Goal: Information Seeking & Learning: Learn about a topic

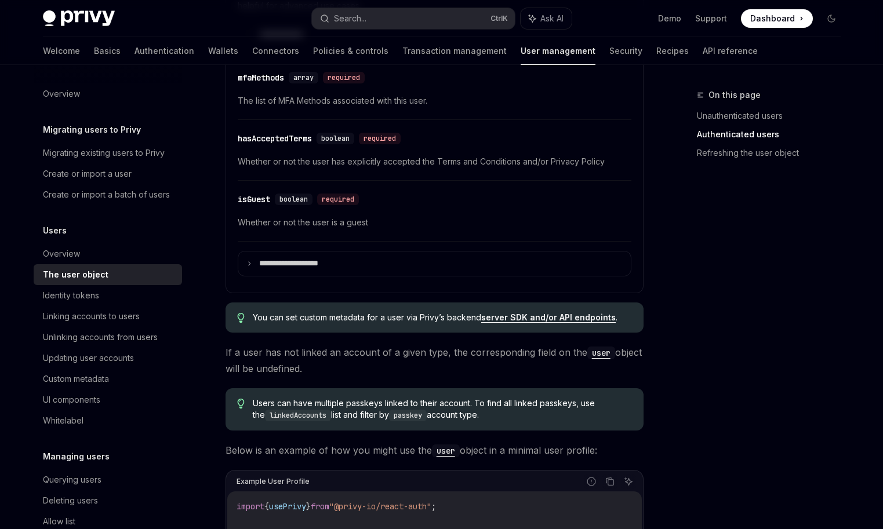
scroll to position [638, 0]
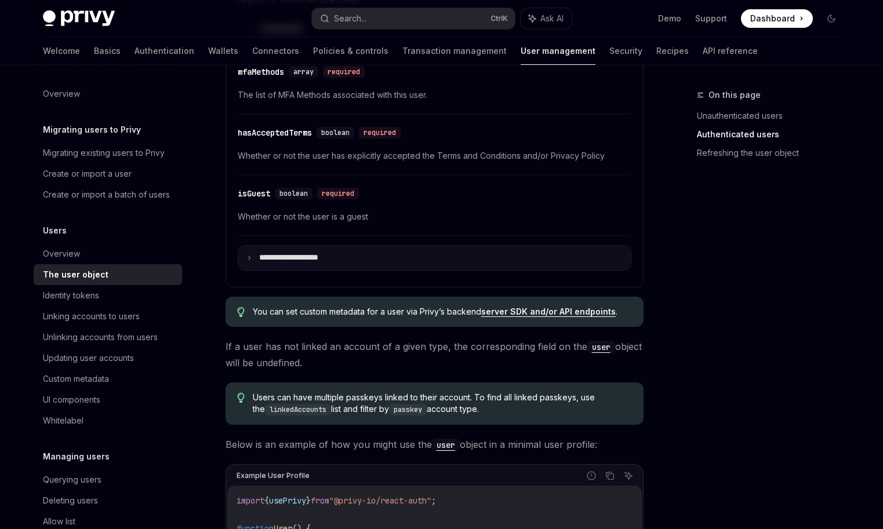
click at [252, 258] on summary "**********" at bounding box center [434, 258] width 393 height 24
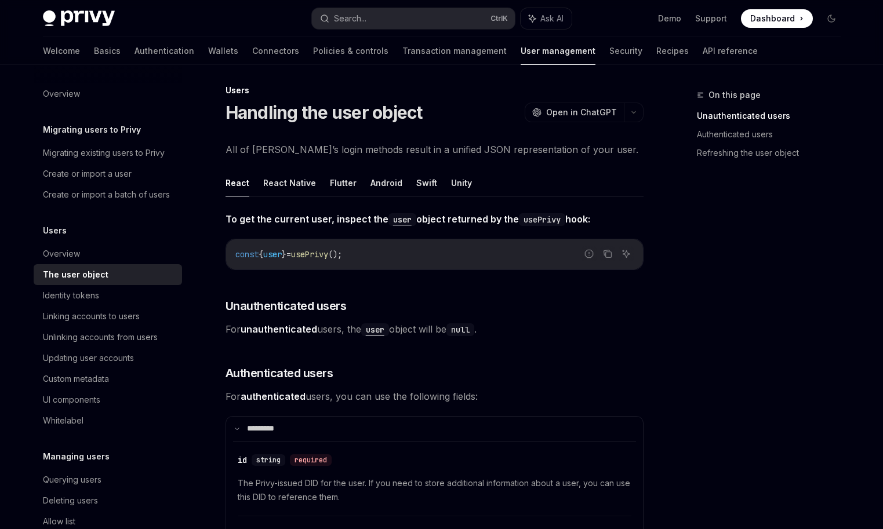
scroll to position [0, 0]
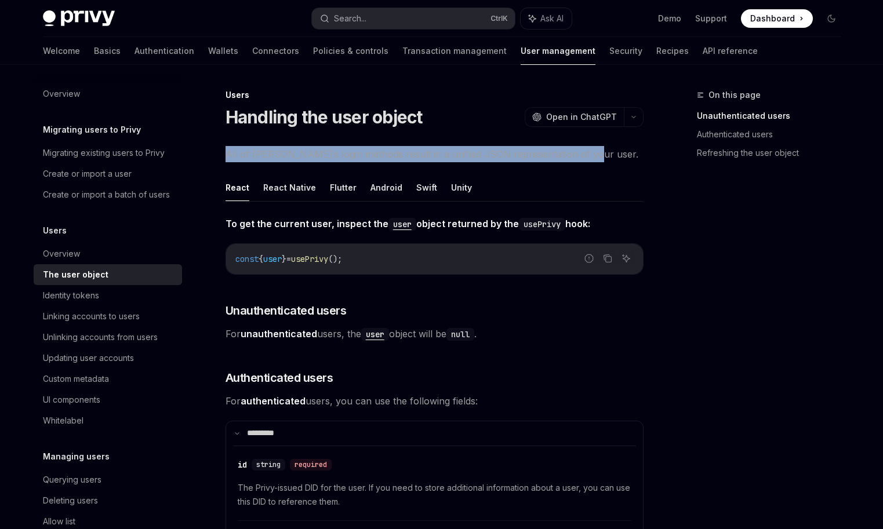
drag, startPoint x: 223, startPoint y: 148, endPoint x: 614, endPoint y: 159, distance: 391.6
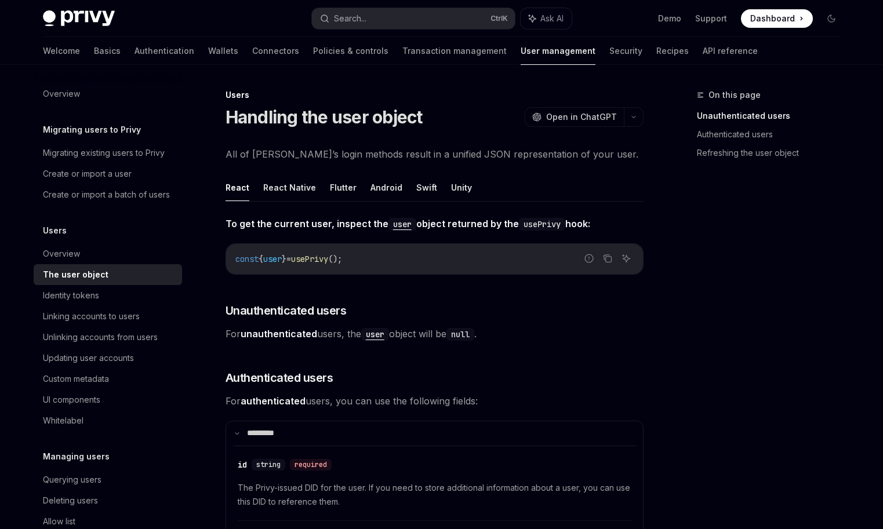
click at [242, 154] on span "All of [PERSON_NAME]’s login methods result in a unified JSON representation of…" at bounding box center [435, 154] width 418 height 16
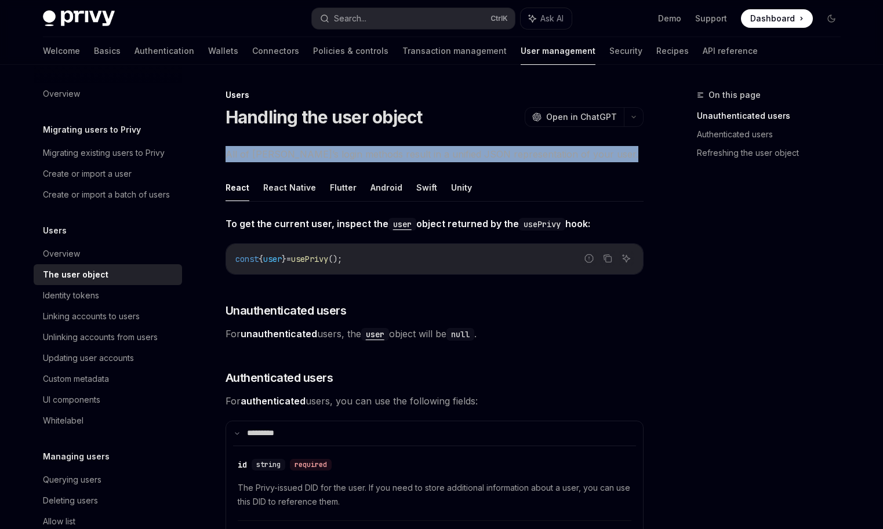
click at [242, 154] on span "All of [PERSON_NAME]’s login methods result in a unified JSON representation of…" at bounding box center [435, 154] width 418 height 16
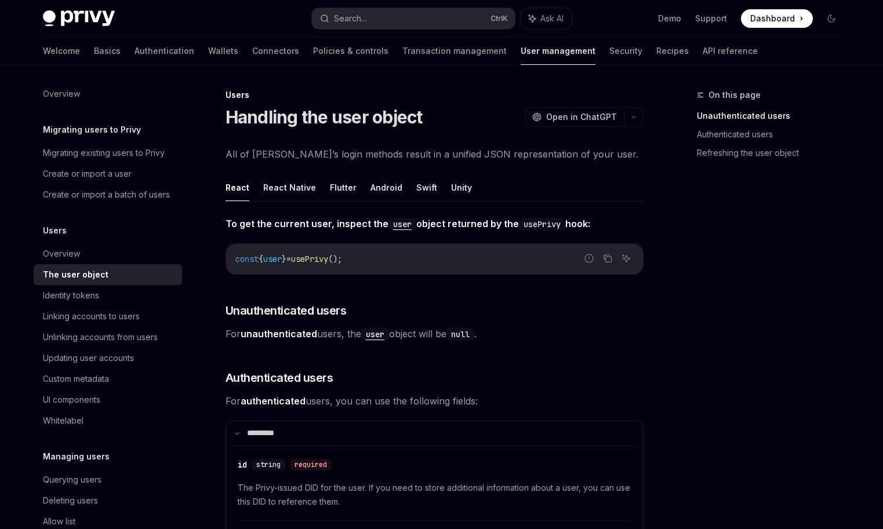
drag, startPoint x: 372, startPoint y: 157, endPoint x: 615, endPoint y: 141, distance: 243.5
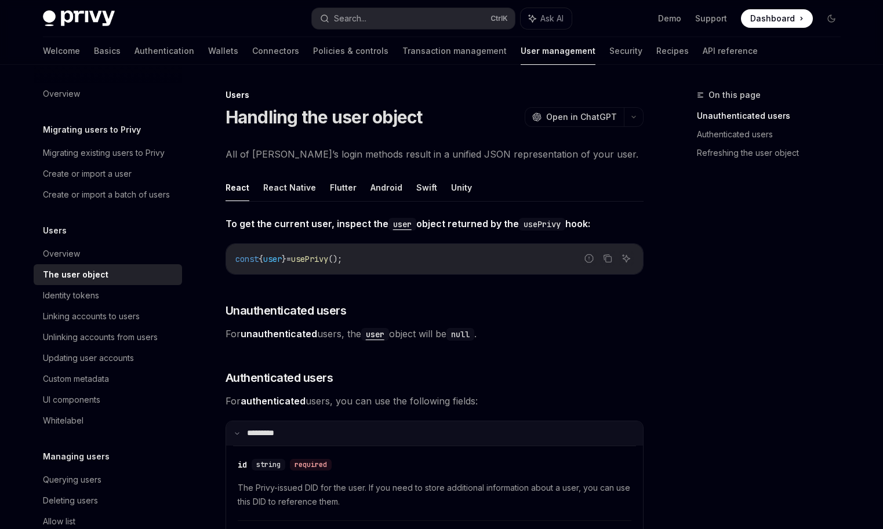
click at [344, 427] on summary "**** ****" at bounding box center [434, 434] width 417 height 24
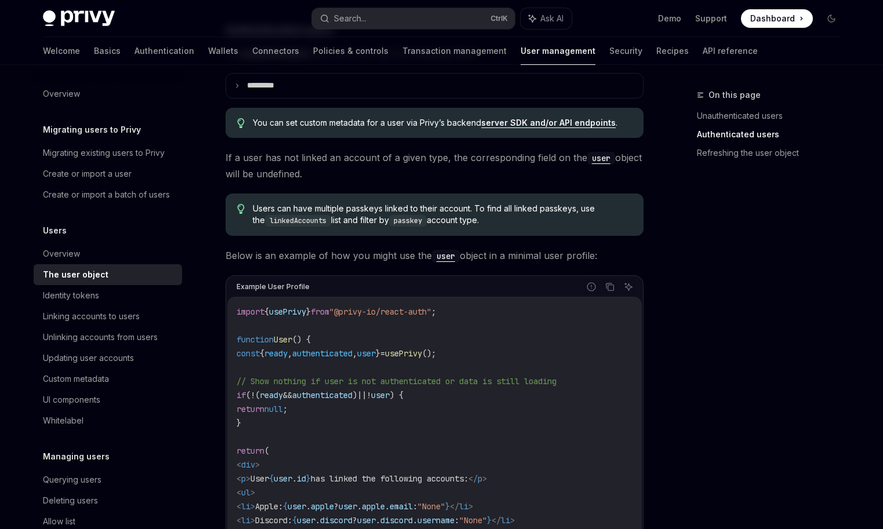
scroll to position [522, 0]
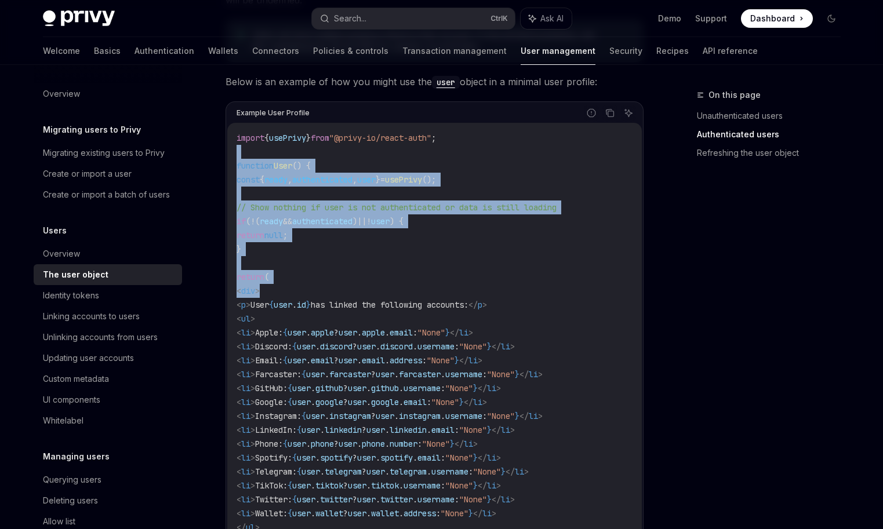
drag, startPoint x: 291, startPoint y: 151, endPoint x: 467, endPoint y: 344, distance: 261.0
click at [463, 339] on code "import { usePrivy } from "@privy-io/react-auth" ; function User () { const { re…" at bounding box center [435, 353] width 396 height 445
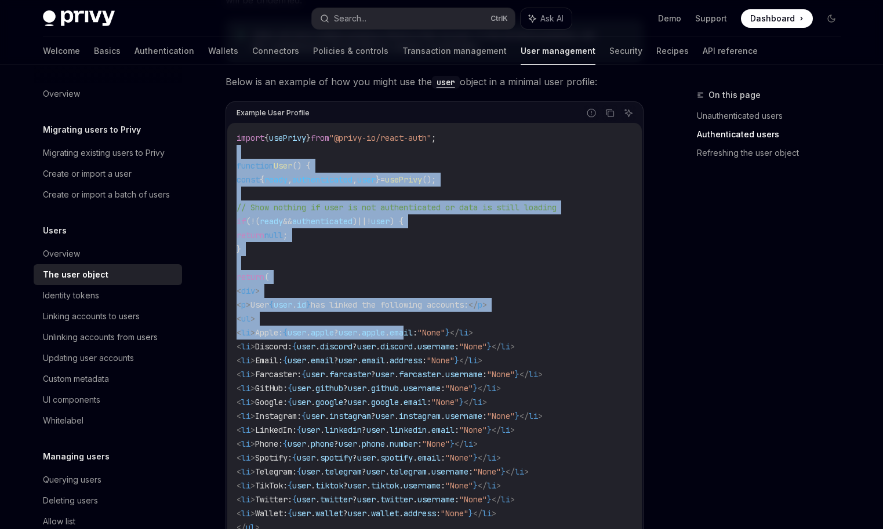
click at [440, 219] on code "import { usePrivy } from "@privy-io/react-auth" ; function User () { const { re…" at bounding box center [435, 353] width 396 height 445
click at [456, 285] on code "import { usePrivy } from "@privy-io/react-auth" ; function User () { const { re…" at bounding box center [435, 353] width 396 height 445
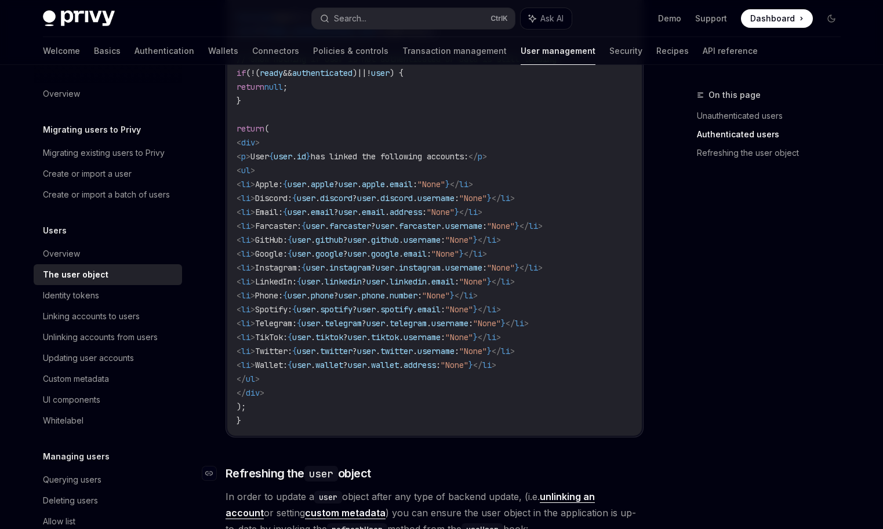
scroll to position [812, 0]
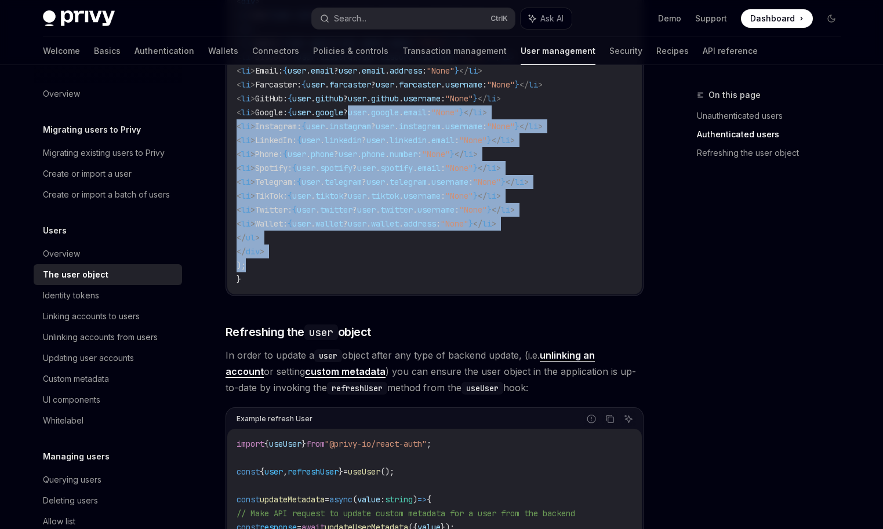
drag, startPoint x: 405, startPoint y: 117, endPoint x: 481, endPoint y: 308, distance: 205.3
click at [477, 295] on div "import { usePrivy } from "@privy-io/react-auth" ; function User () { const { re…" at bounding box center [434, 64] width 415 height 462
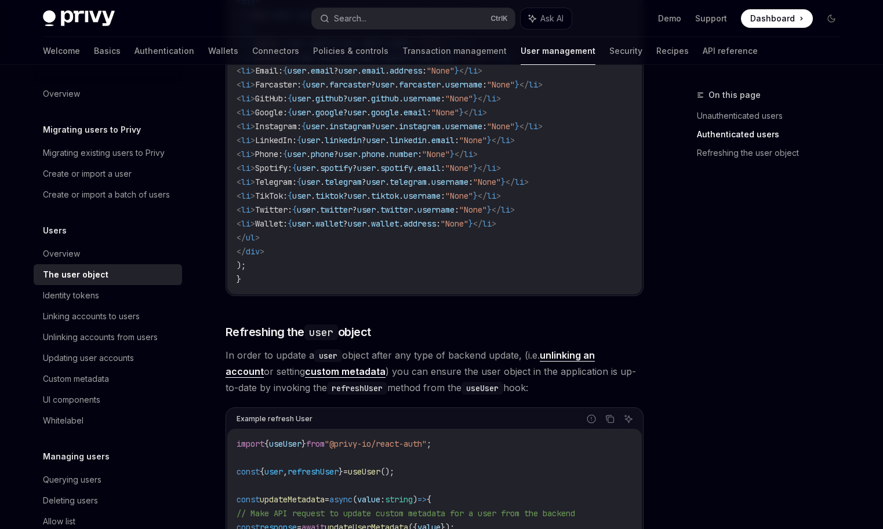
click at [481, 308] on div "**********" at bounding box center [435, 11] width 418 height 1215
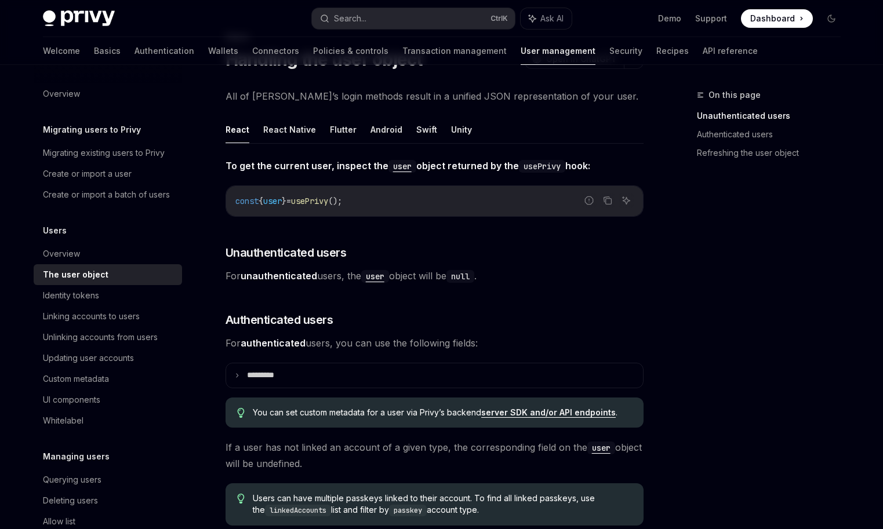
scroll to position [0, 0]
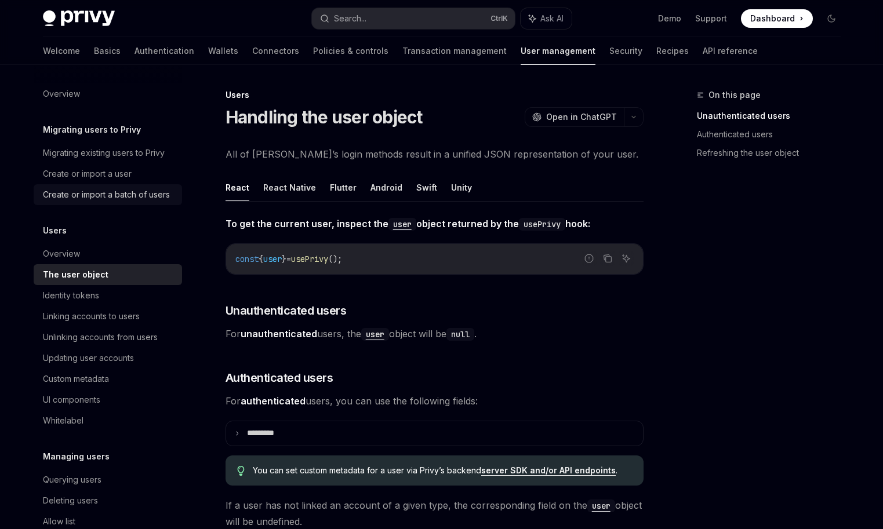
click at [100, 195] on div "Create or import a batch of users" at bounding box center [106, 195] width 127 height 14
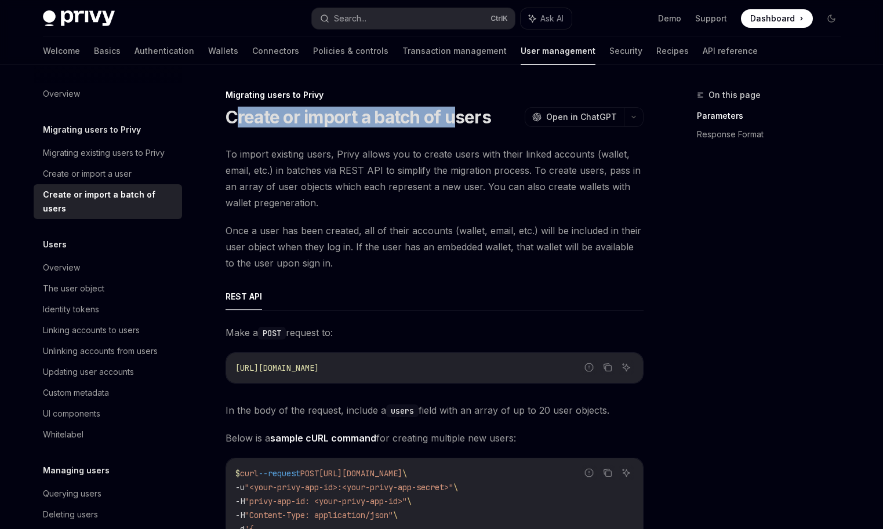
drag, startPoint x: 233, startPoint y: 114, endPoint x: 467, endPoint y: 124, distance: 233.9
click at [465, 124] on h1 "Create or import a batch of users" at bounding box center [359, 117] width 266 height 21
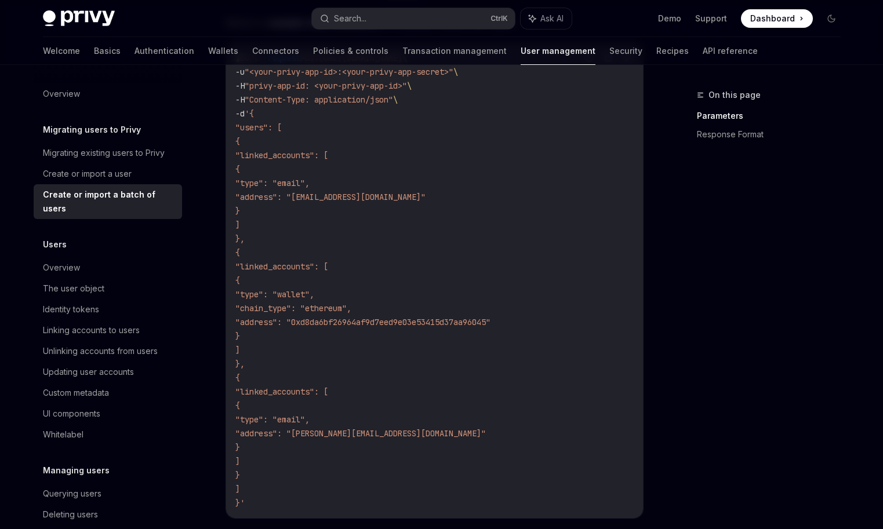
scroll to position [232, 0]
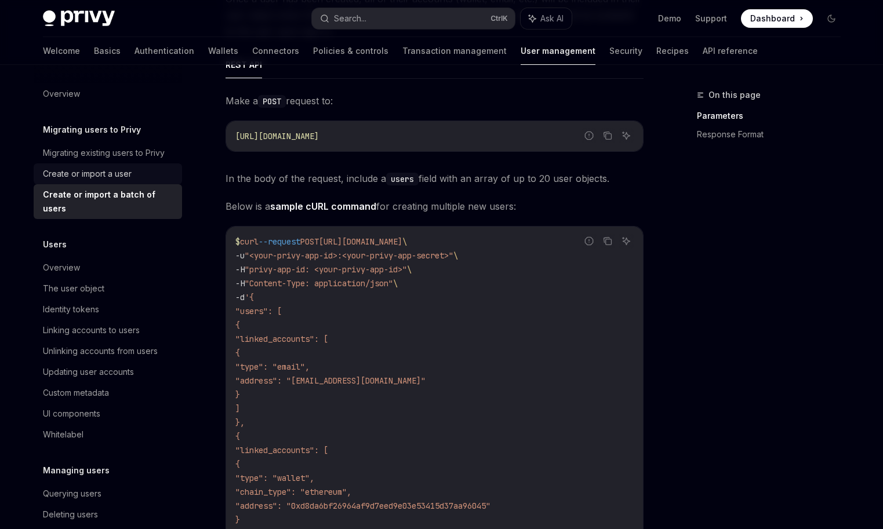
click at [86, 165] on link "Create or import a user" at bounding box center [108, 174] width 148 height 21
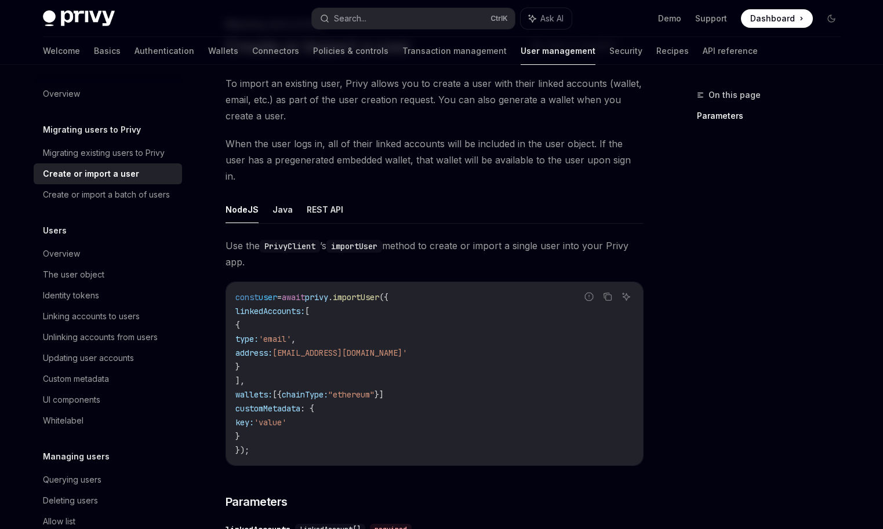
scroll to position [174, 0]
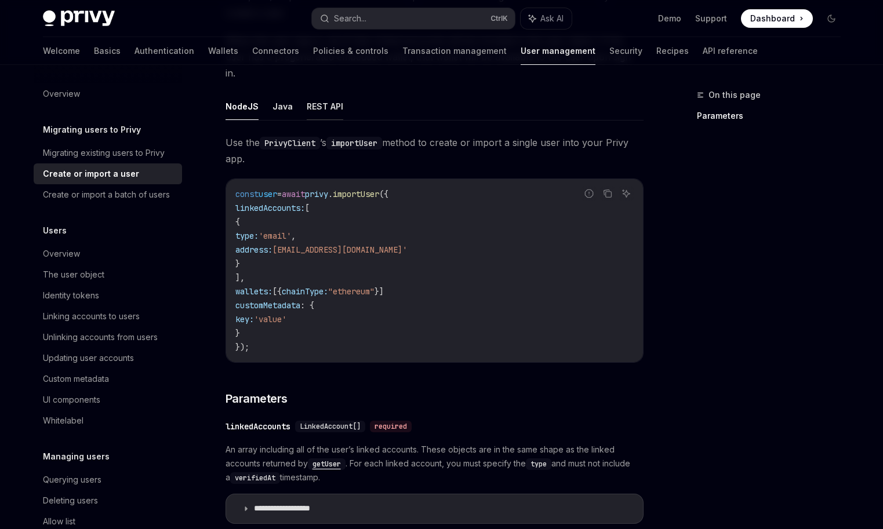
click at [324, 93] on button "REST API" at bounding box center [325, 106] width 37 height 27
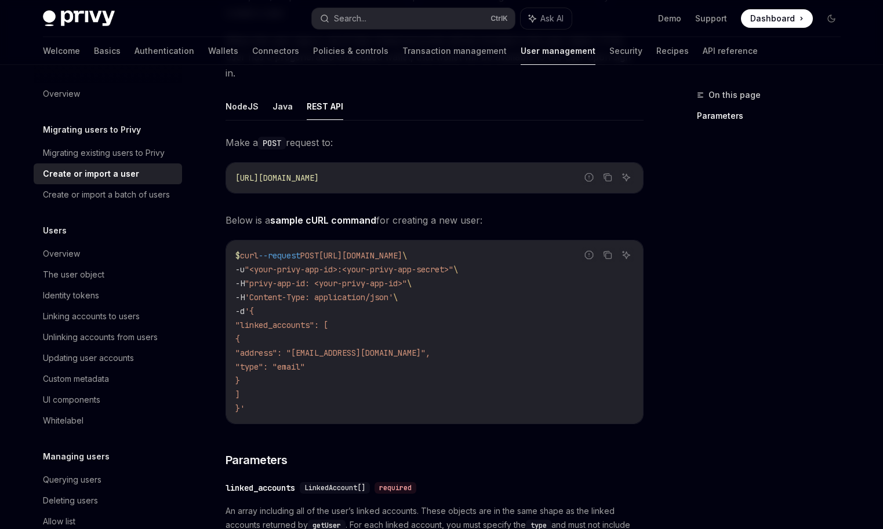
drag, startPoint x: 330, startPoint y: 239, endPoint x: 377, endPoint y: 389, distance: 157.0
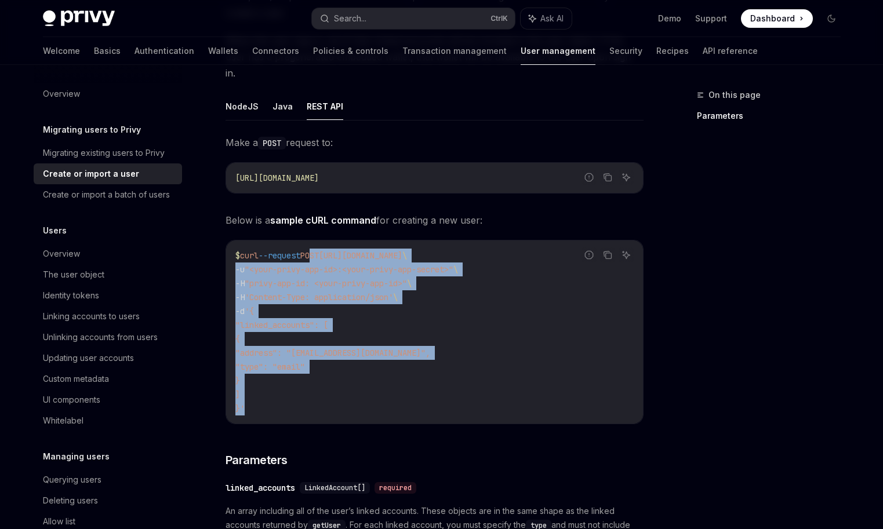
click at [377, 389] on code "$ curl --request POST [URL][DOMAIN_NAME] \ -u "<your-privy-app-id>:<your-privy-…" at bounding box center [434, 332] width 398 height 167
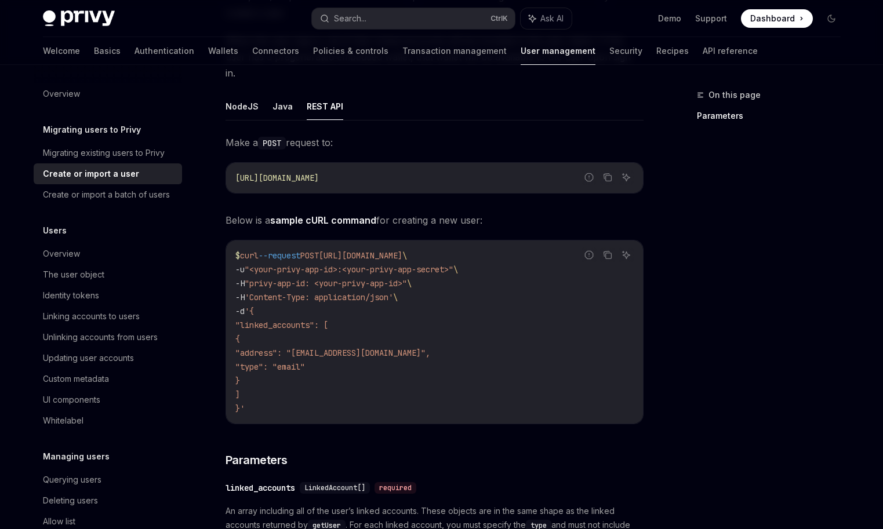
click at [379, 292] on span "'Content-Type: application/json'" at bounding box center [319, 297] width 148 height 10
click at [118, 153] on div "Migrating existing users to Privy" at bounding box center [104, 153] width 122 height 14
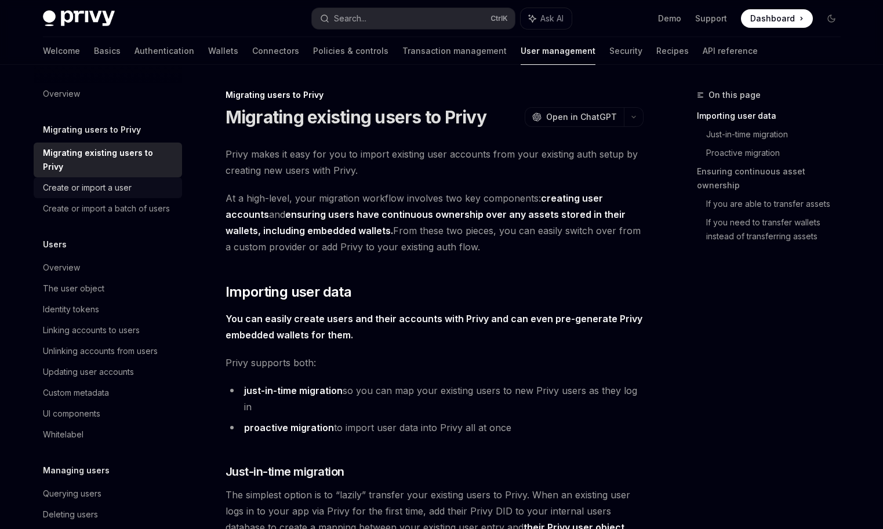
click at [125, 181] on div "Create or import a user" at bounding box center [87, 188] width 89 height 14
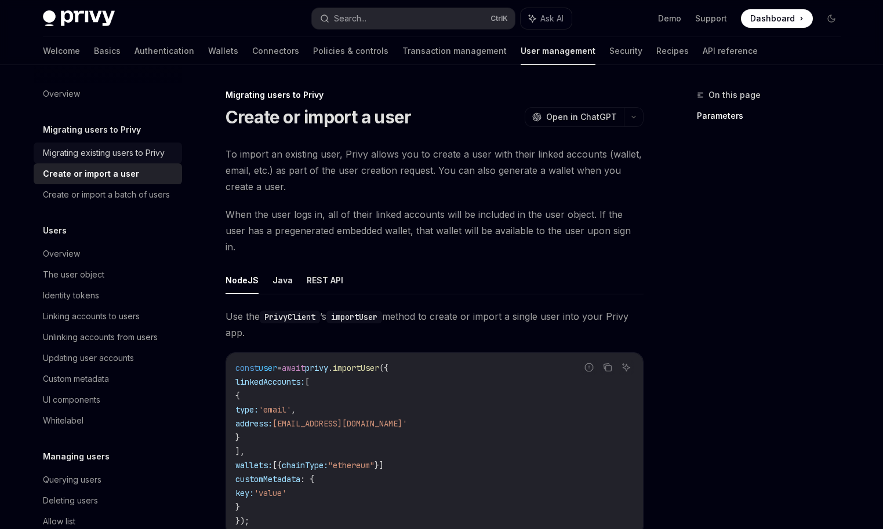
click at [124, 146] on div "Migrating existing users to Privy" at bounding box center [104, 153] width 122 height 14
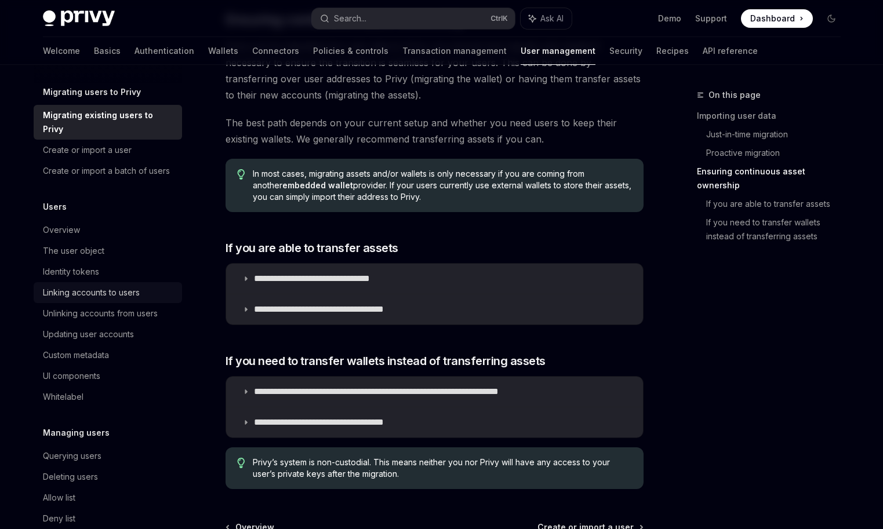
scroll to position [58, 0]
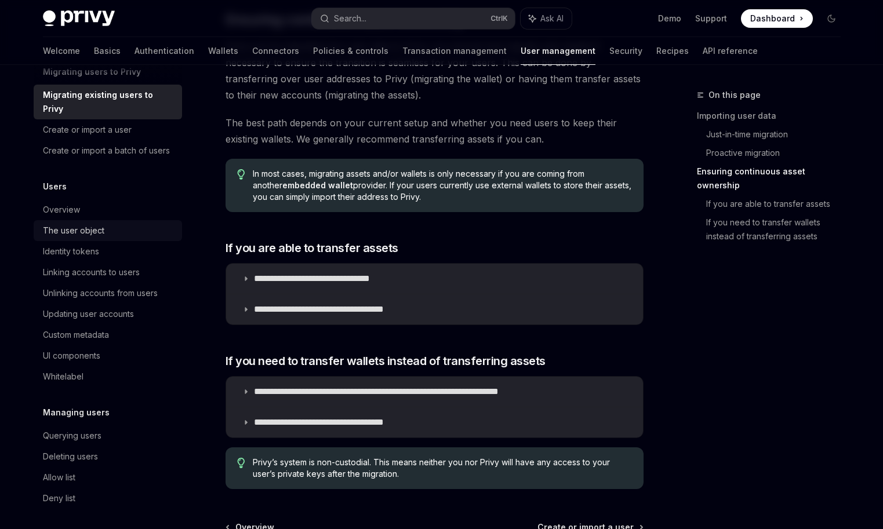
click at [101, 224] on div "The user object" at bounding box center [73, 231] width 61 height 14
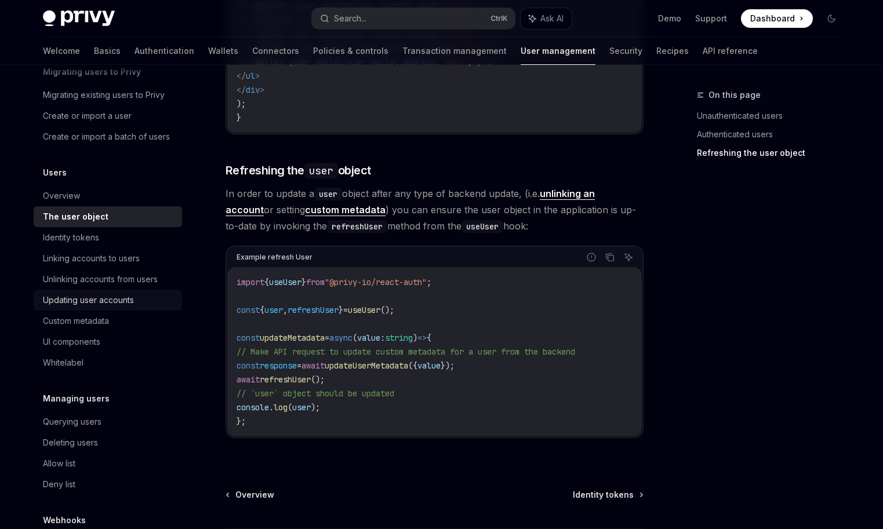
scroll to position [1557, 0]
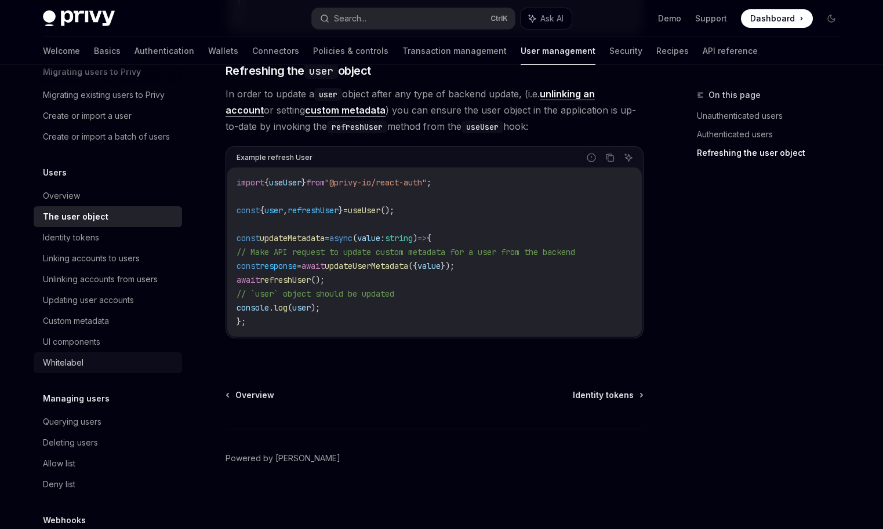
click at [74, 366] on div "Whitelabel" at bounding box center [63, 363] width 41 height 14
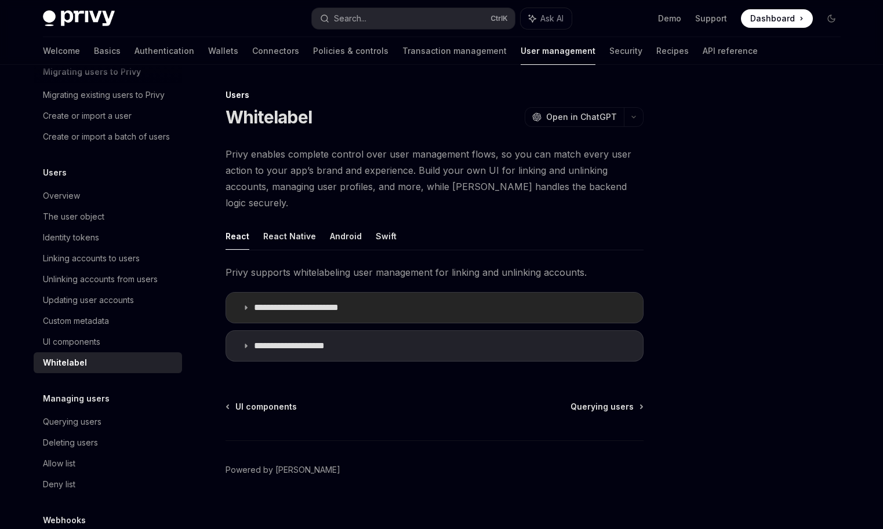
click at [304, 302] on p "**********" at bounding box center [307, 308] width 107 height 12
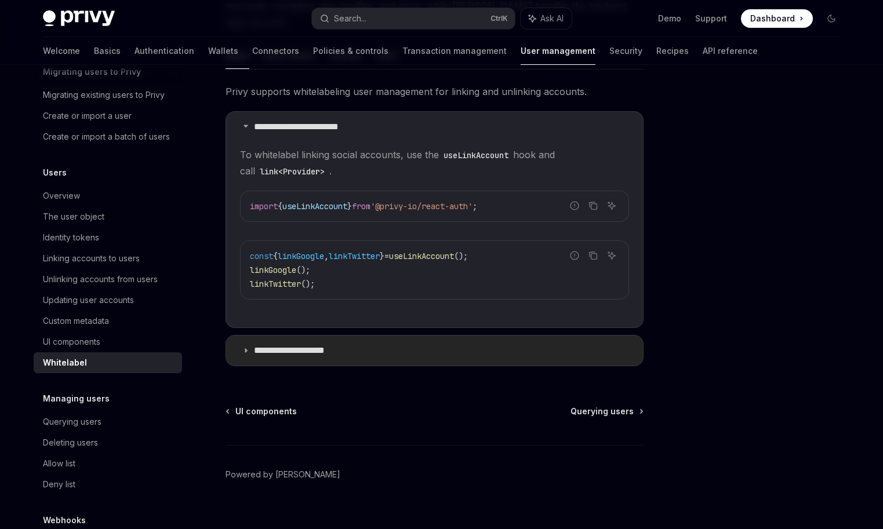
click at [276, 345] on p "**********" at bounding box center [300, 351] width 93 height 12
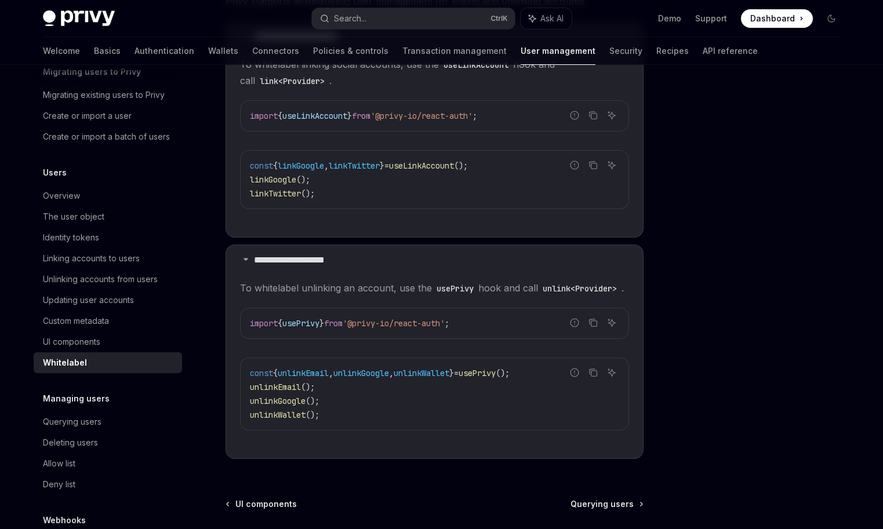
scroll to position [380, 0]
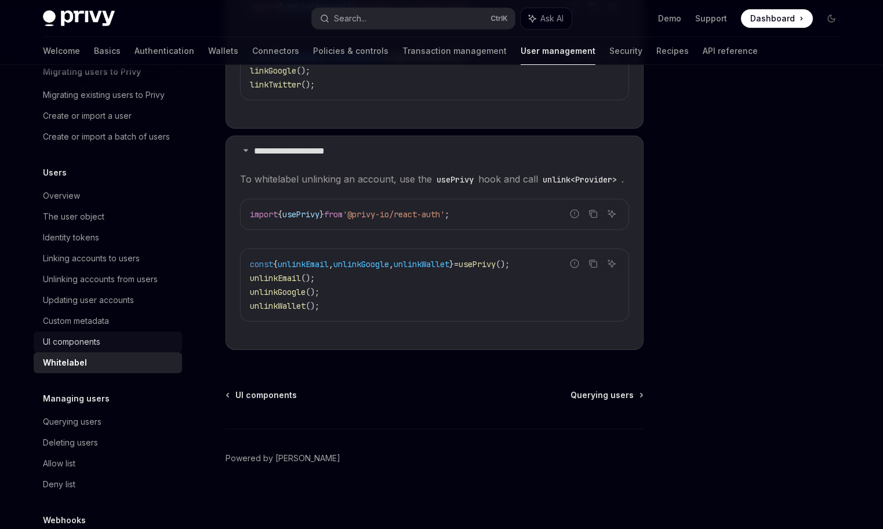
click at [94, 348] on div "UI components" at bounding box center [71, 342] width 57 height 14
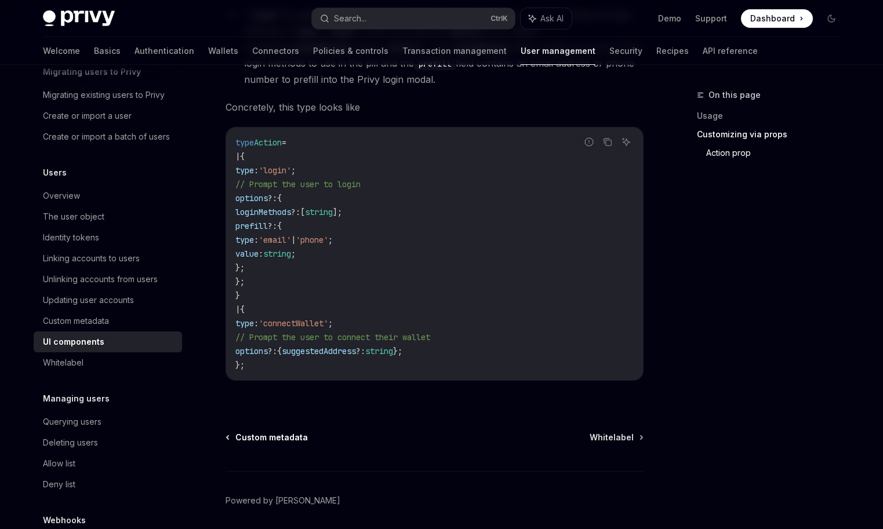
scroll to position [2054, 0]
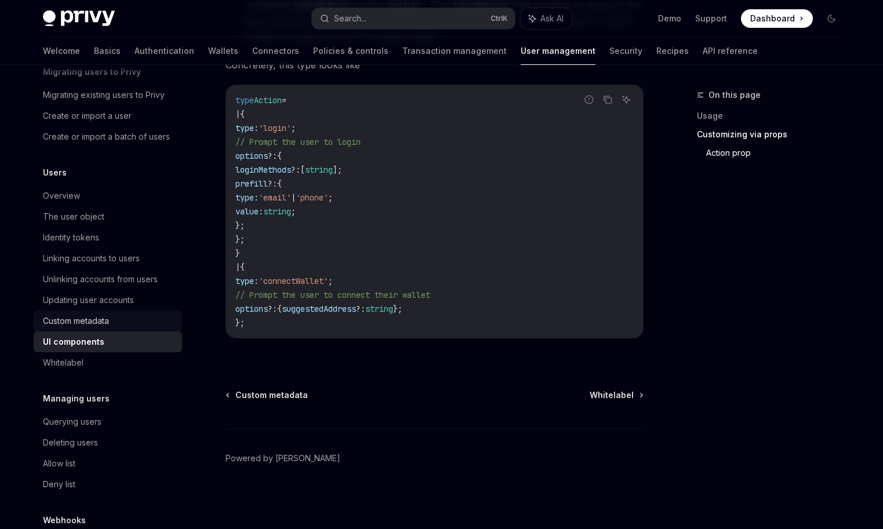
click at [85, 314] on div "Custom metadata" at bounding box center [76, 321] width 66 height 14
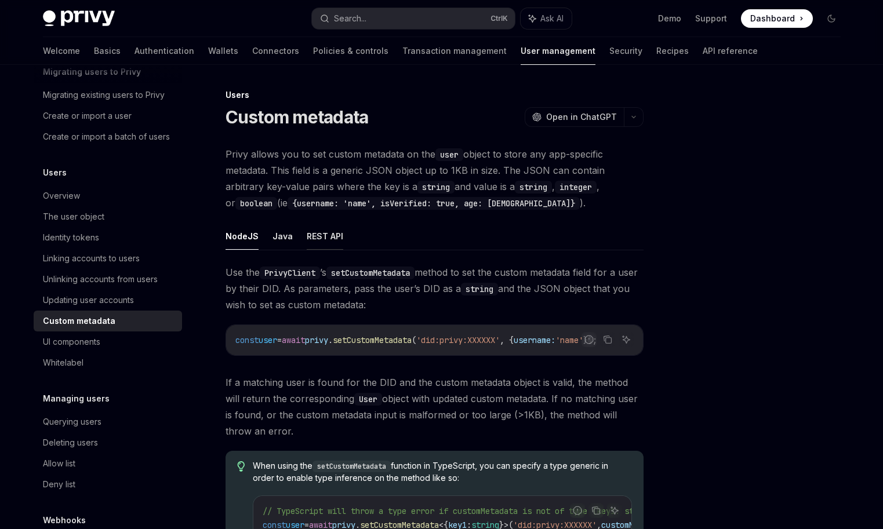
click at [319, 238] on button "REST API" at bounding box center [325, 236] width 37 height 27
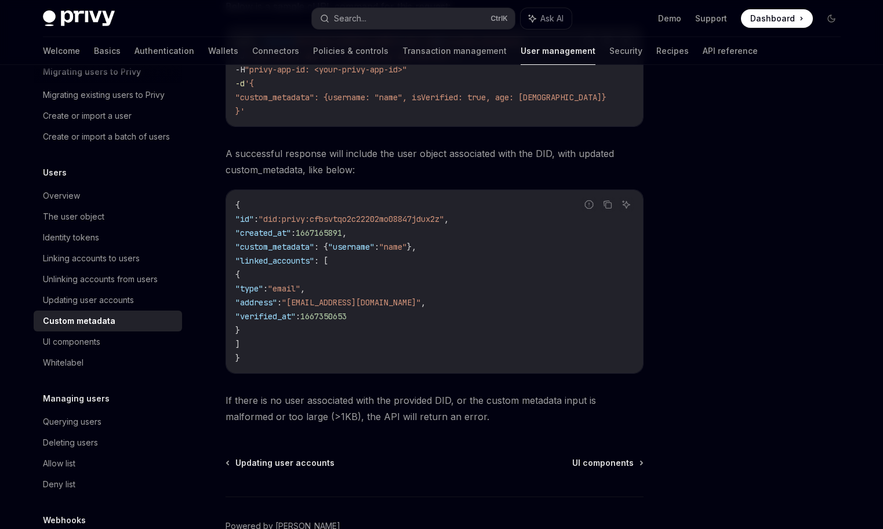
scroll to position [444, 0]
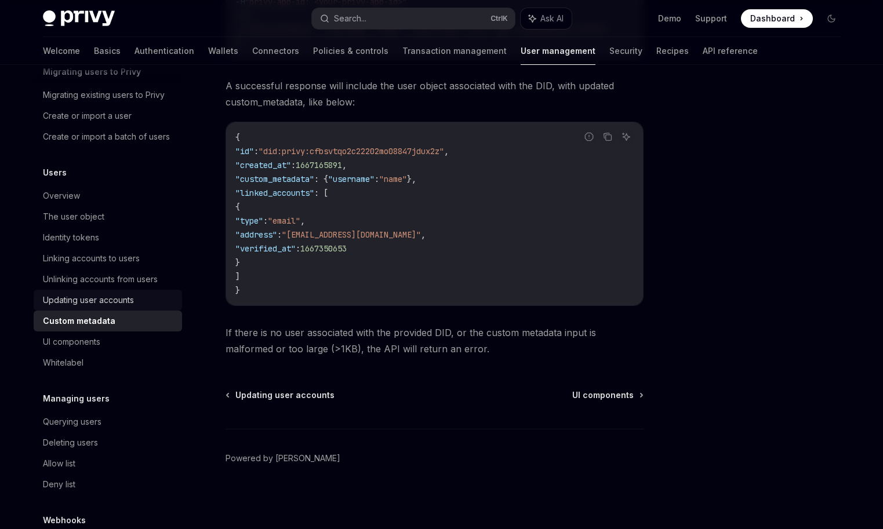
click at [90, 299] on div "Updating user accounts" at bounding box center [88, 300] width 91 height 14
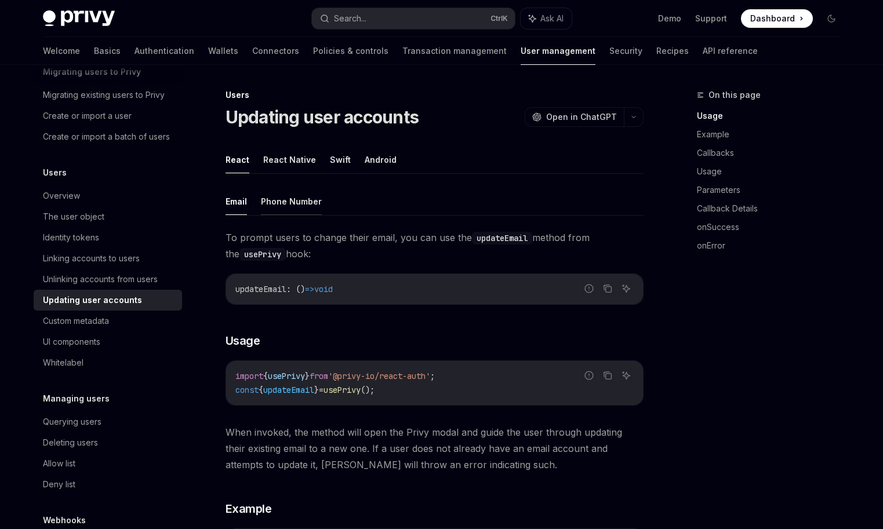
click at [290, 207] on button "Phone Number" at bounding box center [291, 201] width 61 height 27
click at [229, 199] on button "Email" at bounding box center [236, 201] width 21 height 27
click at [282, 201] on button "Phone Number" at bounding box center [291, 201] width 61 height 27
click at [234, 201] on button "Email" at bounding box center [236, 201] width 21 height 27
click at [230, 206] on button "Email" at bounding box center [236, 201] width 21 height 27
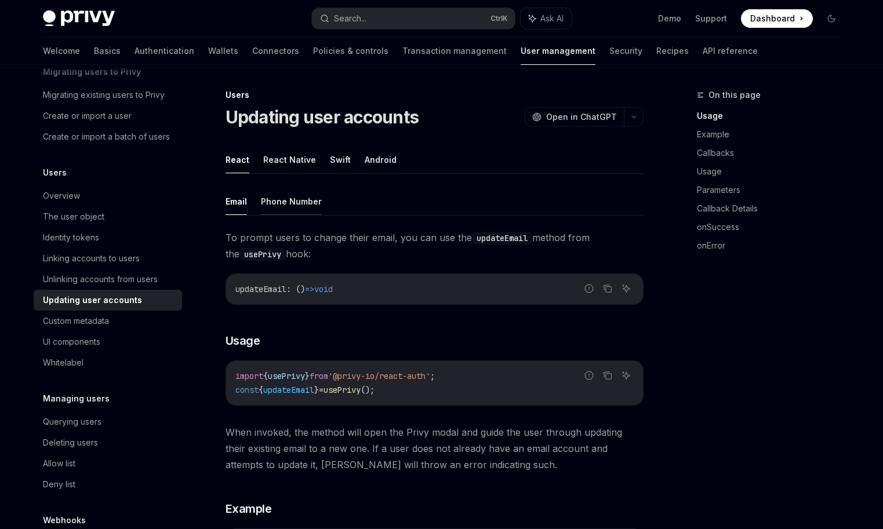
click at [263, 207] on button "Phone Number" at bounding box center [291, 201] width 61 height 27
click at [237, 203] on button "Email" at bounding box center [236, 201] width 21 height 27
click at [294, 204] on button "Phone Number" at bounding box center [291, 201] width 61 height 27
click at [246, 202] on button "Email" at bounding box center [236, 201] width 21 height 27
click at [302, 205] on button "Phone Number" at bounding box center [291, 201] width 61 height 27
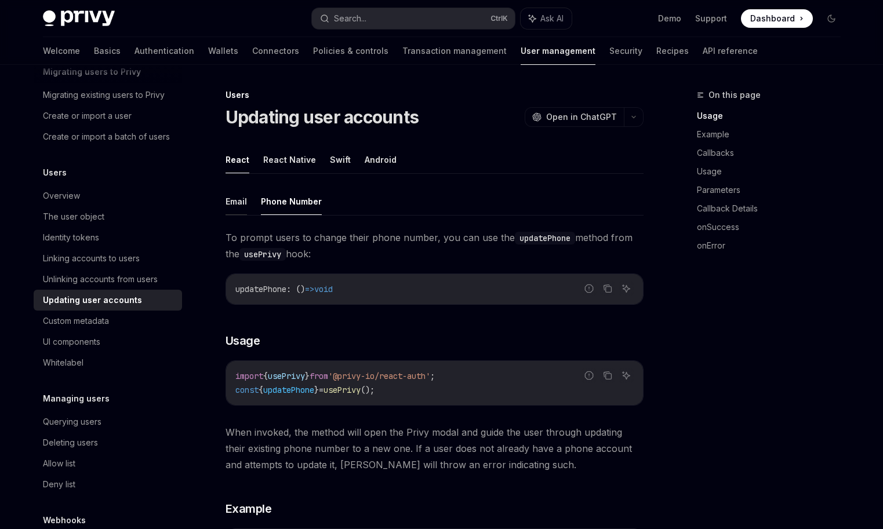
click at [243, 206] on button "Email" at bounding box center [236, 201] width 21 height 27
click at [292, 206] on button "Phone Number" at bounding box center [291, 201] width 61 height 27
click at [227, 208] on button "Email" at bounding box center [236, 201] width 21 height 27
click at [278, 211] on button "Phone Number" at bounding box center [291, 201] width 61 height 27
click at [248, 209] on ul "Email Phone Number" at bounding box center [435, 202] width 418 height 28
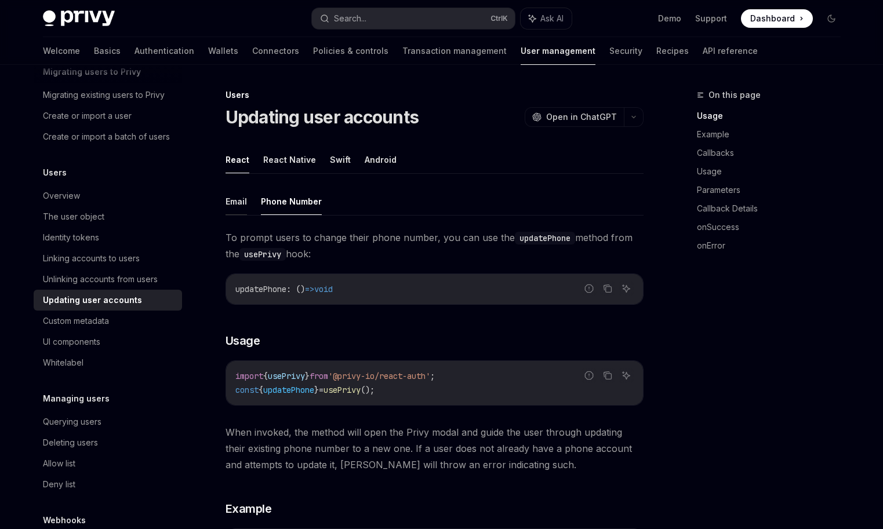
click at [237, 204] on button "Email" at bounding box center [236, 201] width 21 height 27
click at [277, 209] on button "Phone Number" at bounding box center [291, 201] width 61 height 27
drag, startPoint x: 225, startPoint y: 227, endPoint x: 360, endPoint y: 260, distance: 139.1
click at [357, 260] on div "Email Phone Number To prompt users to change their phone number, you can use th…" at bounding box center [435, 478] width 418 height 581
click at [369, 260] on span "To prompt users to change their phone number, you can use the updatePhone metho…" at bounding box center [435, 246] width 418 height 32
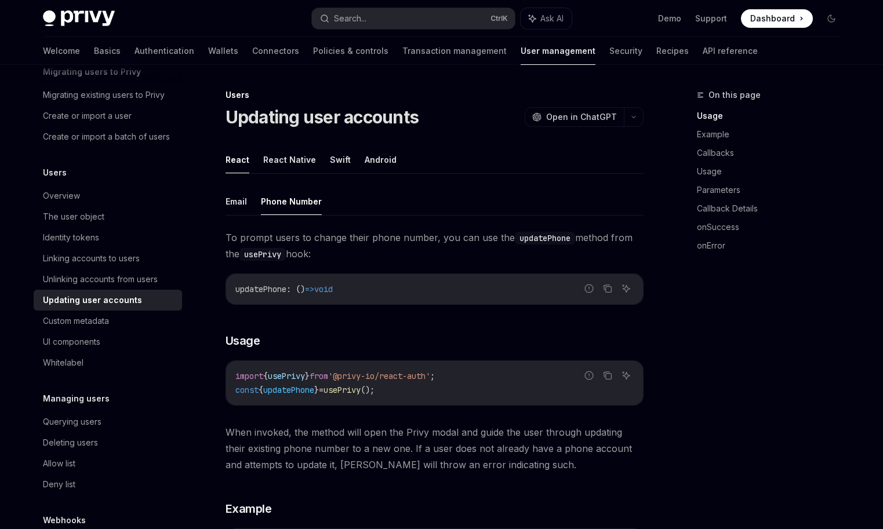
click at [259, 235] on span "To prompt users to change their phone number, you can use the updatePhone metho…" at bounding box center [435, 246] width 418 height 32
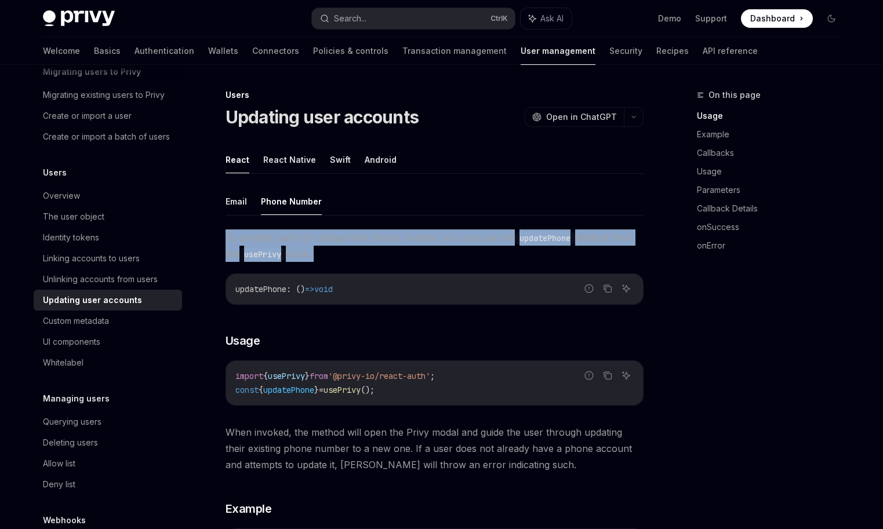
click at [259, 235] on span "To prompt users to change their phone number, you can use the updatePhone metho…" at bounding box center [435, 246] width 418 height 32
click at [353, 256] on span "To prompt users to change their phone number, you can use the updatePhone metho…" at bounding box center [435, 246] width 418 height 32
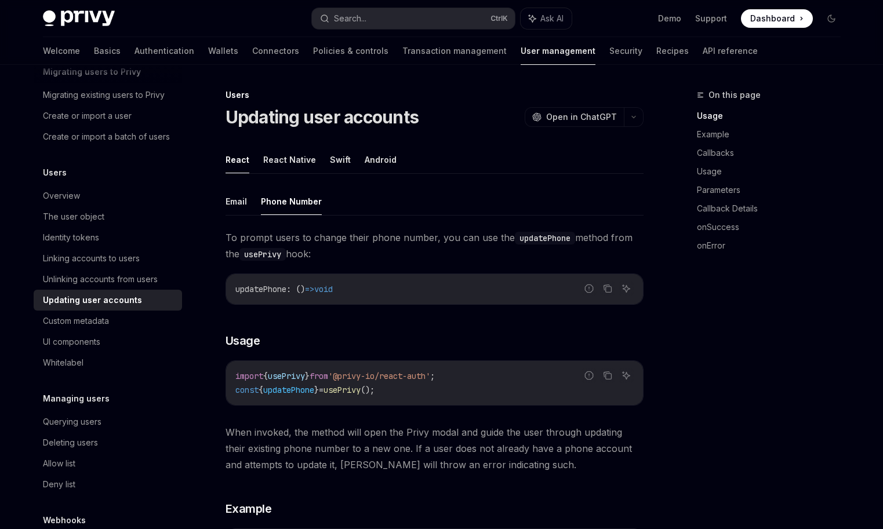
click at [275, 234] on span "To prompt users to change their phone number, you can use the updatePhone metho…" at bounding box center [435, 246] width 418 height 32
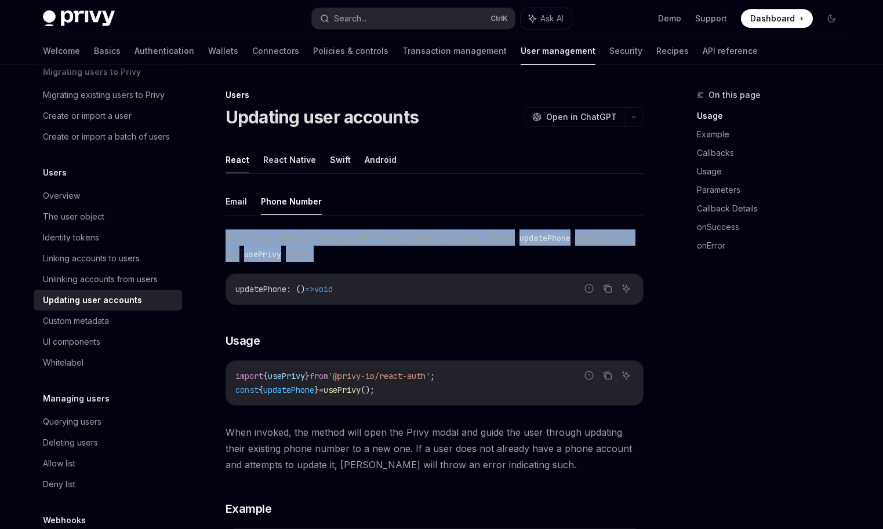
click at [275, 234] on span "To prompt users to change their phone number, you can use the updatePhone metho…" at bounding box center [435, 246] width 418 height 32
drag, startPoint x: 364, startPoint y: 256, endPoint x: 377, endPoint y: 260, distance: 14.7
click at [364, 256] on span "To prompt users to change their phone number, you can use the updatePhone metho…" at bounding box center [435, 246] width 418 height 32
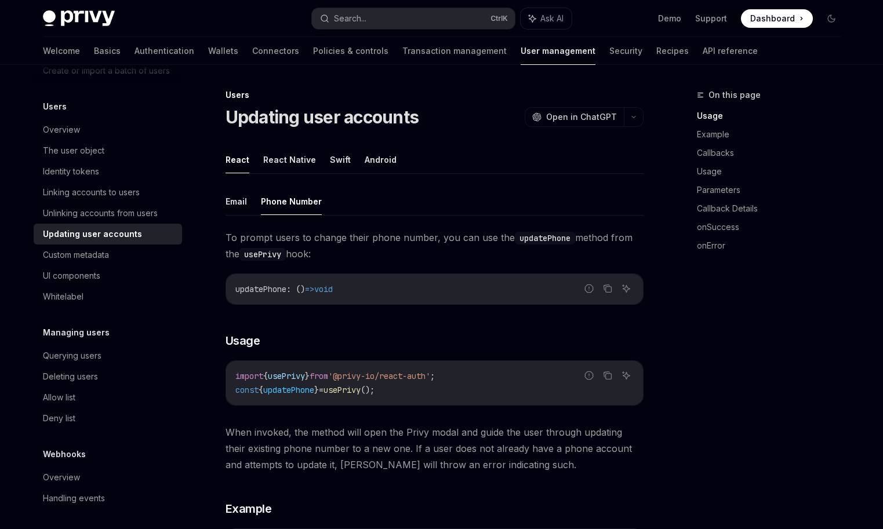
scroll to position [127, 0]
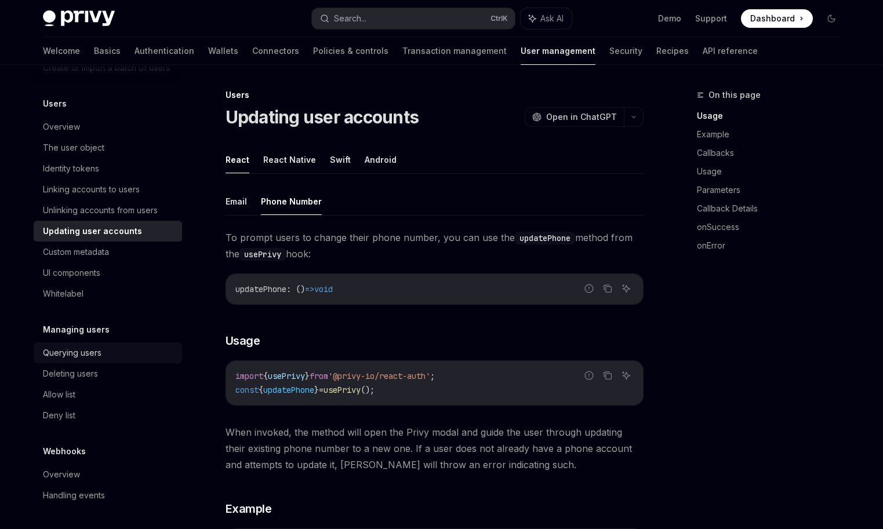
click at [94, 353] on div "Querying users" at bounding box center [72, 353] width 59 height 14
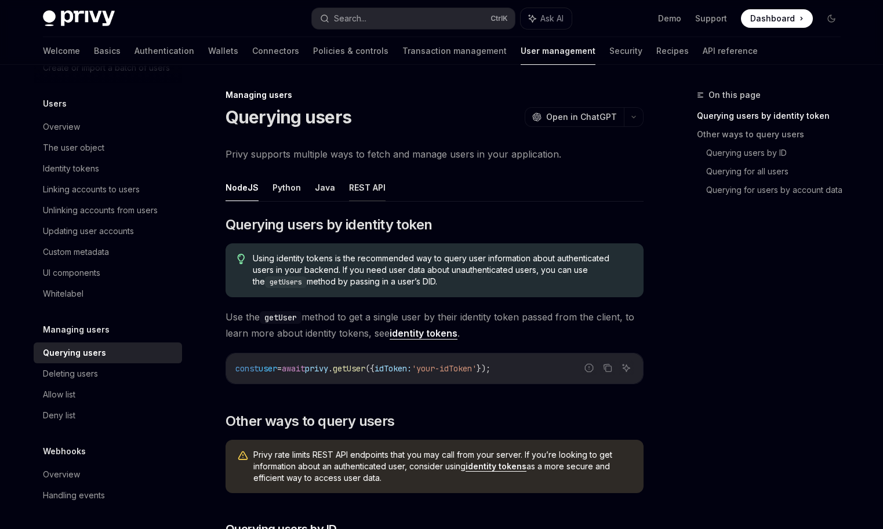
click at [373, 187] on button "REST API" at bounding box center [367, 187] width 37 height 27
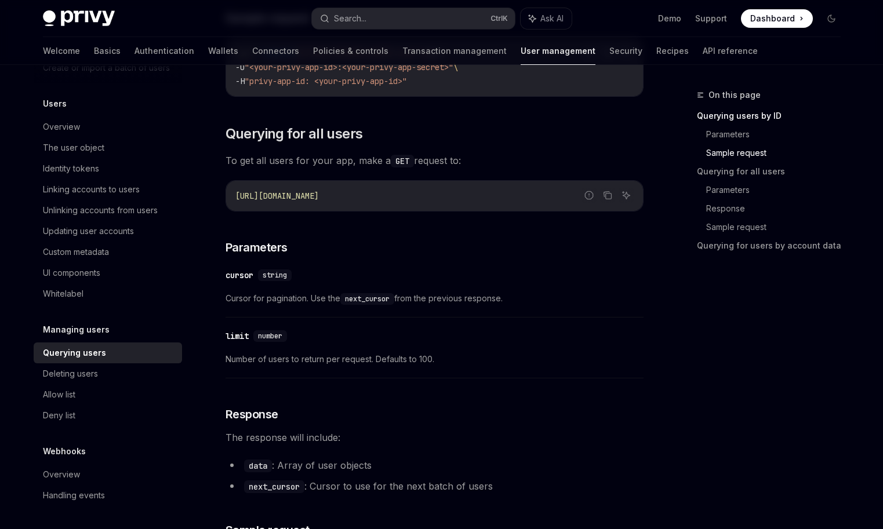
scroll to position [406, 0]
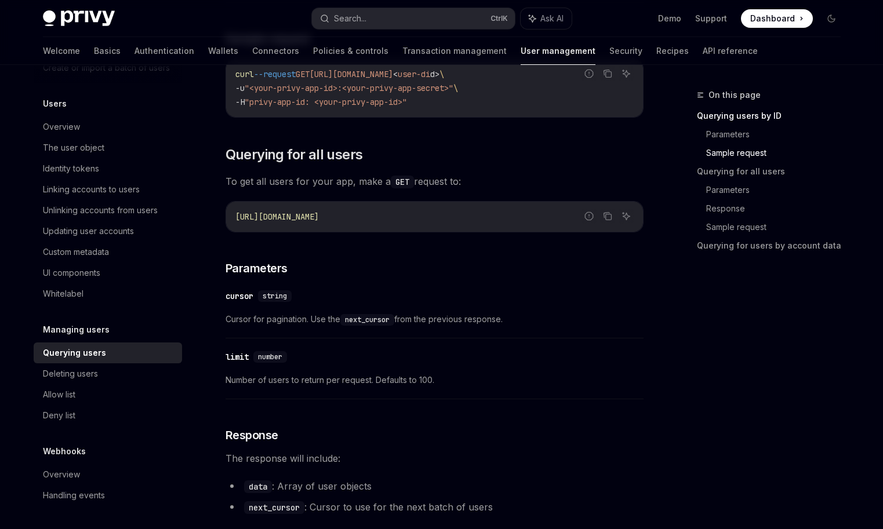
click at [347, 365] on div "​ limit number Number of users to return per request. Defaults to 100." at bounding box center [435, 371] width 418 height 55
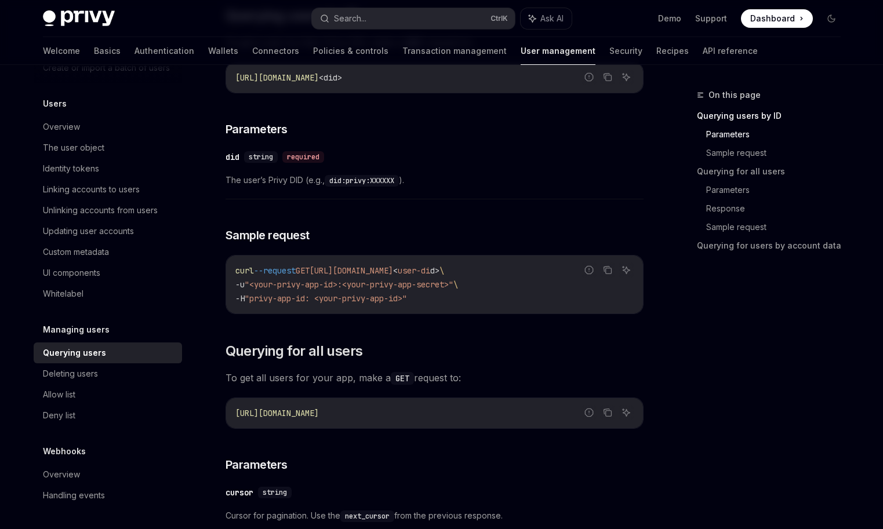
scroll to position [174, 0]
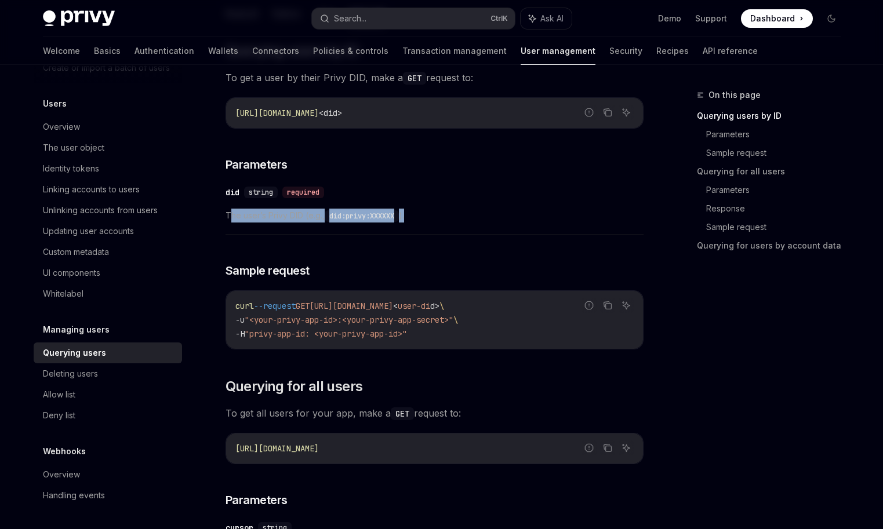
drag, startPoint x: 233, startPoint y: 213, endPoint x: 451, endPoint y: 223, distance: 218.8
click at [446, 223] on div "​ did string required The user’s Privy DID (e.g., did:privy:XXXXXX )." at bounding box center [435, 207] width 418 height 55
click at [473, 222] on span "The user’s Privy DID (e.g., did:privy:XXXXXX )." at bounding box center [435, 216] width 418 height 14
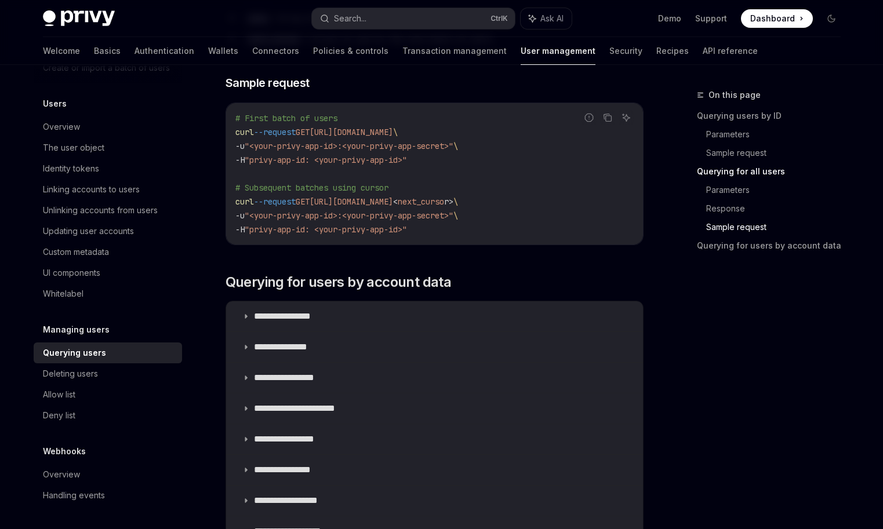
scroll to position [870, 0]
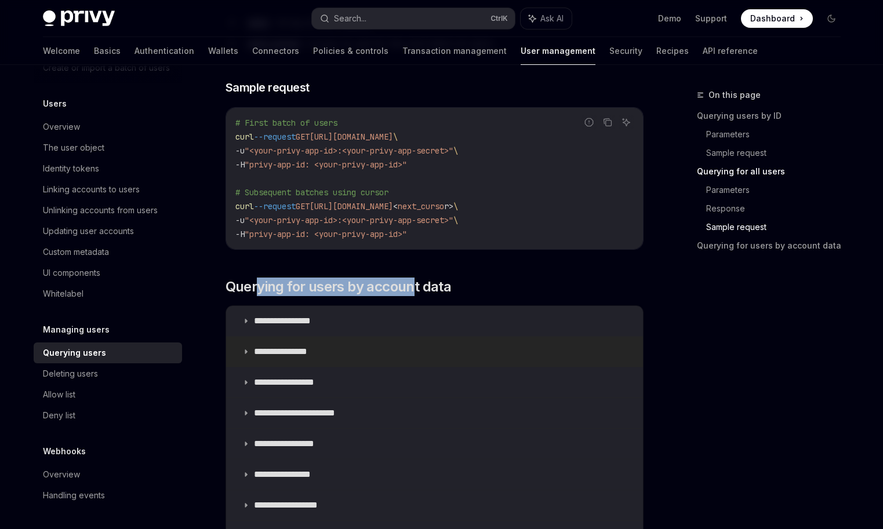
drag, startPoint x: 260, startPoint y: 282, endPoint x: 463, endPoint y: 285, distance: 203.0
click at [429, 286] on span "Querying for users by account data" at bounding box center [339, 287] width 226 height 19
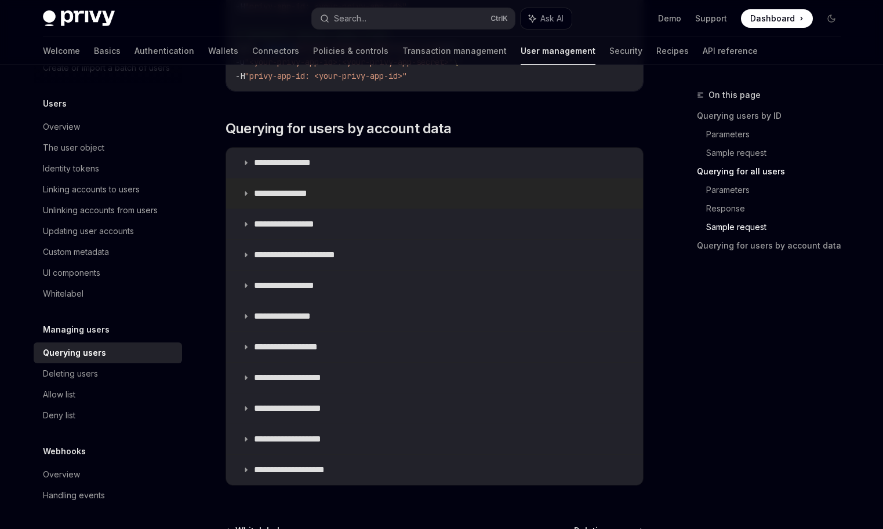
click at [464, 285] on div "**********" at bounding box center [435, 316] width 418 height 339
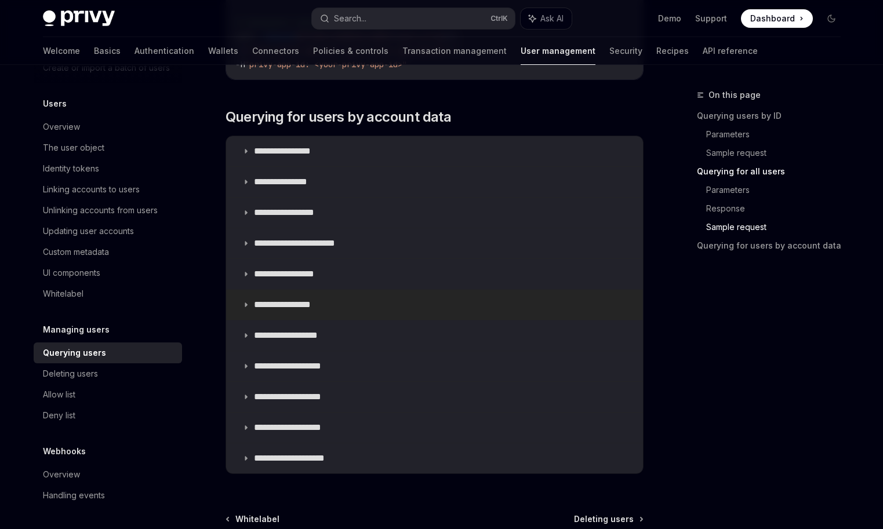
scroll to position [1059, 0]
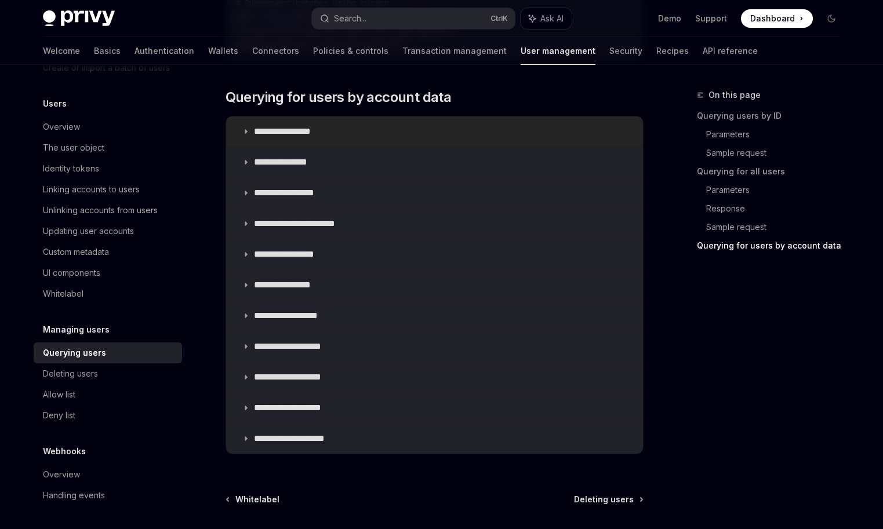
click at [355, 135] on summary "**********" at bounding box center [434, 132] width 417 height 30
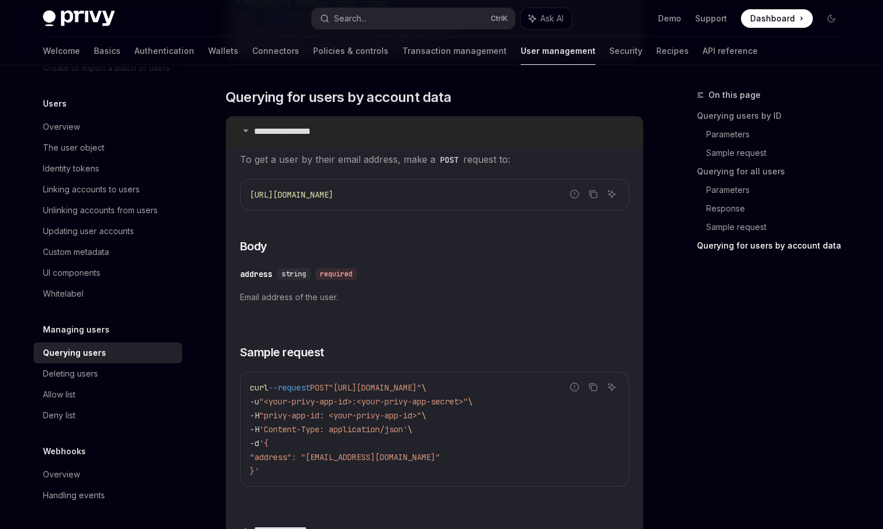
click at [455, 123] on summary "**********" at bounding box center [434, 132] width 417 height 30
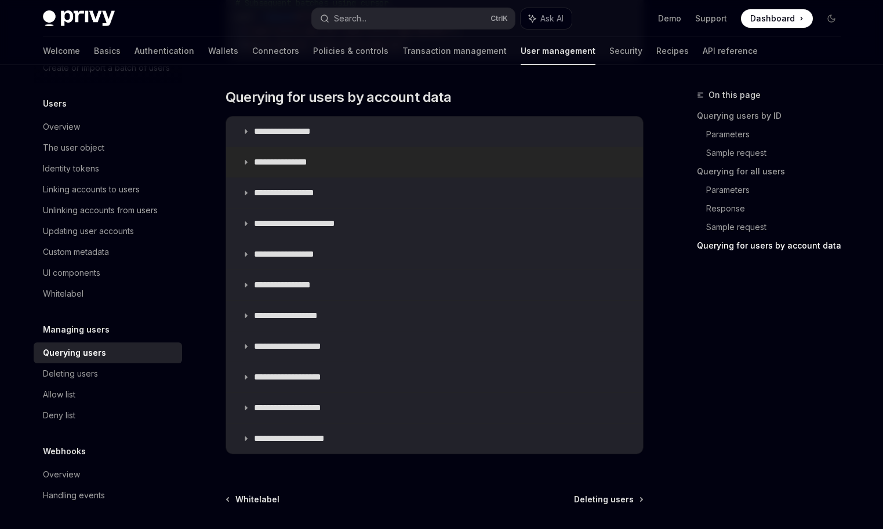
click at [427, 160] on summary "**********" at bounding box center [434, 162] width 417 height 30
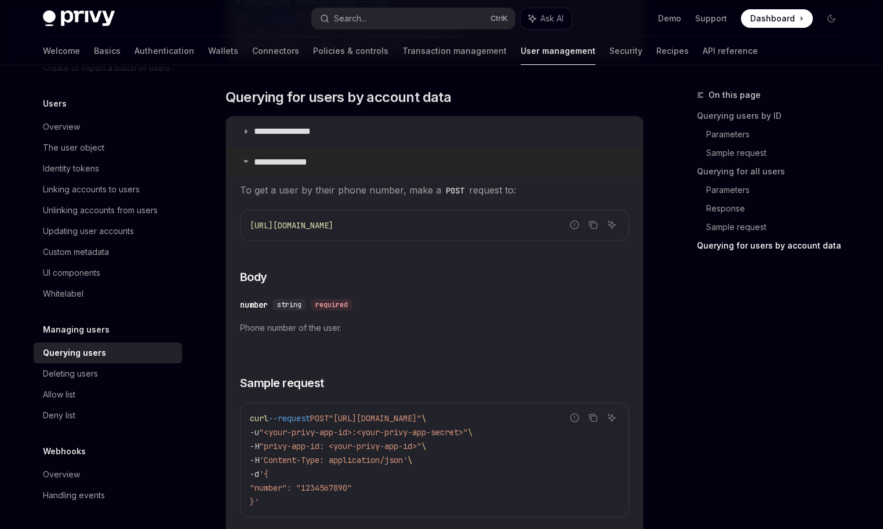
click at [459, 157] on summary "**********" at bounding box center [434, 162] width 417 height 30
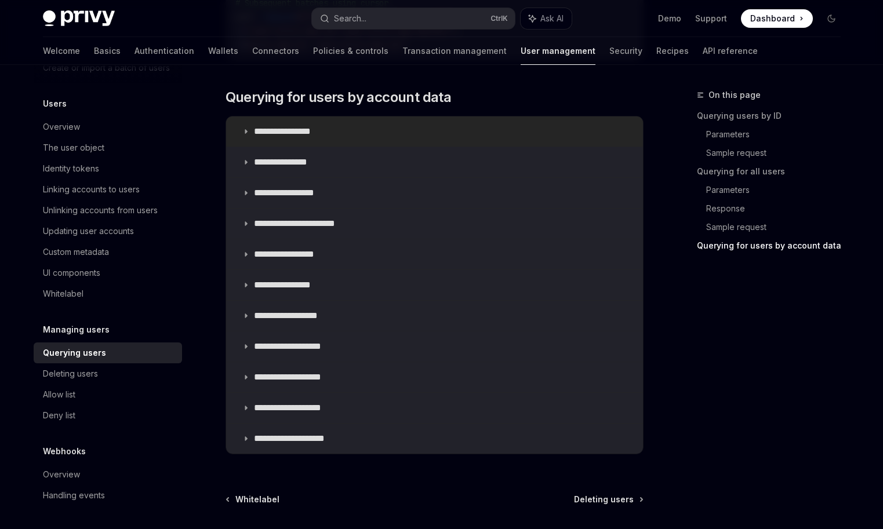
click at [434, 128] on summary "**********" at bounding box center [434, 132] width 417 height 30
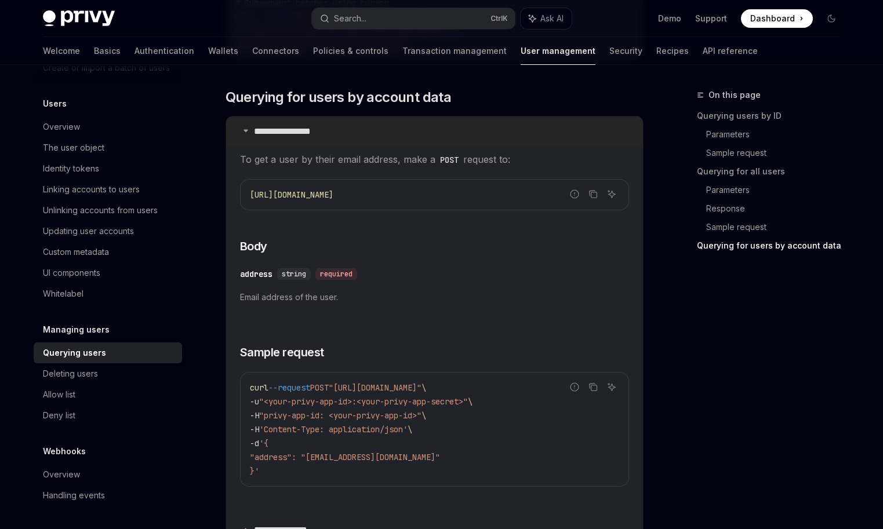
click at [434, 128] on summary "**********" at bounding box center [434, 132] width 417 height 30
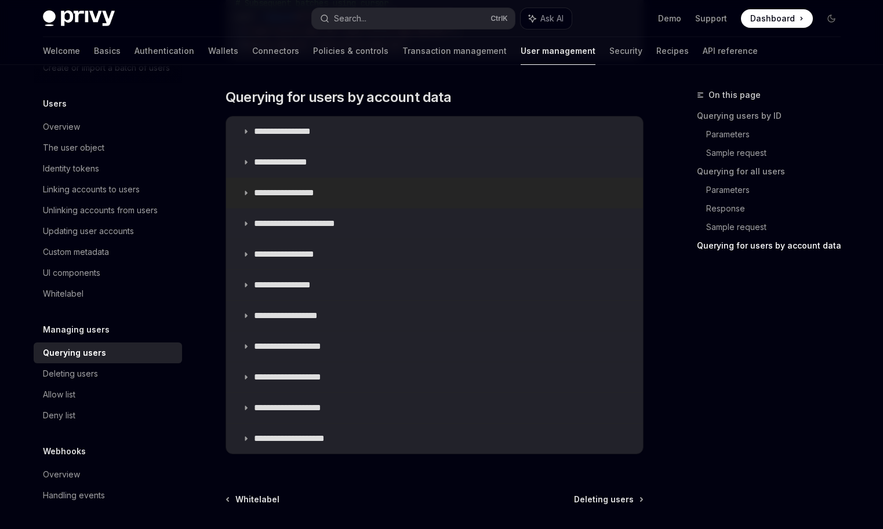
click at [397, 199] on summary "**********" at bounding box center [434, 193] width 417 height 30
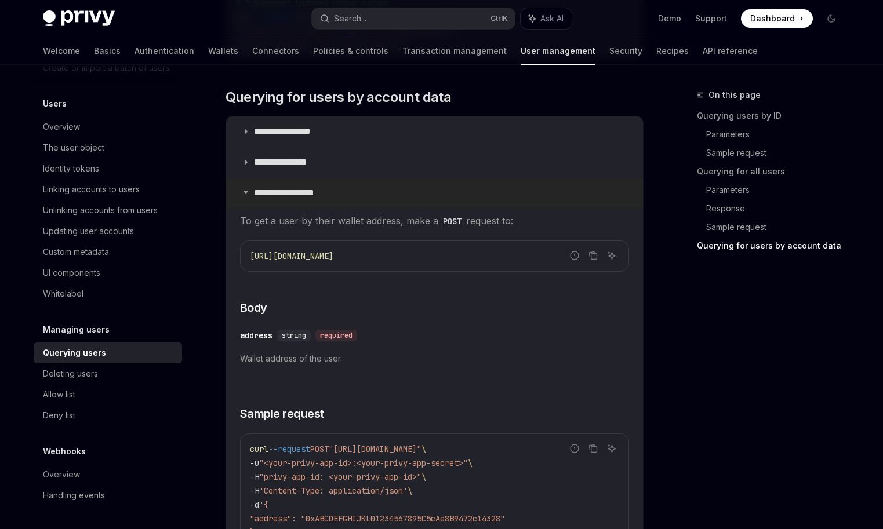
click at [484, 198] on summary "**********" at bounding box center [434, 193] width 417 height 30
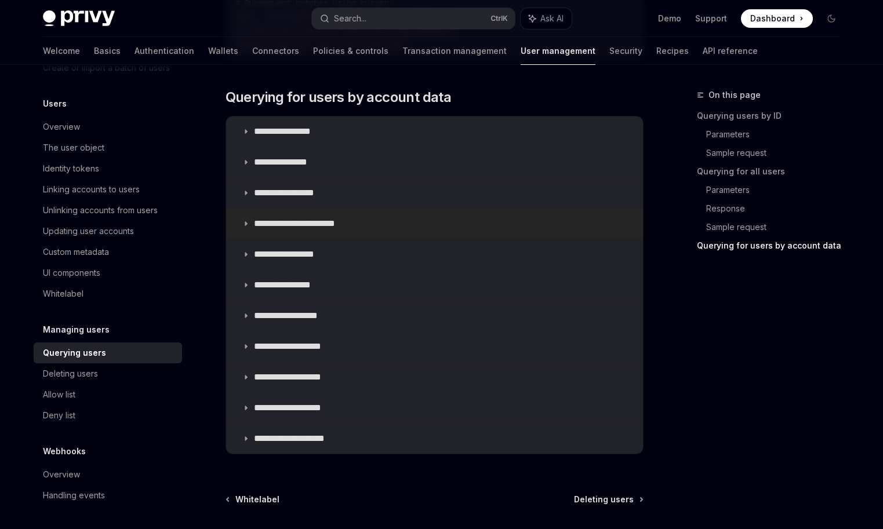
click at [415, 235] on summary "**********" at bounding box center [434, 224] width 417 height 30
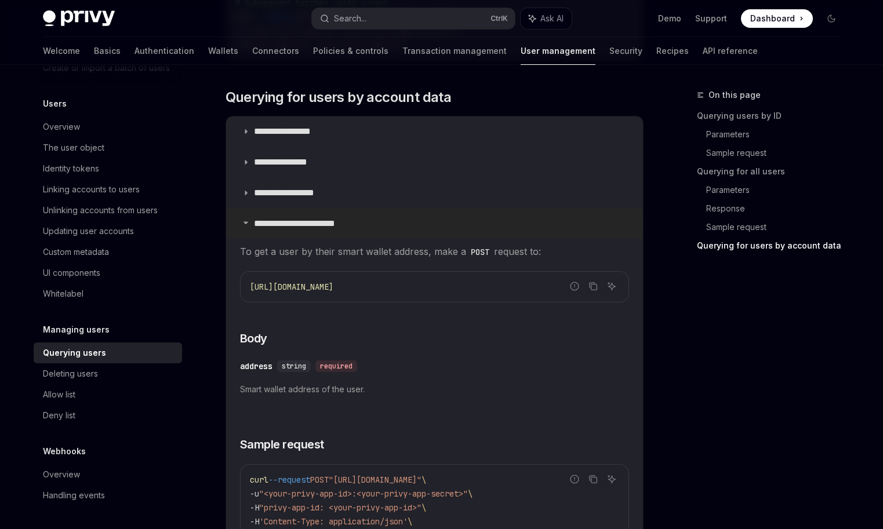
click at [423, 230] on summary "**********" at bounding box center [434, 224] width 417 height 30
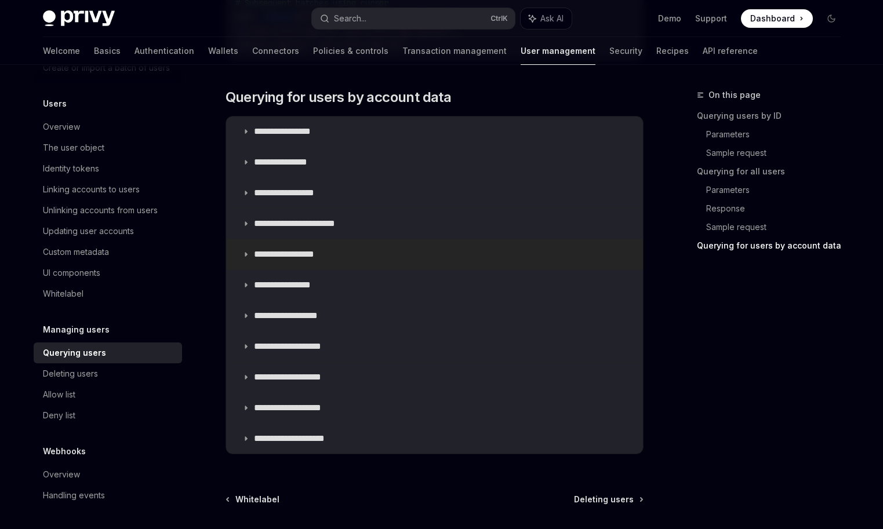
click at [406, 256] on summary "**********" at bounding box center [434, 254] width 417 height 30
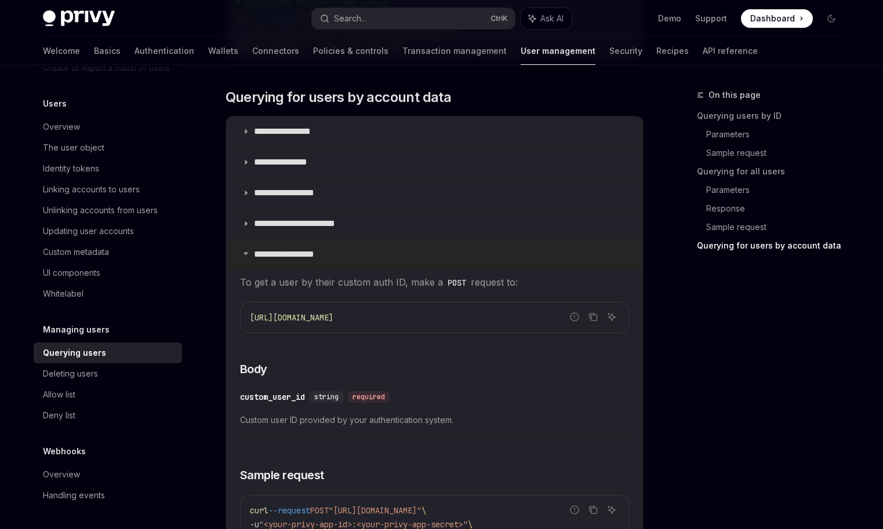
click at [409, 257] on summary "**********" at bounding box center [434, 254] width 417 height 30
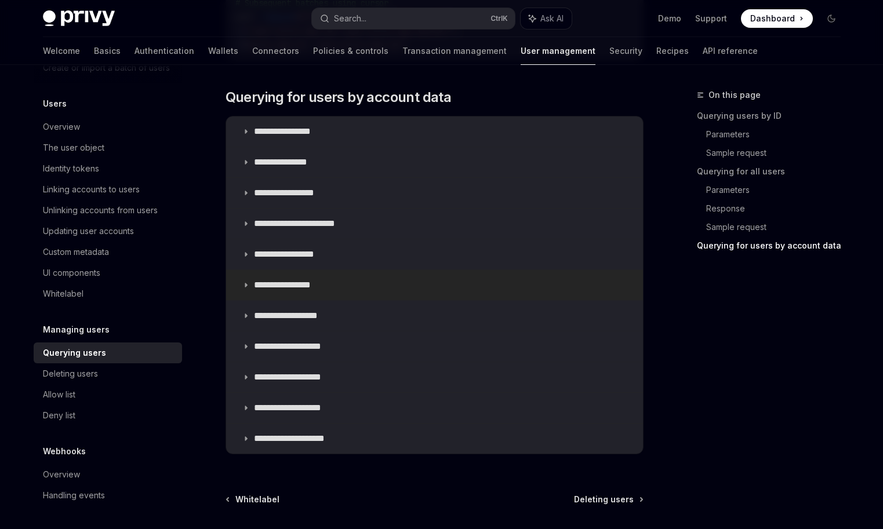
click at [398, 279] on summary "**********" at bounding box center [434, 285] width 417 height 30
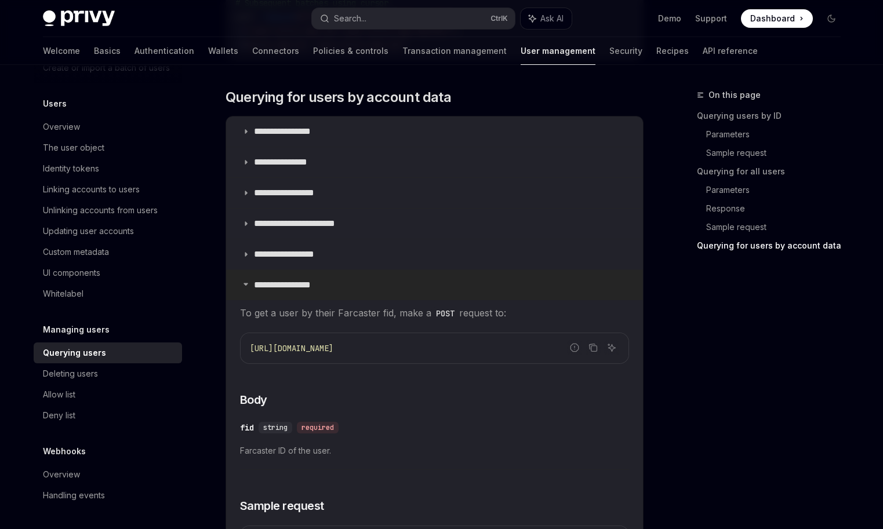
click at [398, 279] on summary "**********" at bounding box center [434, 285] width 417 height 30
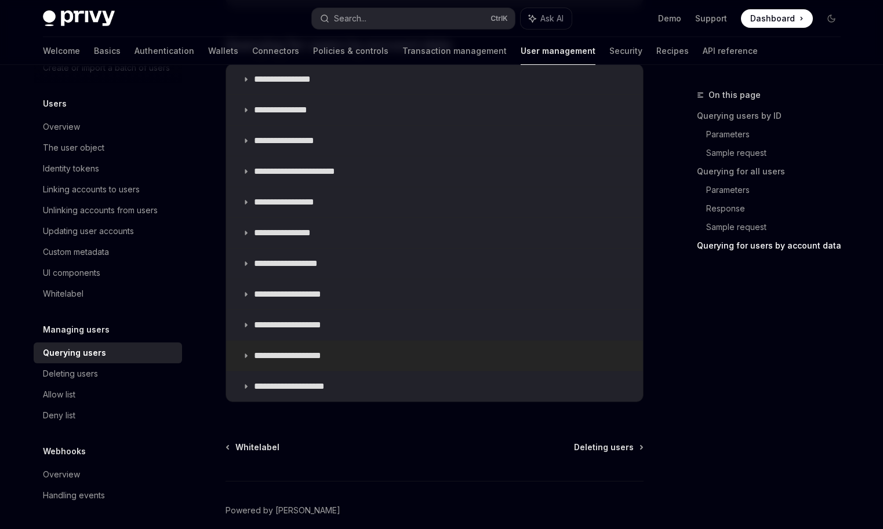
scroll to position [1164, 0]
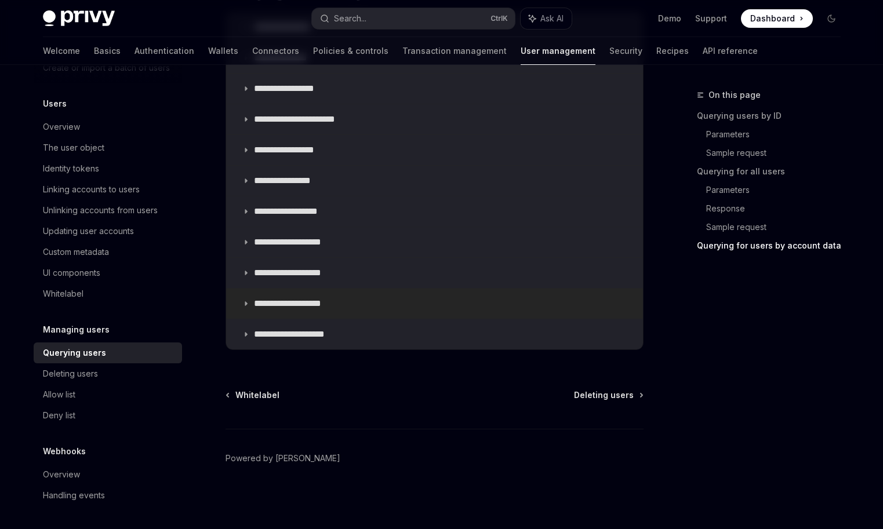
click at [372, 306] on summary "**********" at bounding box center [434, 304] width 417 height 30
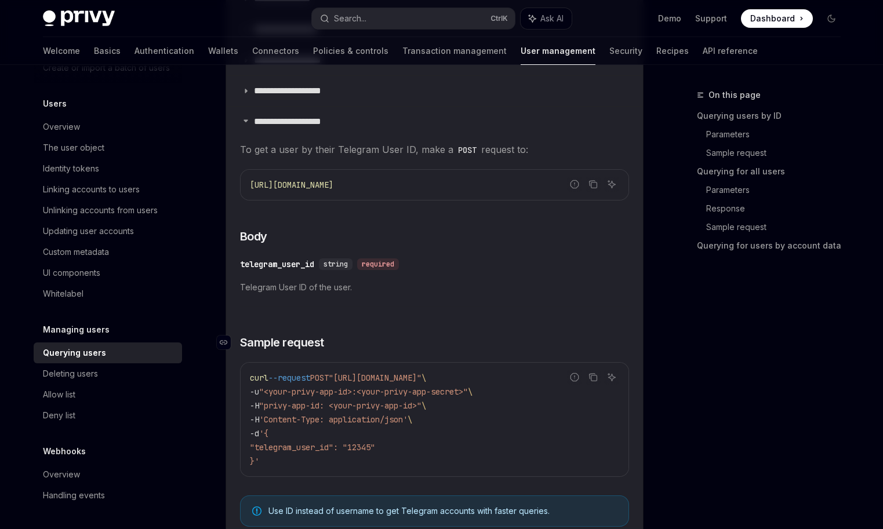
scroll to position [1280, 0]
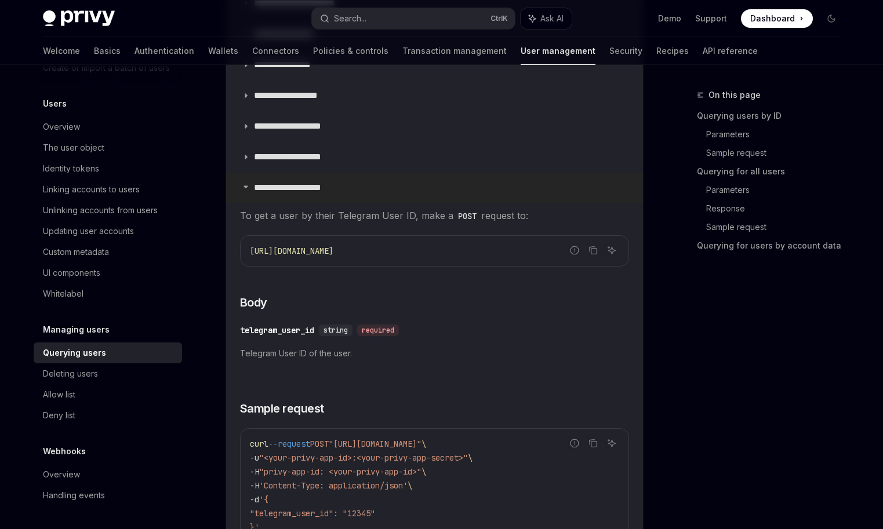
click at [357, 191] on summary "**********" at bounding box center [434, 188] width 417 height 30
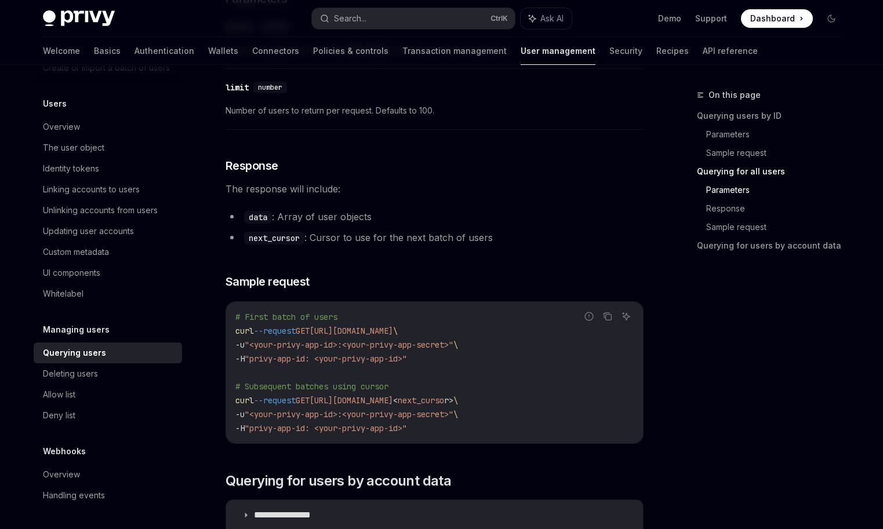
scroll to position [700, 0]
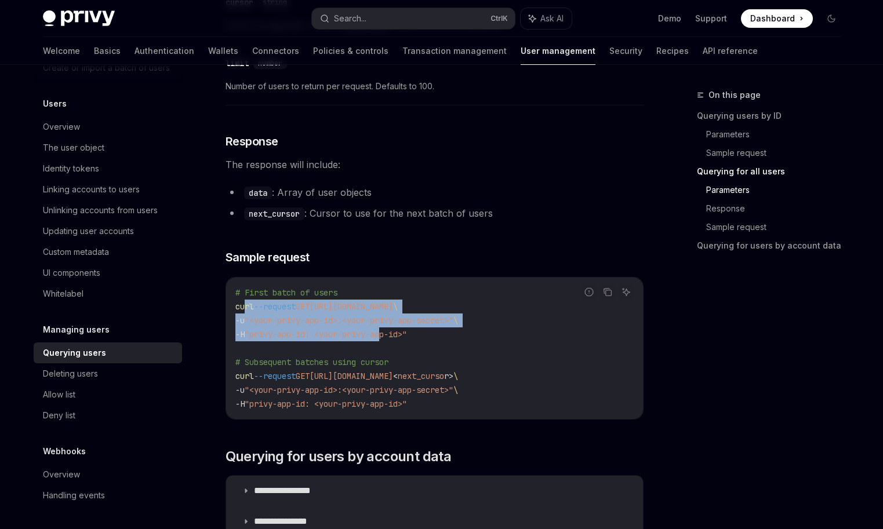
drag, startPoint x: 243, startPoint y: 305, endPoint x: 415, endPoint y: 340, distance: 175.2
click at [400, 337] on code "# First batch of users curl --request GET [URL][DOMAIN_NAME] \ -u "<your-privy-…" at bounding box center [434, 348] width 398 height 125
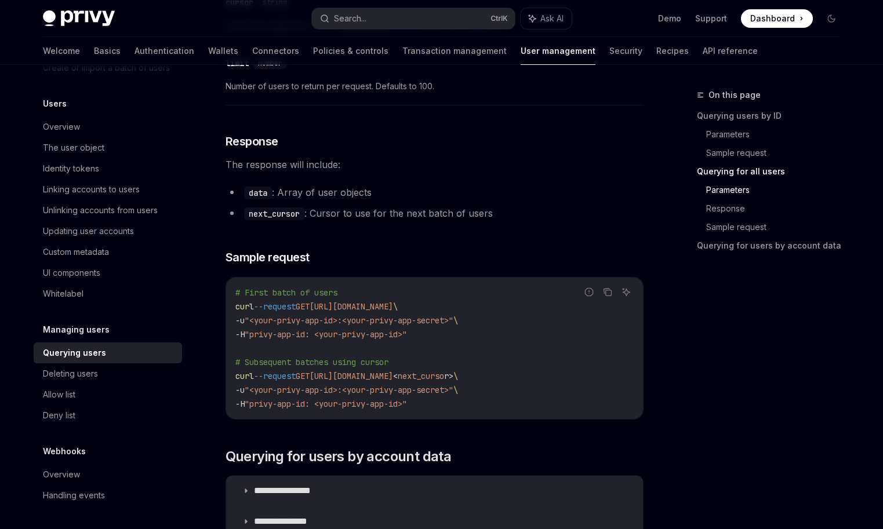
click at [437, 342] on code "# First batch of users curl --request GET [URL][DOMAIN_NAME] \ -u "<your-privy-…" at bounding box center [434, 348] width 398 height 125
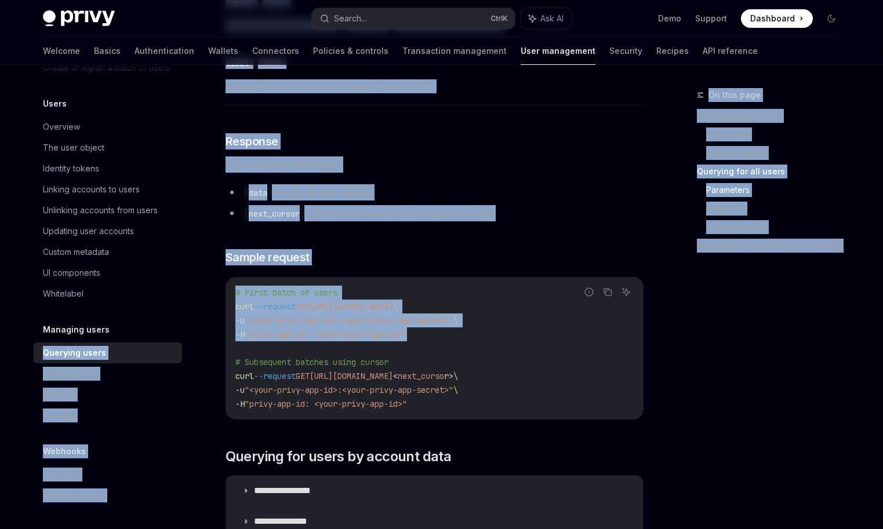
drag, startPoint x: 415, startPoint y: 325, endPoint x: 194, endPoint y: 310, distance: 220.9
click at [186, 310] on div "Overview Migrating users to Privy Migrating existing users to Privy Create or i…" at bounding box center [442, 179] width 854 height 1628
click at [465, 335] on code "# First batch of users curl --request GET [URL][DOMAIN_NAME] \ -u "<your-privy-…" at bounding box center [434, 348] width 398 height 125
drag, startPoint x: 437, startPoint y: 312, endPoint x: 490, endPoint y: 335, distance: 57.4
click at [490, 335] on code "# First batch of users curl --request GET [URL][DOMAIN_NAME] \ -u "<your-privy-…" at bounding box center [434, 348] width 398 height 125
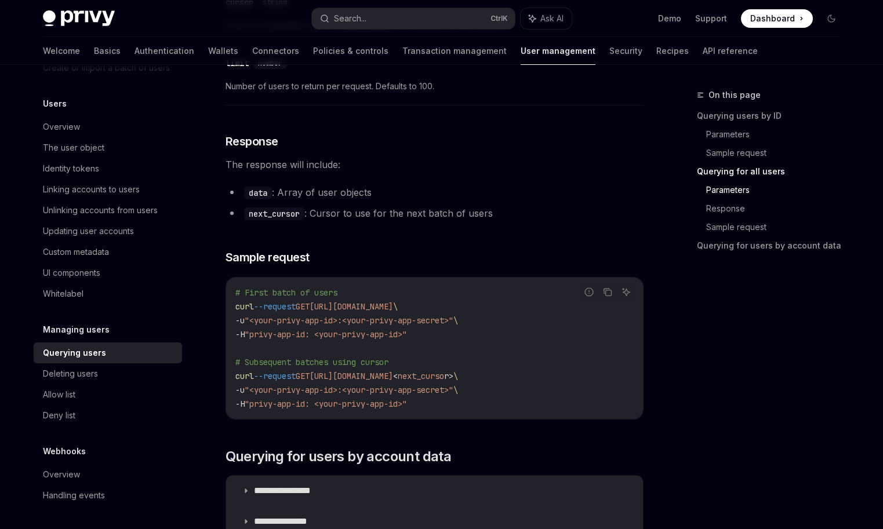
click at [502, 344] on code "# First batch of users curl --request GET [URL][DOMAIN_NAME] \ -u "<your-privy-…" at bounding box center [434, 348] width 398 height 125
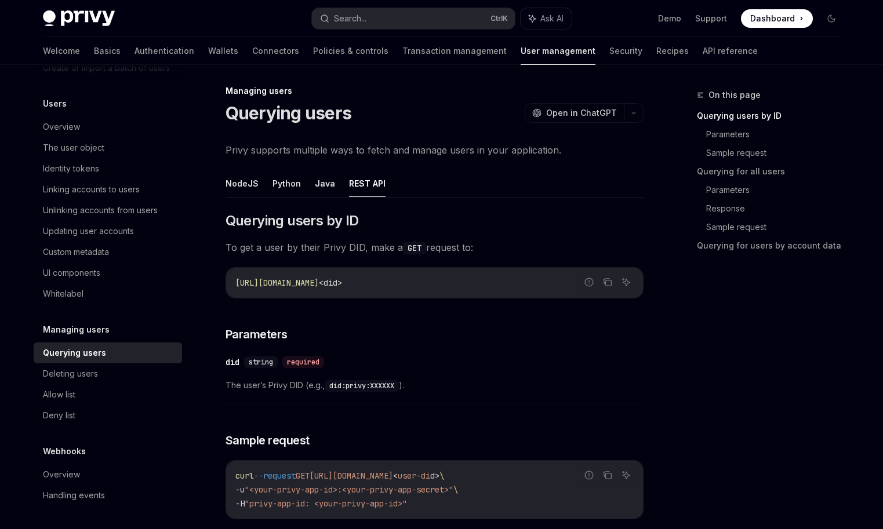
scroll to position [0, 0]
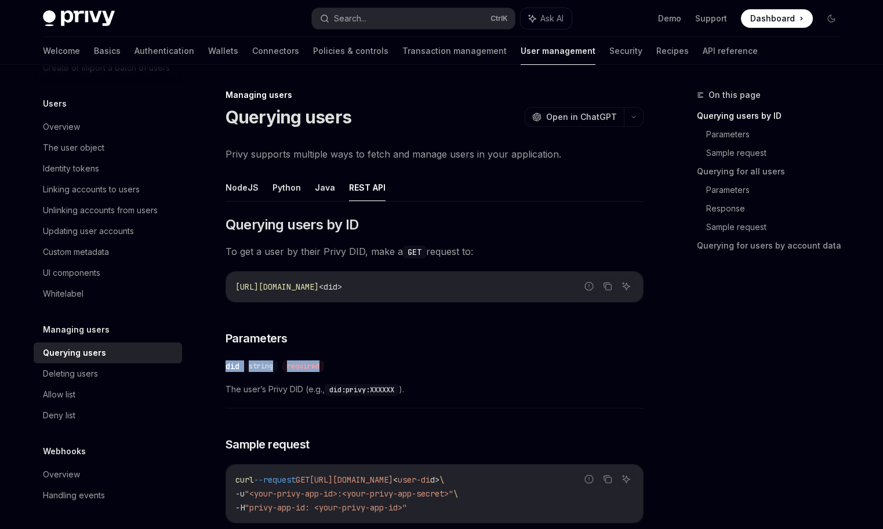
drag, startPoint x: 226, startPoint y: 362, endPoint x: 413, endPoint y: 371, distance: 187.5
click at [371, 371] on div "​ did string required" at bounding box center [429, 367] width 406 height 14
click at [444, 367] on div "​ did string required" at bounding box center [429, 367] width 406 height 14
drag, startPoint x: 231, startPoint y: 252, endPoint x: 520, endPoint y: 245, distance: 288.9
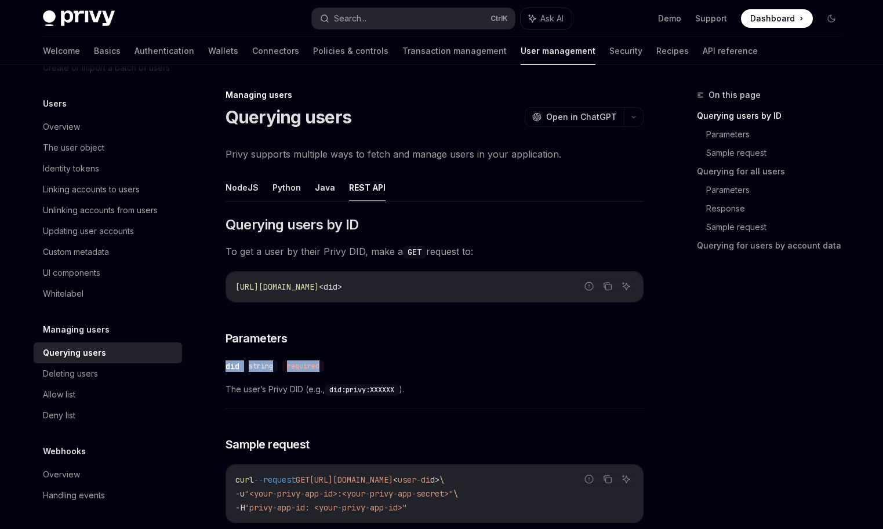
click at [531, 245] on span "To get a user by their Privy DID, make a GET request to:" at bounding box center [435, 252] width 418 height 16
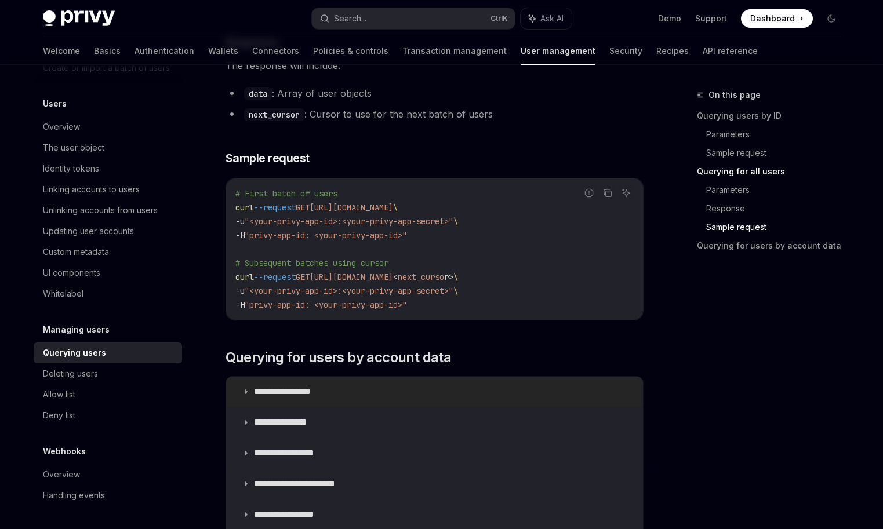
scroll to position [870, 0]
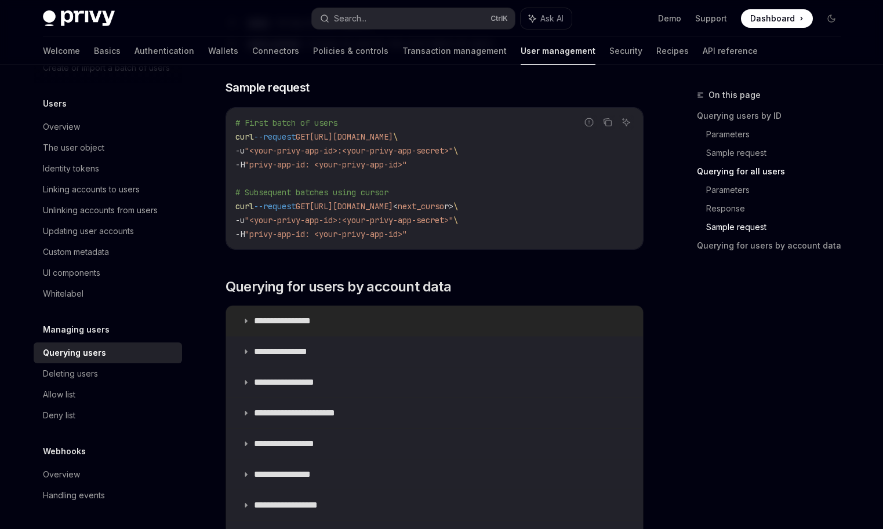
click at [352, 322] on summary "**********" at bounding box center [434, 321] width 417 height 30
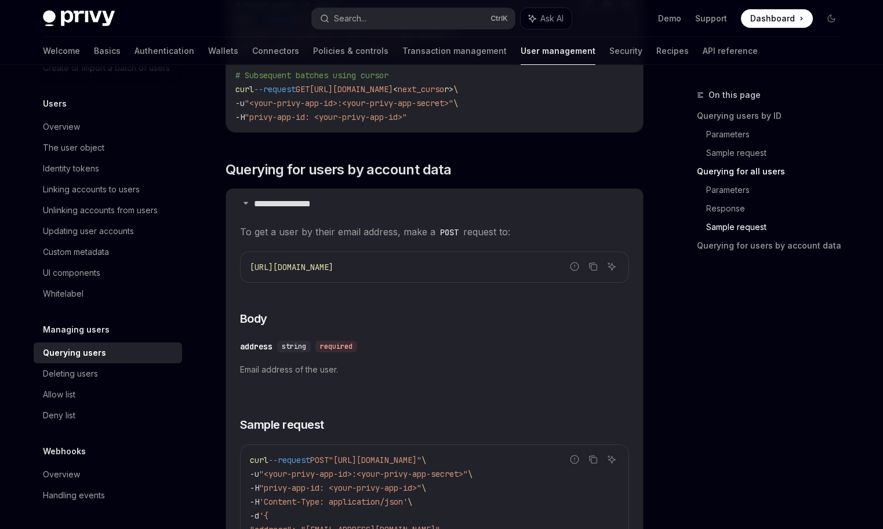
scroll to position [986, 0]
click at [325, 197] on summary "**********" at bounding box center [434, 205] width 417 height 30
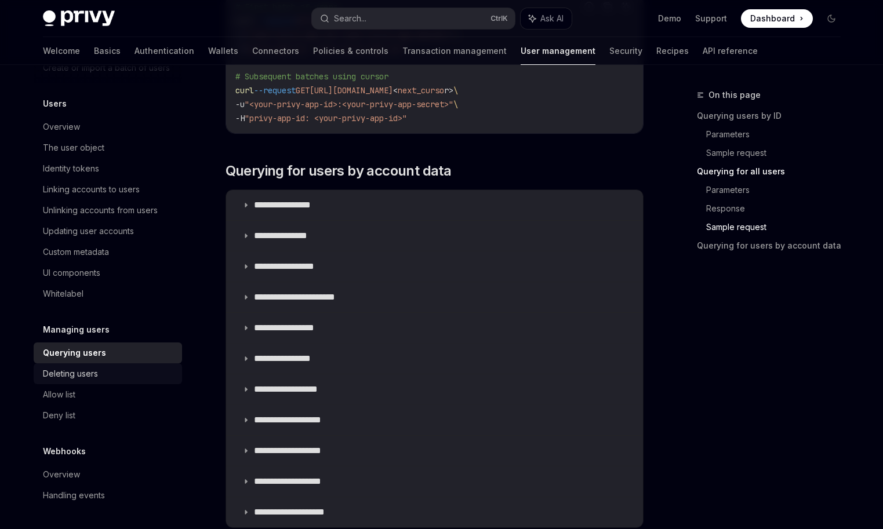
click at [93, 381] on link "Deleting users" at bounding box center [108, 374] width 148 height 21
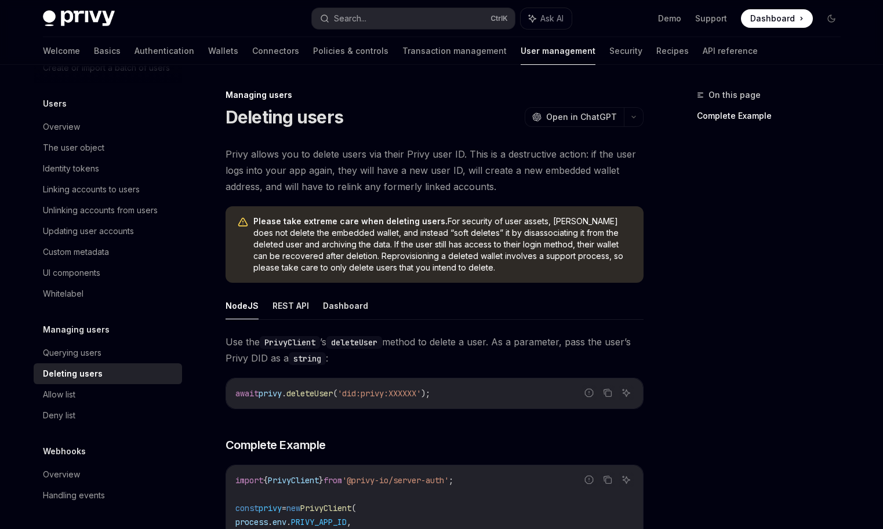
click at [309, 313] on ul "NodeJS REST API Dashboard" at bounding box center [435, 306] width 418 height 28
click at [274, 300] on button "REST API" at bounding box center [291, 305] width 37 height 27
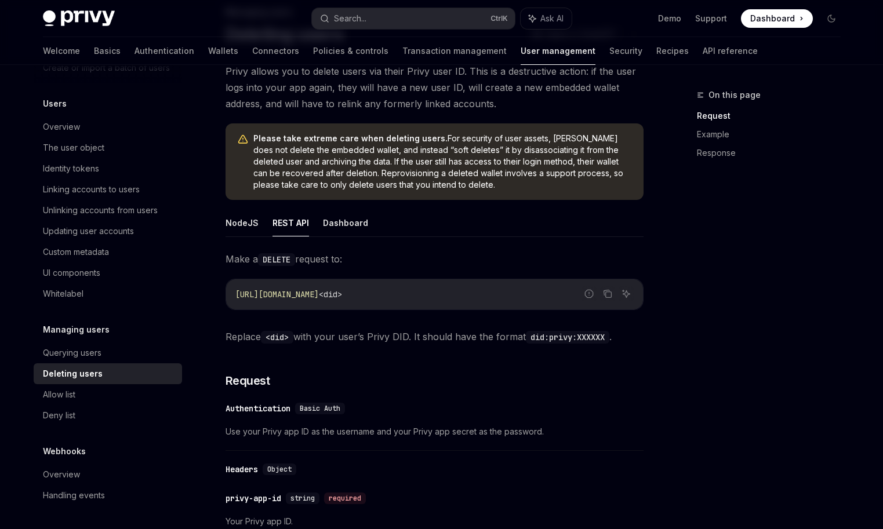
scroll to position [63, 0]
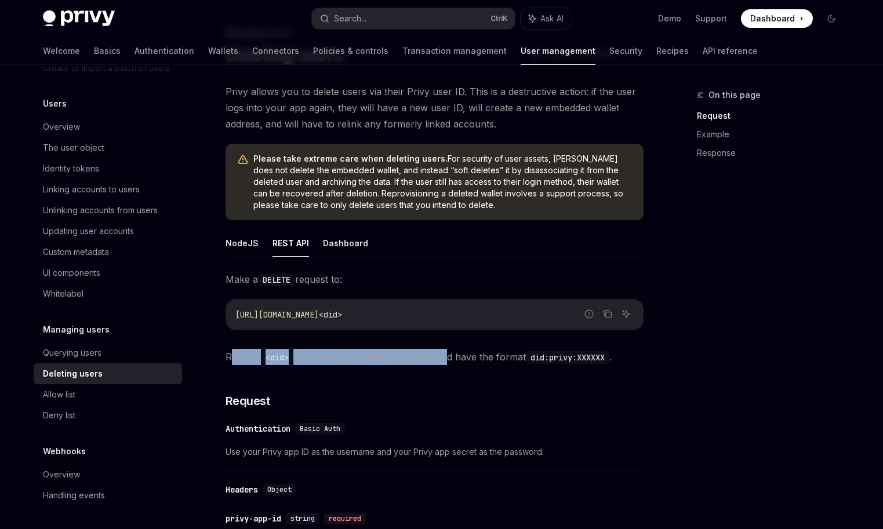
drag, startPoint x: 230, startPoint y: 353, endPoint x: 452, endPoint y: 355, distance: 221.5
click at [448, 355] on span "Replace <did> with your user’s Privy DID. It should have the format did:privy:X…" at bounding box center [435, 357] width 418 height 16
click at [460, 361] on span "Replace <did> with your user’s Privy DID. It should have the format did:privy:X…" at bounding box center [435, 357] width 418 height 16
click at [466, 359] on span "Replace <did> with your user’s Privy DID. It should have the format did:privy:X…" at bounding box center [435, 357] width 418 height 16
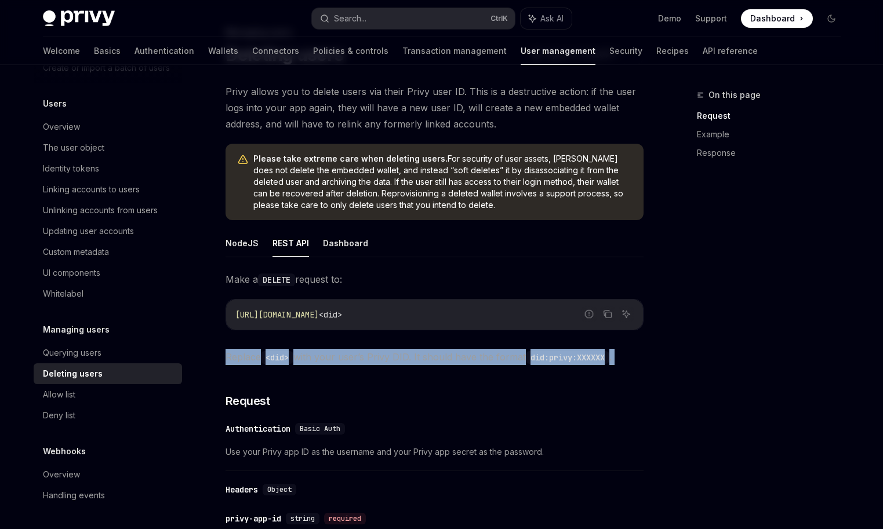
click at [466, 359] on span "Replace <did> with your user’s Privy DID. It should have the format did:privy:X…" at bounding box center [435, 357] width 418 height 16
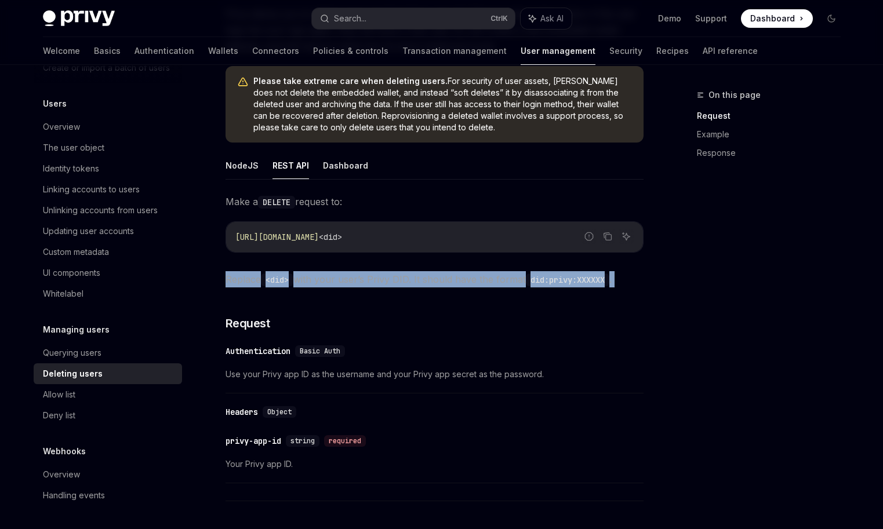
scroll to position [237, 0]
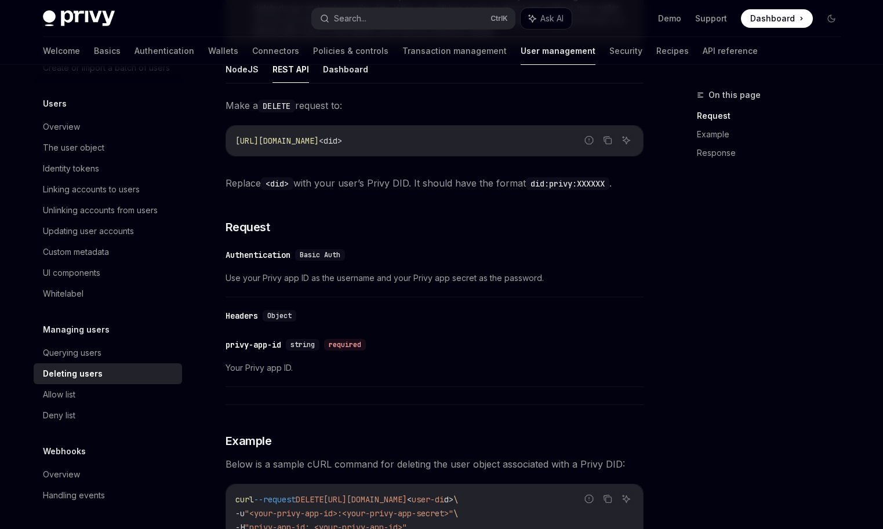
click at [401, 304] on div "​ Headers Object ​ privy-app-id string required Your Privy app ID." at bounding box center [435, 354] width 418 height 102
click at [402, 280] on span "Use your Privy app ID as the username and your Privy app secret as the password." at bounding box center [435, 278] width 418 height 14
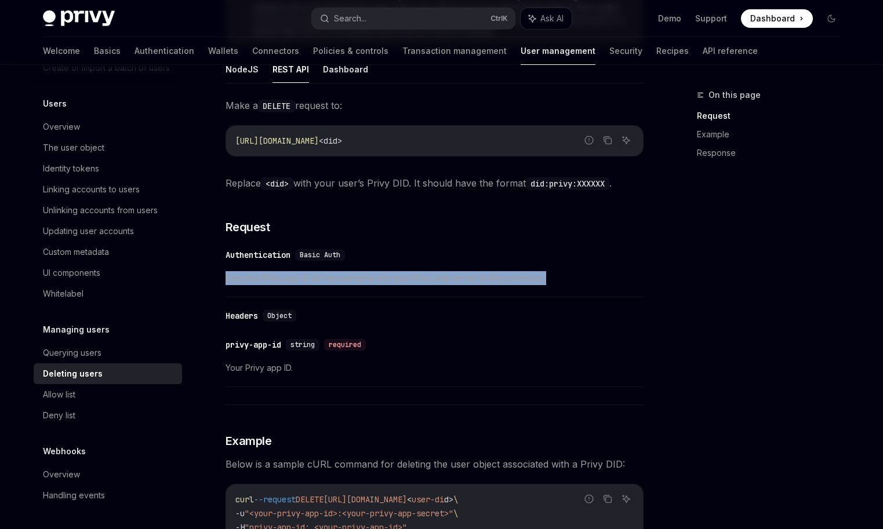
click at [402, 280] on span "Use your Privy app ID as the username and your Privy app secret as the password." at bounding box center [435, 278] width 418 height 14
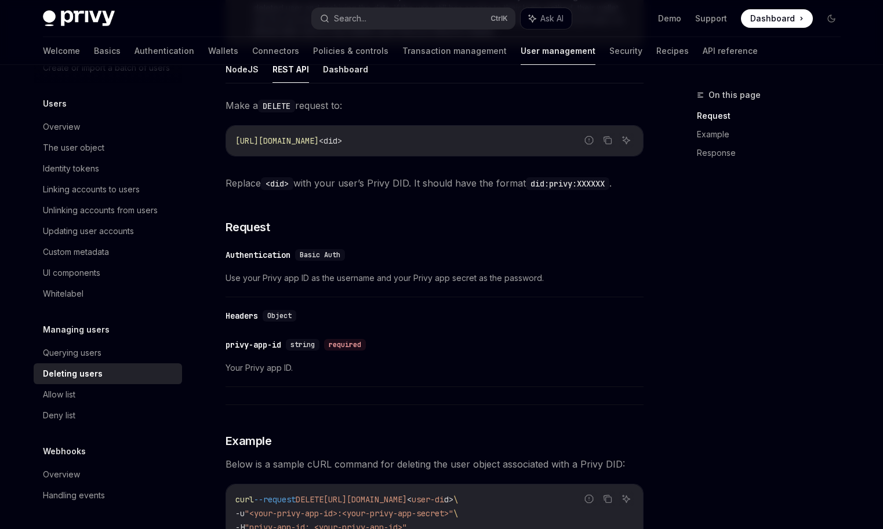
click at [424, 325] on div "​ Headers Object ​ privy-app-id string required Your Privy app ID." at bounding box center [435, 354] width 418 height 102
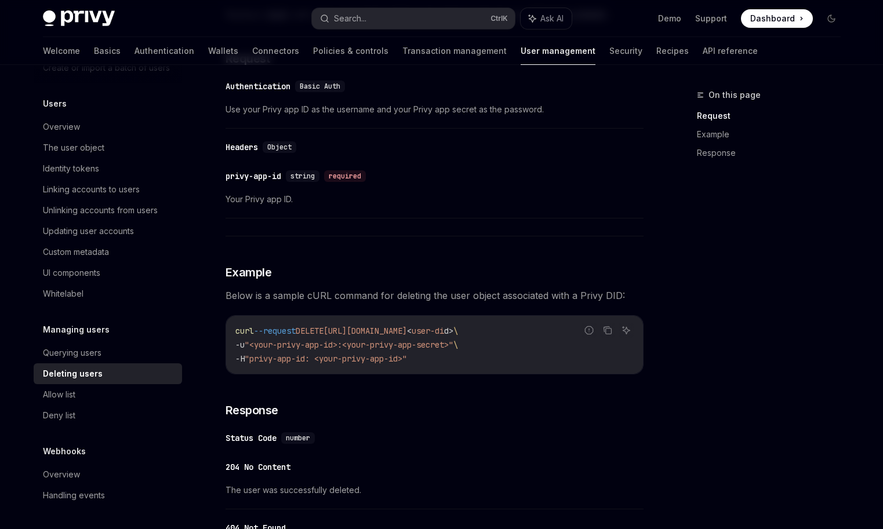
scroll to position [411, 0]
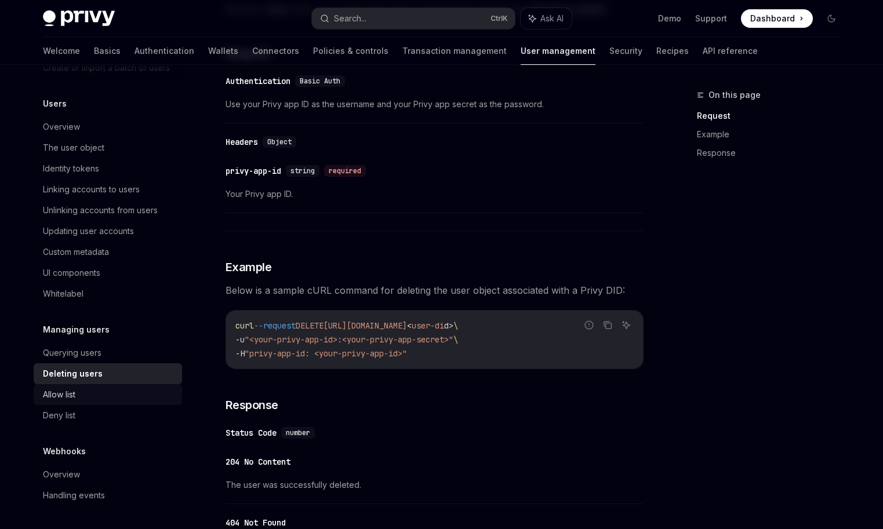
click at [80, 395] on div "Allow list" at bounding box center [109, 395] width 132 height 14
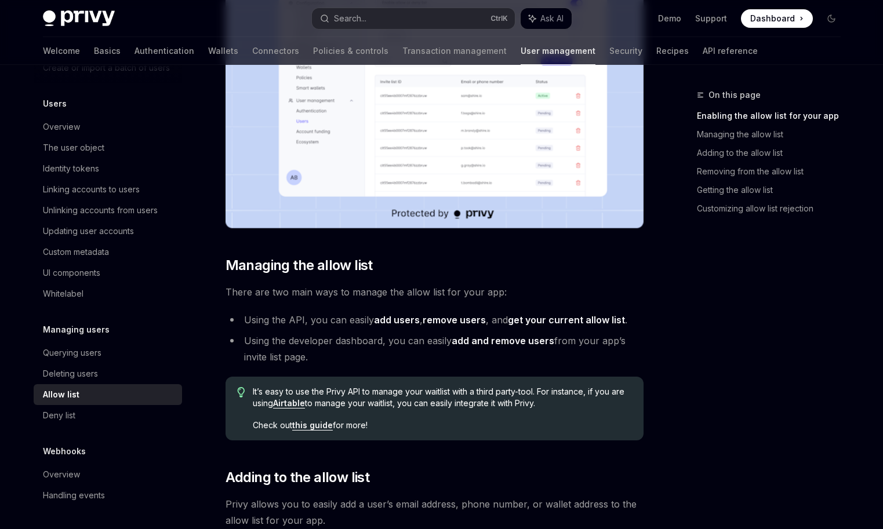
scroll to position [696, 0]
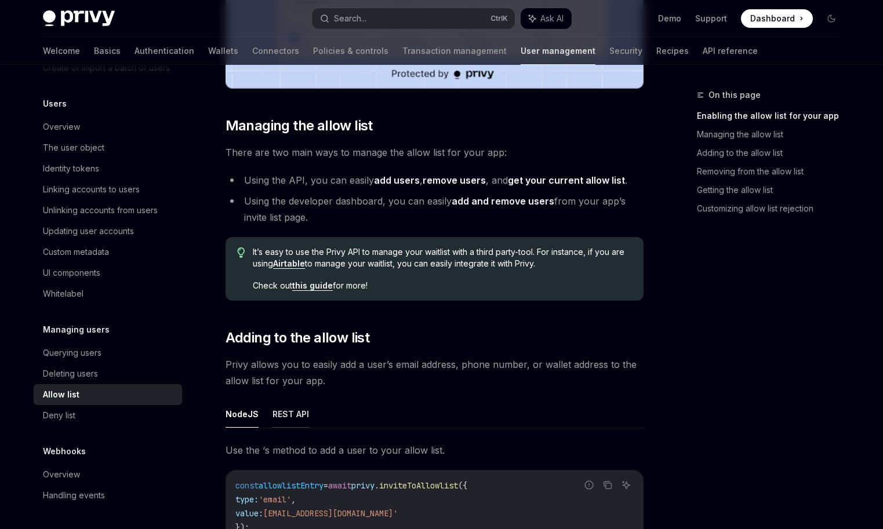
click at [293, 411] on button "REST API" at bounding box center [291, 414] width 37 height 27
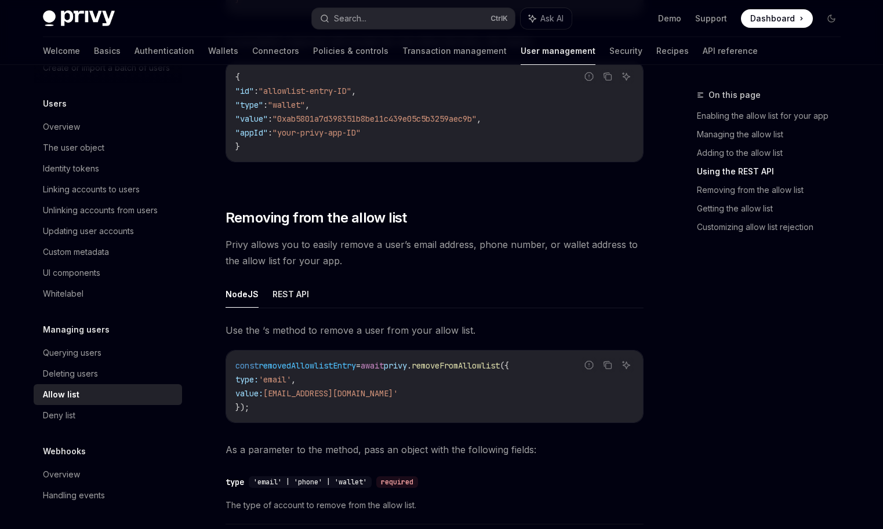
scroll to position [1682, 0]
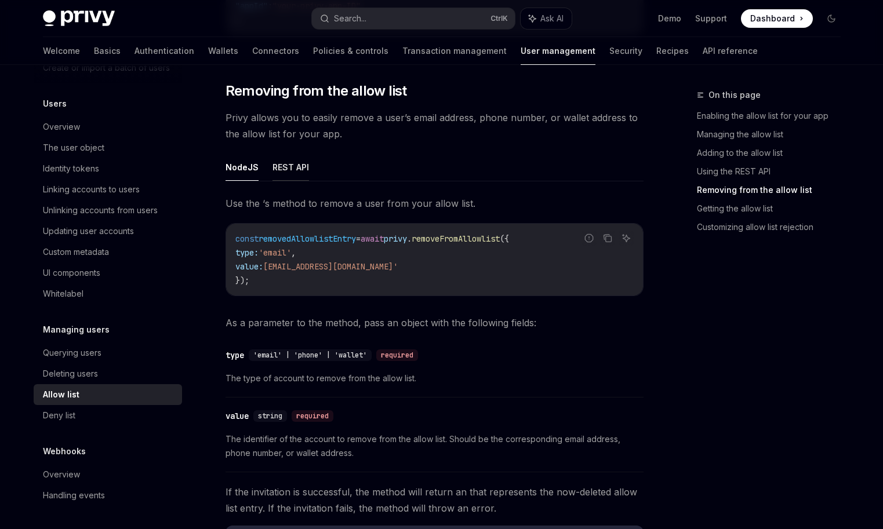
click at [295, 174] on button "REST API" at bounding box center [291, 167] width 37 height 27
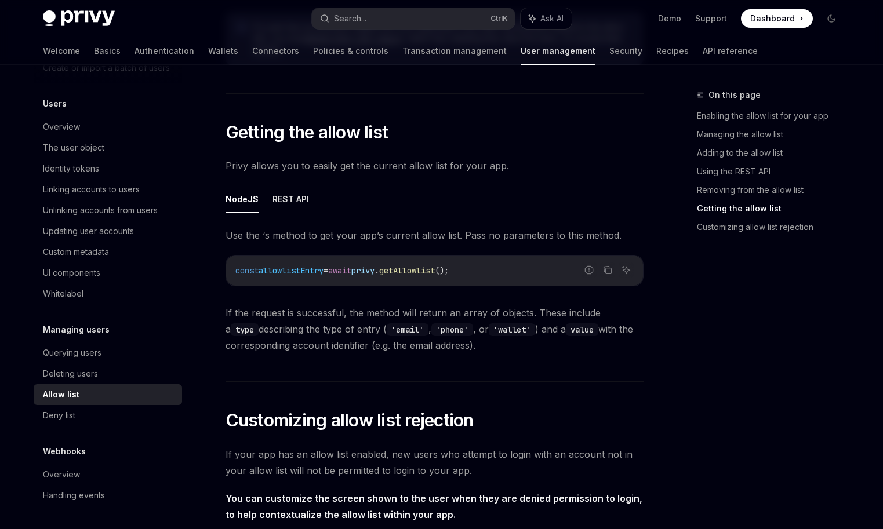
scroll to position [2435, 0]
click at [285, 206] on button "REST API" at bounding box center [291, 197] width 37 height 27
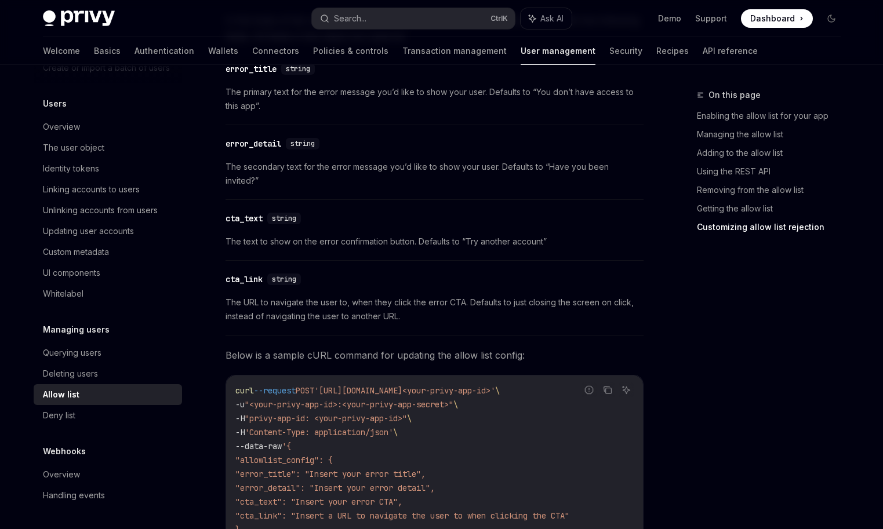
scroll to position [3566, 0]
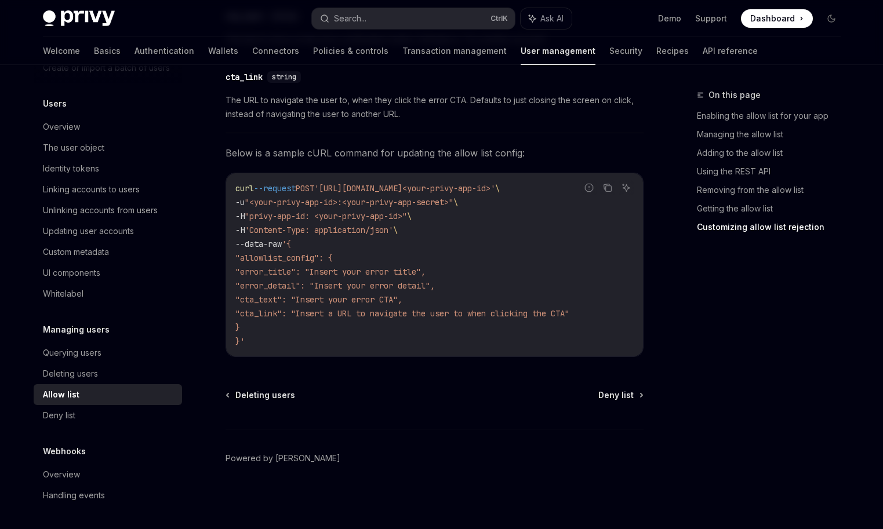
click at [84, 325] on h5 "Managing users" at bounding box center [76, 330] width 67 height 14
click at [79, 361] on link "Querying users" at bounding box center [108, 353] width 148 height 21
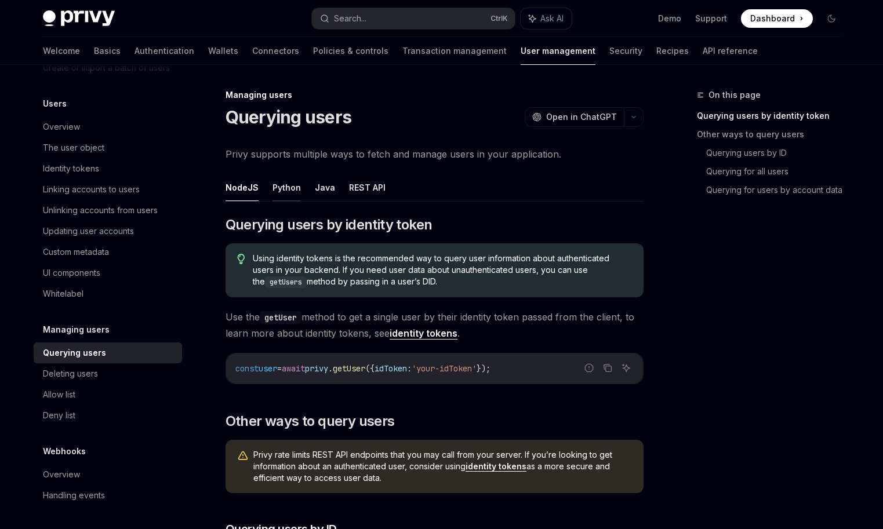
click at [274, 187] on button "Python" at bounding box center [287, 187] width 28 height 27
click at [312, 191] on ul "NodeJS Python Java REST API" at bounding box center [435, 188] width 418 height 28
click at [364, 190] on button "REST API" at bounding box center [367, 187] width 37 height 27
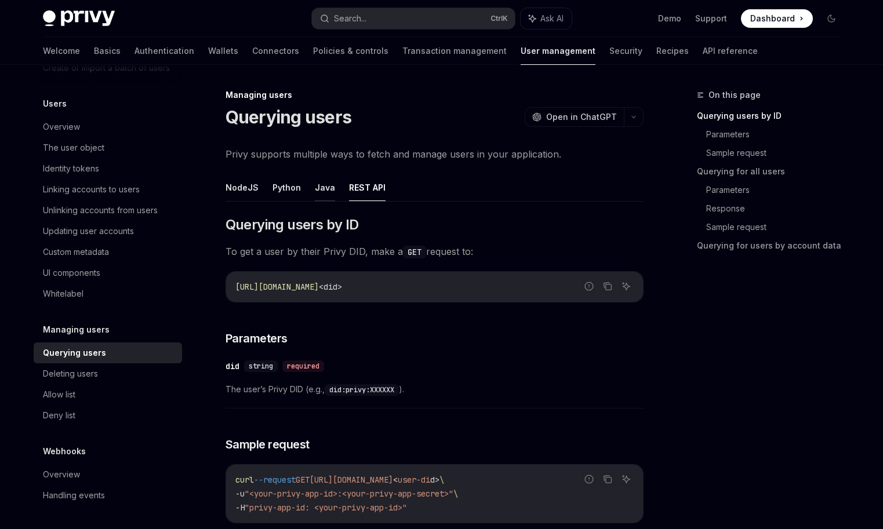
click at [325, 188] on button "Java" at bounding box center [325, 187] width 20 height 27
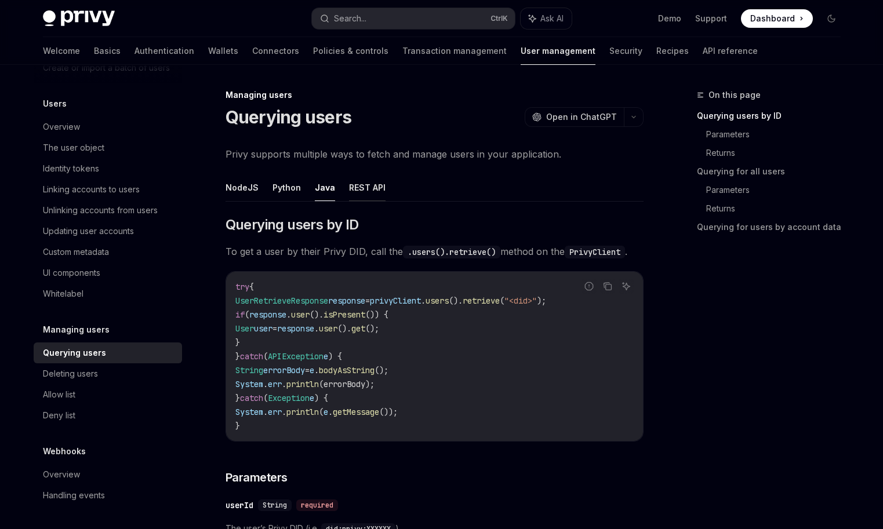
click at [357, 188] on button "REST API" at bounding box center [367, 187] width 37 height 27
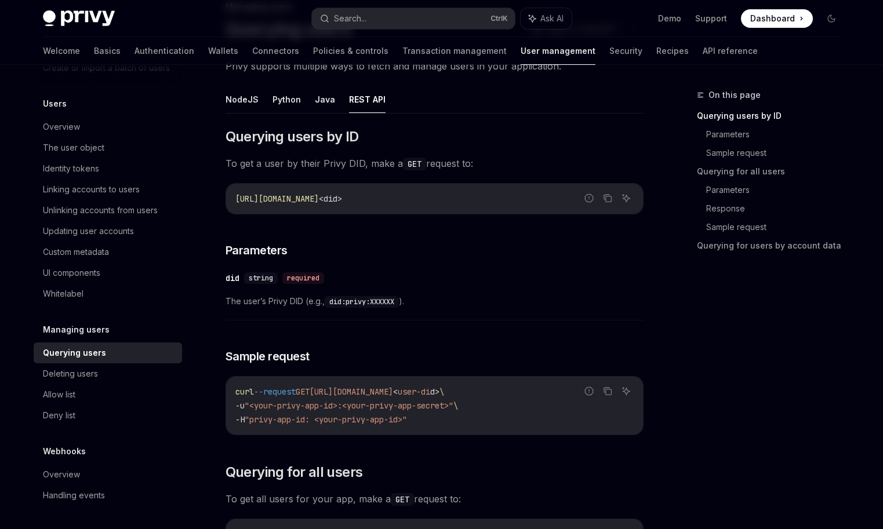
scroll to position [232, 0]
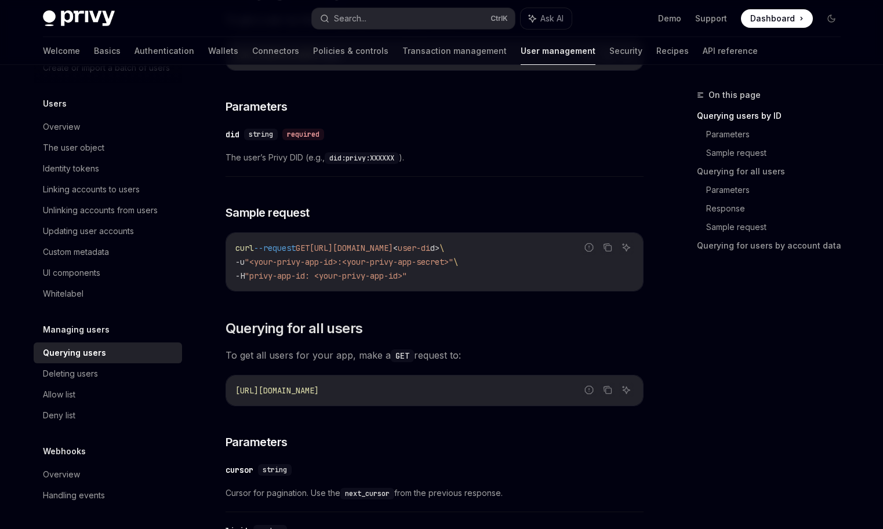
click at [435, 258] on span ""<your-privy-app-id>:<your-privy-app-secret>"" at bounding box center [349, 262] width 209 height 10
click at [393, 248] on span "[URL][DOMAIN_NAME]" at bounding box center [351, 248] width 83 height 10
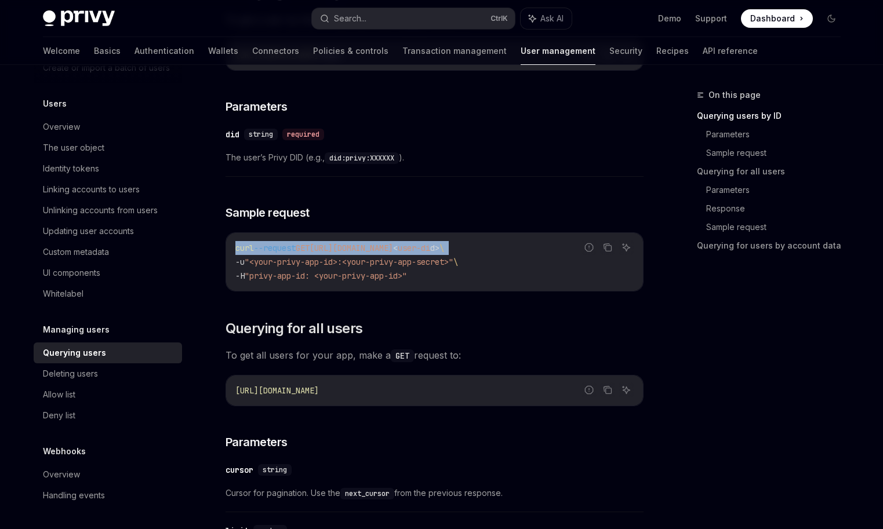
click at [393, 248] on span "[URL][DOMAIN_NAME]" at bounding box center [351, 248] width 83 height 10
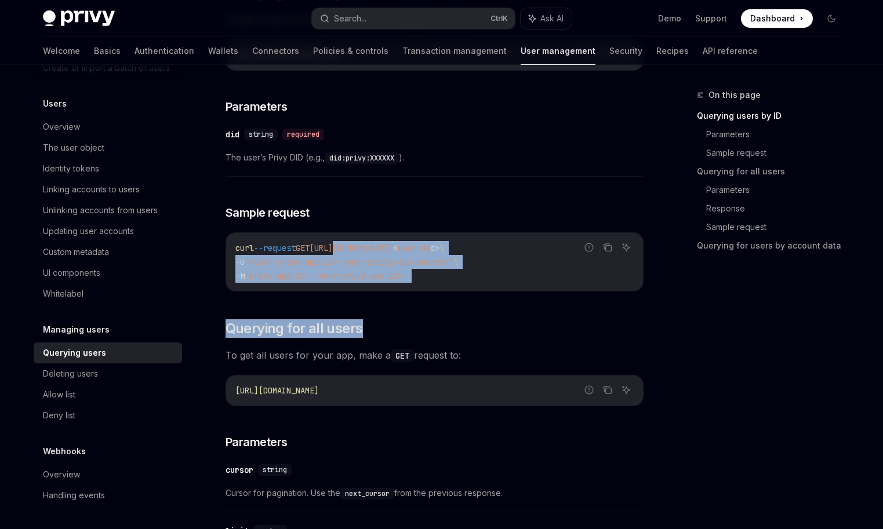
drag, startPoint x: 351, startPoint y: 246, endPoint x: 472, endPoint y: 306, distance: 134.6
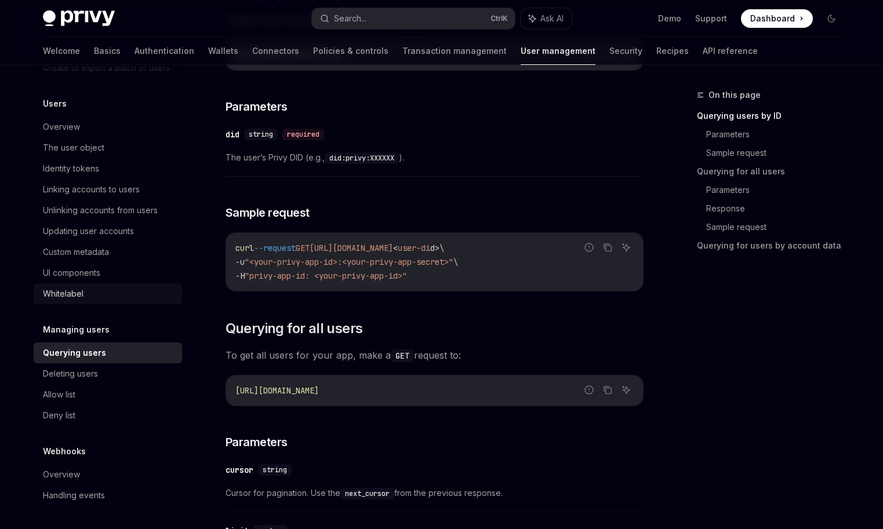
scroll to position [11, 0]
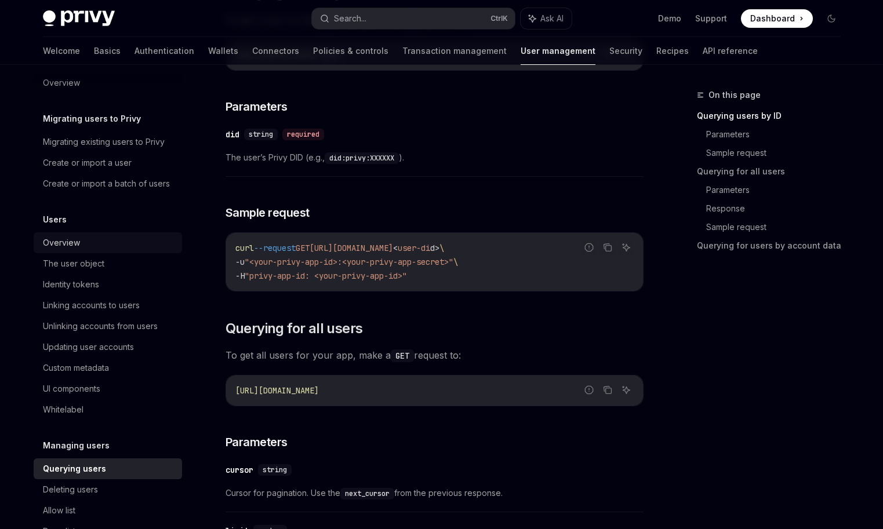
click at [92, 250] on link "Overview" at bounding box center [108, 243] width 148 height 21
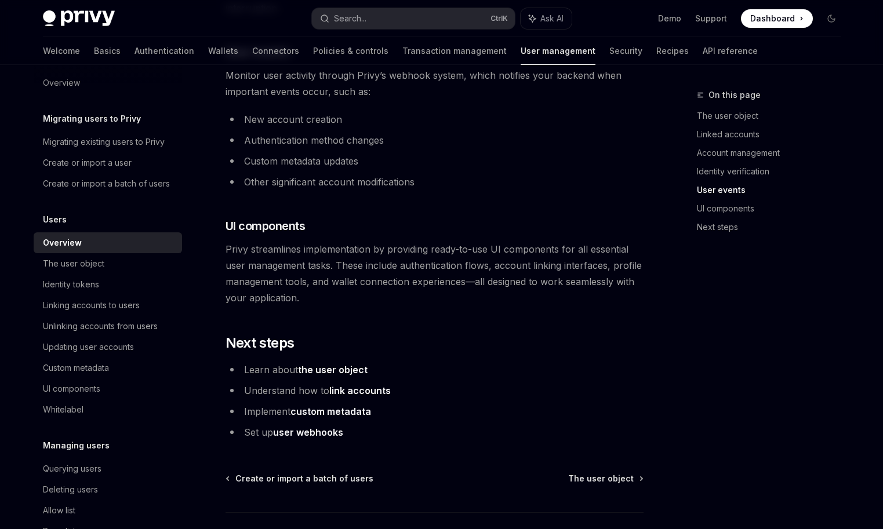
scroll to position [1034, 0]
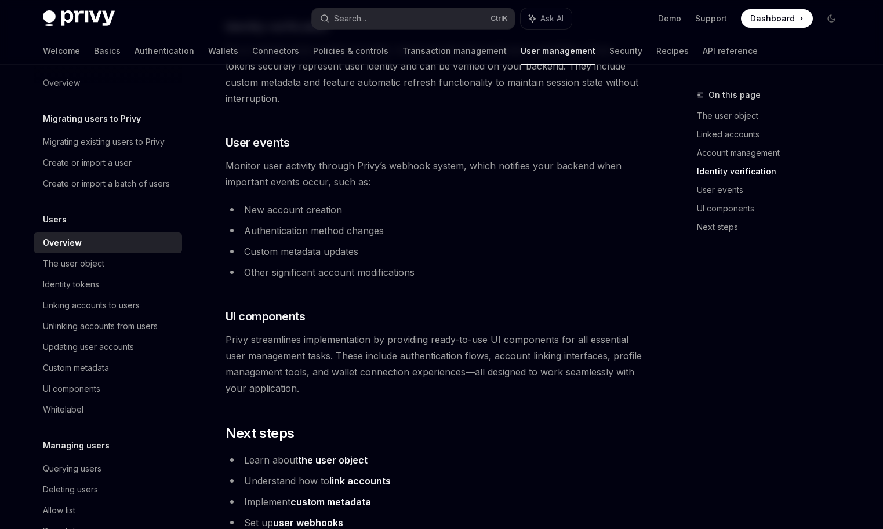
click at [650, 35] on div "Privy Docs home page Search... Ctrl K Ask AI Demo Support Dashboard Dashboard S…" at bounding box center [442, 18] width 798 height 37
click at [703, 52] on link "API reference" at bounding box center [730, 51] width 55 height 28
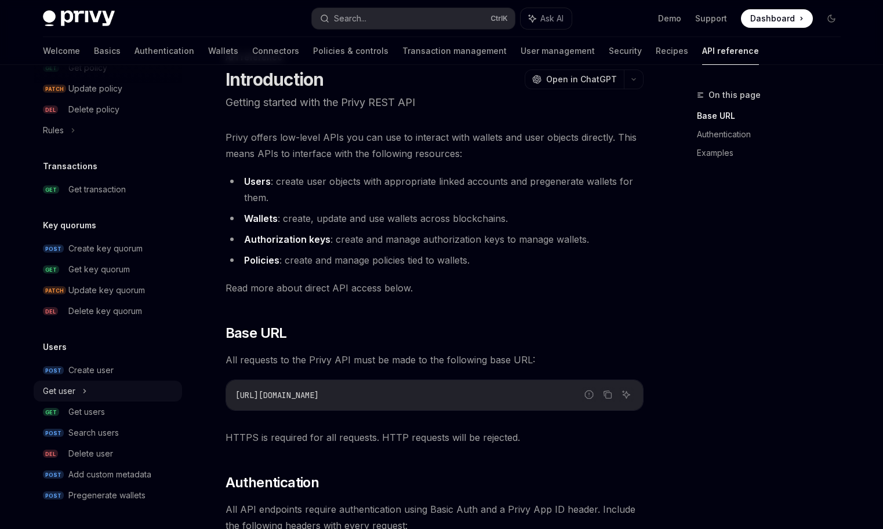
scroll to position [58, 0]
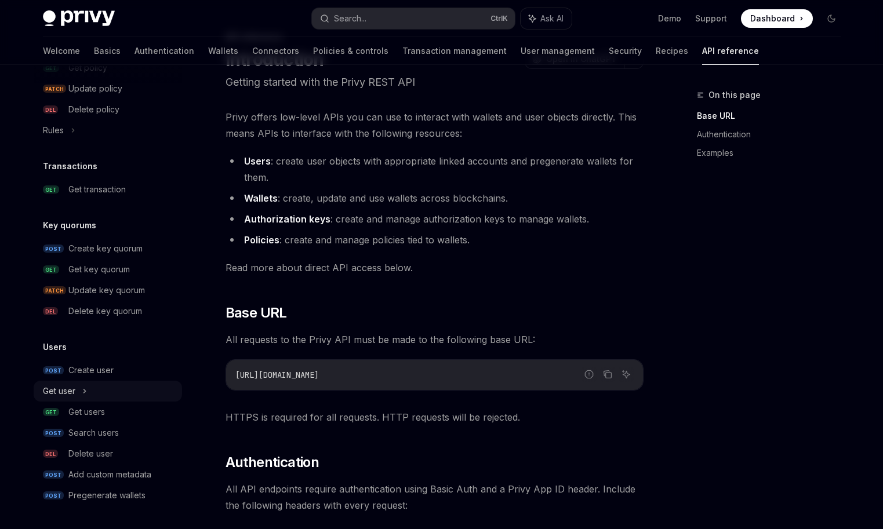
click at [88, 391] on div "Get user" at bounding box center [108, 391] width 148 height 21
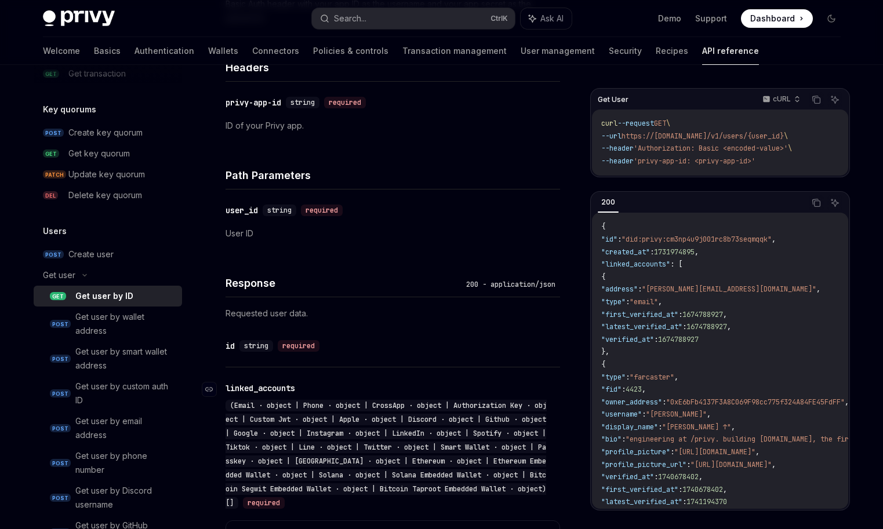
scroll to position [406, 0]
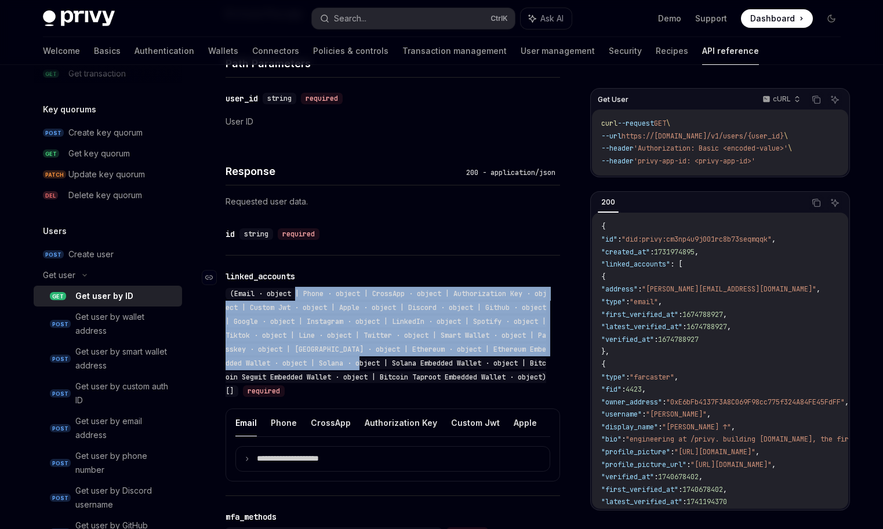
drag, startPoint x: 297, startPoint y: 292, endPoint x: 416, endPoint y: 365, distance: 140.3
click at [416, 365] on span "(Email · object | Phone · object | CrossApp · object | Authorization Key · obje…" at bounding box center [386, 342] width 321 height 107
click at [419, 359] on span "(Email · object | Phone · object | CrossApp · object | Authorization Key · obje…" at bounding box center [386, 342] width 321 height 107
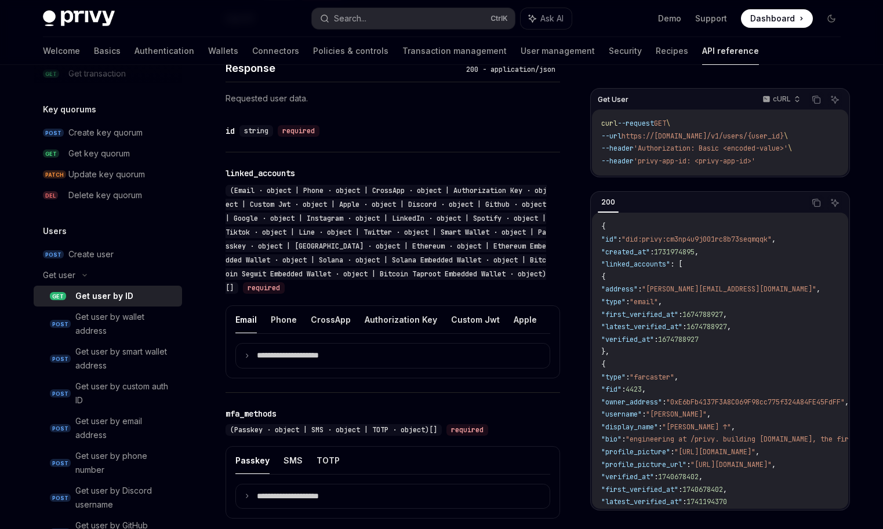
scroll to position [638, 0]
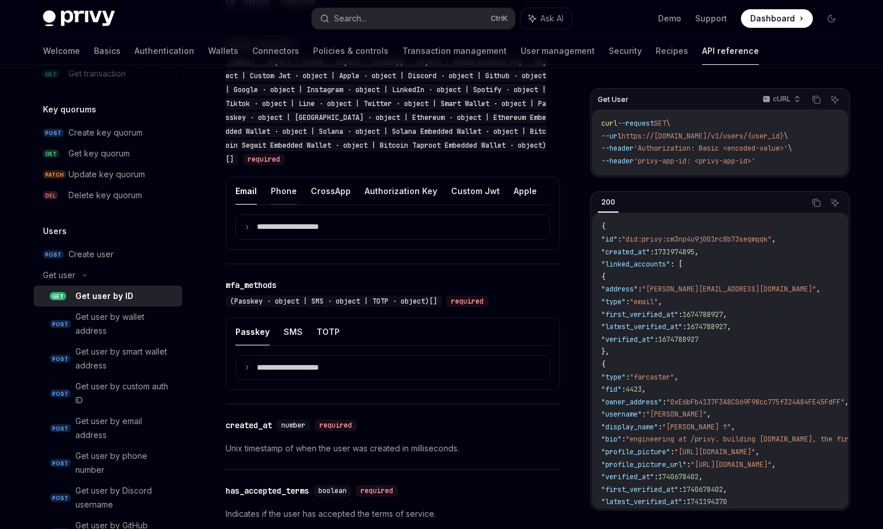
click at [286, 192] on button "Phone" at bounding box center [284, 190] width 26 height 27
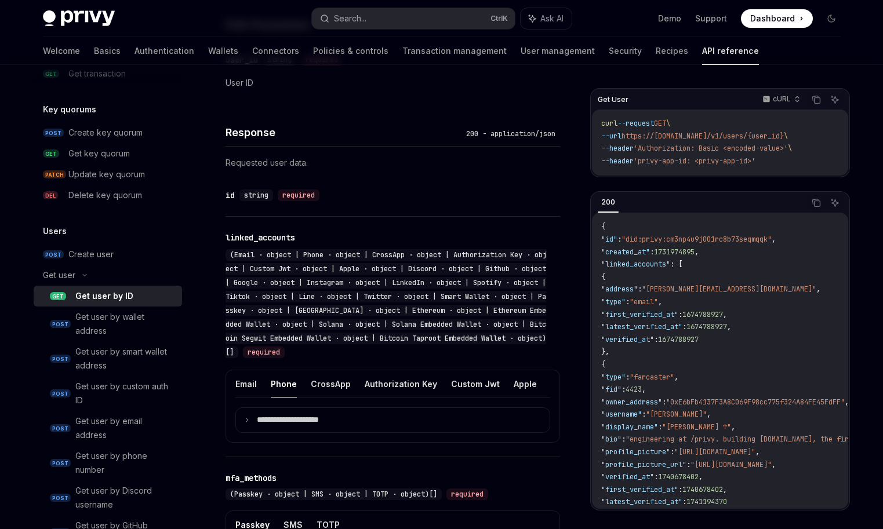
scroll to position [275, 0]
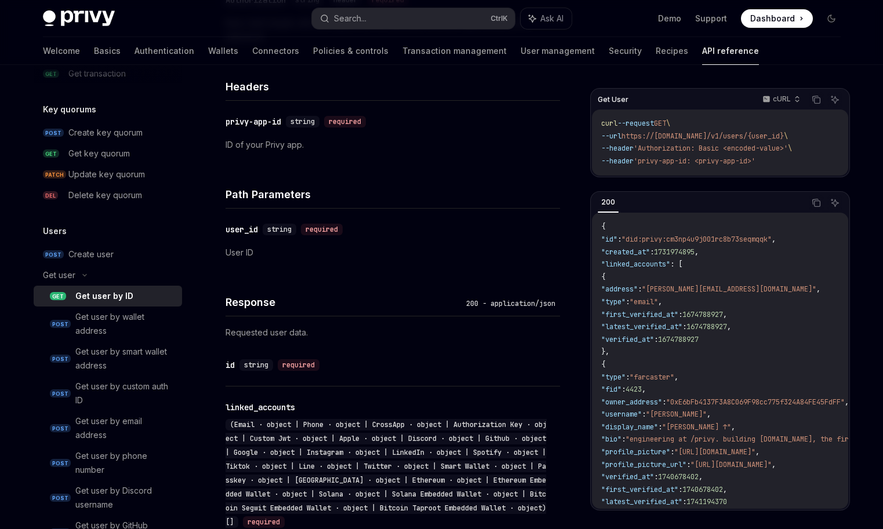
click at [411, 315] on div "Response 200 - application/json" at bounding box center [393, 295] width 335 height 43
click at [499, 301] on div "200 - application/json" at bounding box center [511, 304] width 99 height 12
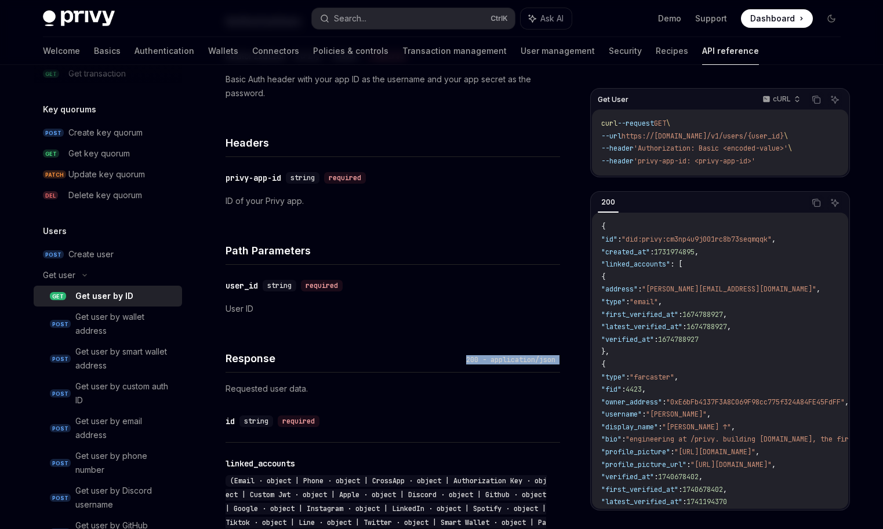
scroll to position [43, 0]
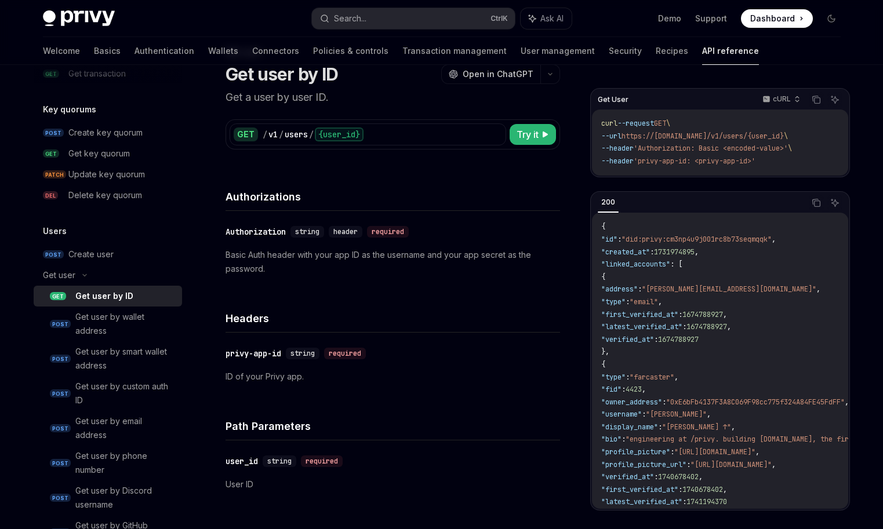
click at [714, 234] on code "{ "id" : "did:privy:cm3np4u9j001rc8b73seqmqqk" , "created_at" : 1731974895 , "l…" at bounding box center [887, 515] width 573 height 589
click at [689, 333] on code "{ "id" : "did:privy:cm3np4u9j001rc8b73seqmqqk" , "created_at" : 1731974895 , "l…" at bounding box center [887, 515] width 573 height 589
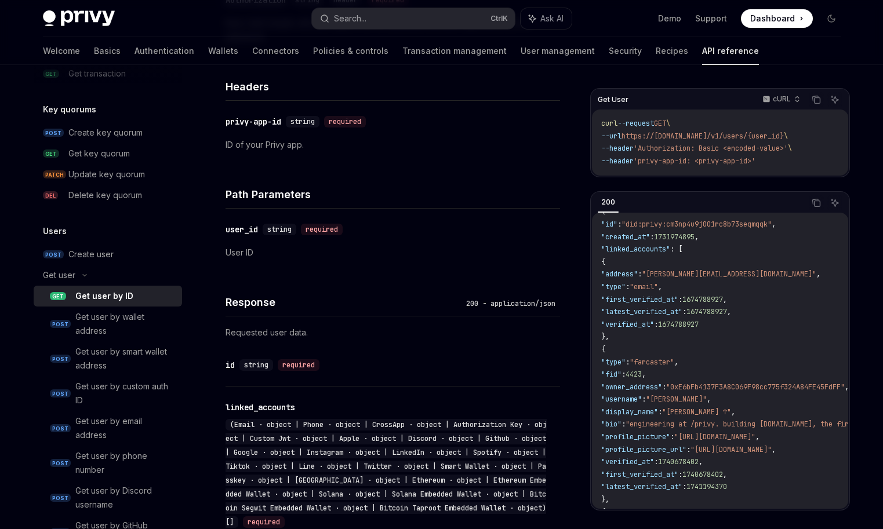
scroll to position [0, 0]
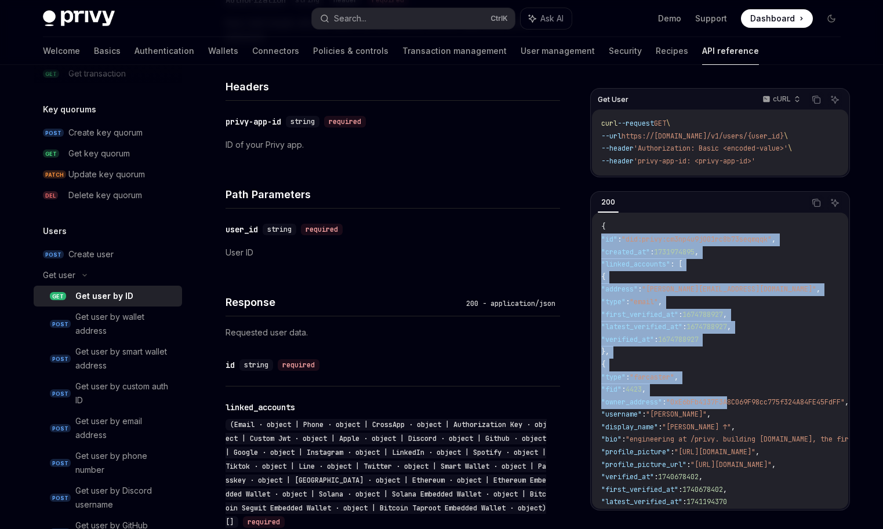
drag, startPoint x: 618, startPoint y: 257, endPoint x: 760, endPoint y: 407, distance: 206.7
click at [760, 407] on code "{ "id" : "did:privy:cm3np4u9j001rc8b73seqmqqk" , "created_at" : 1731974895 , "l…" at bounding box center [887, 515] width 573 height 589
click at [723, 314] on span "1674788927" at bounding box center [702, 314] width 41 height 9
drag, startPoint x: 602, startPoint y: 258, endPoint x: 750, endPoint y: 351, distance: 174.4
click at [744, 355] on code "{ "id" : "did:privy:cm3np4u9j001rc8b73seqmqqk" , "created_at" : 1731974895 , "l…" at bounding box center [887, 515] width 573 height 589
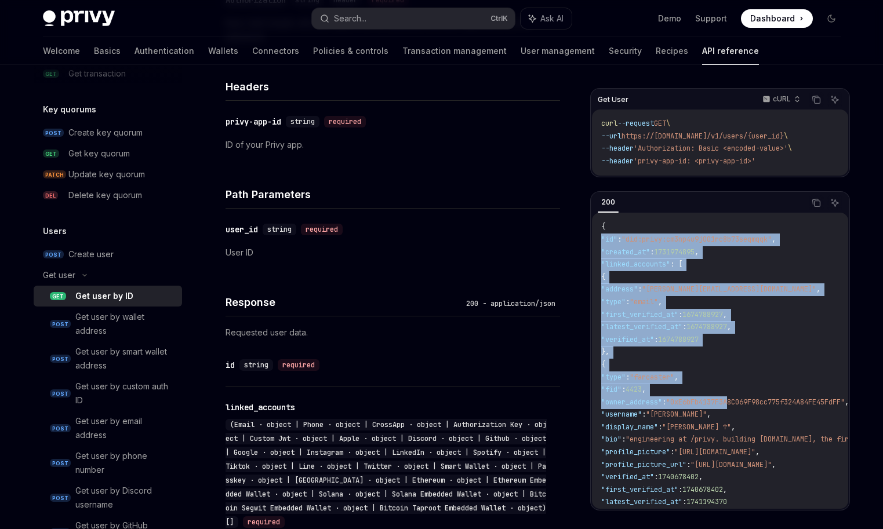
click at [750, 350] on code "{ "id" : "did:privy:cm3np4u9j001rc8b73seqmqqk" , "created_at" : 1731974895 , "l…" at bounding box center [887, 515] width 573 height 589
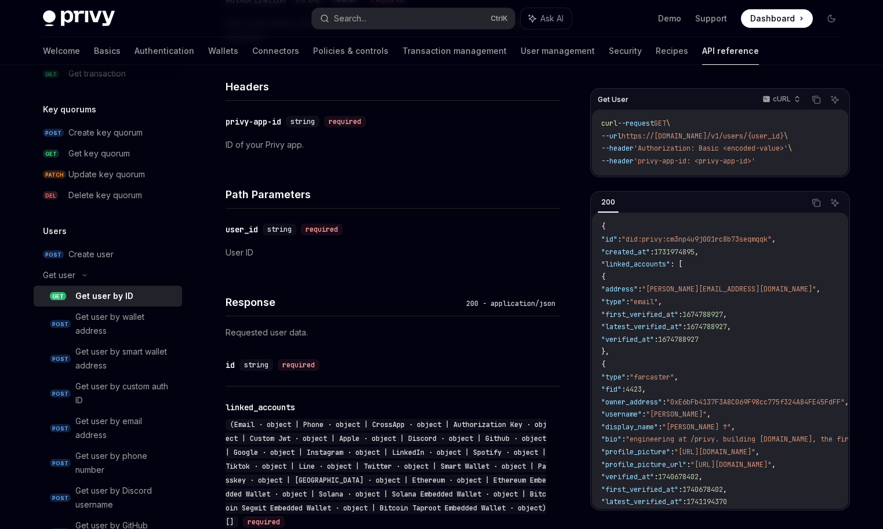
click at [765, 376] on code "{ "id" : "did:privy:cm3np4u9j001rc8b73seqmqqk" , "created_at" : 1731974895 , "l…" at bounding box center [887, 515] width 573 height 589
click at [757, 354] on code "{ "id" : "did:privy:cm3np4u9j001rc8b73seqmqqk" , "created_at" : 1731974895 , "l…" at bounding box center [887, 515] width 573 height 589
drag, startPoint x: 608, startPoint y: 266, endPoint x: 721, endPoint y: 355, distance: 143.6
click at [721, 355] on code "{ "id" : "did:privy:cm3np4u9j001rc8b73seqmqqk" , "created_at" : 1731974895 , "l…" at bounding box center [887, 515] width 573 height 589
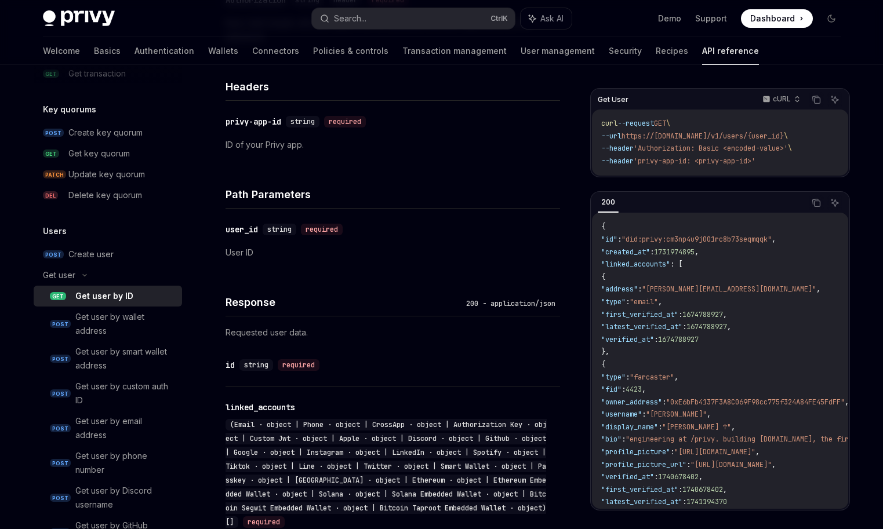
click at [721, 355] on code "{ "id" : "did:privy:cm3np4u9j001rc8b73seqmqqk" , "created_at" : 1731974895 , "l…" at bounding box center [887, 515] width 573 height 589
drag, startPoint x: 691, startPoint y: 266, endPoint x: 735, endPoint y: 355, distance: 100.1
click at [735, 355] on code "{ "id" : "did:privy:cm3np4u9j001rc8b73seqmqqk" , "created_at" : 1731974895 , "l…" at bounding box center [887, 515] width 573 height 589
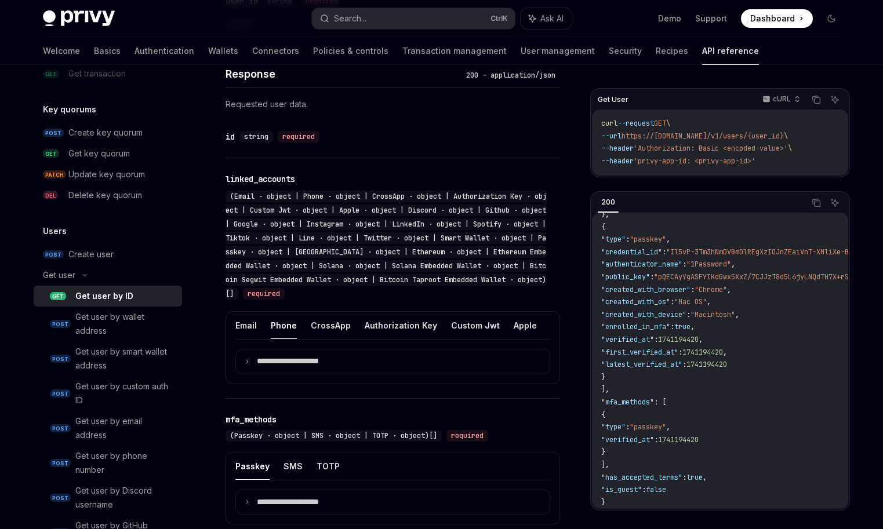
scroll to position [507, 0]
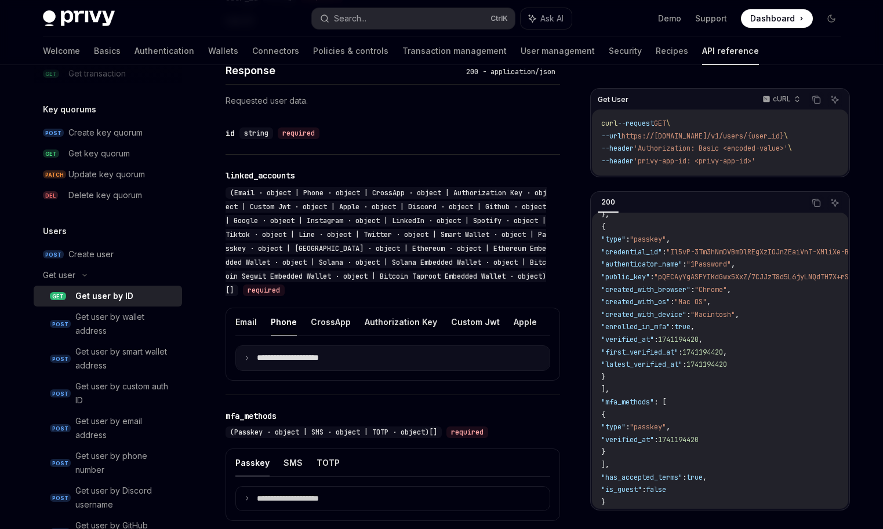
click at [247, 364] on summary "**********" at bounding box center [393, 358] width 314 height 24
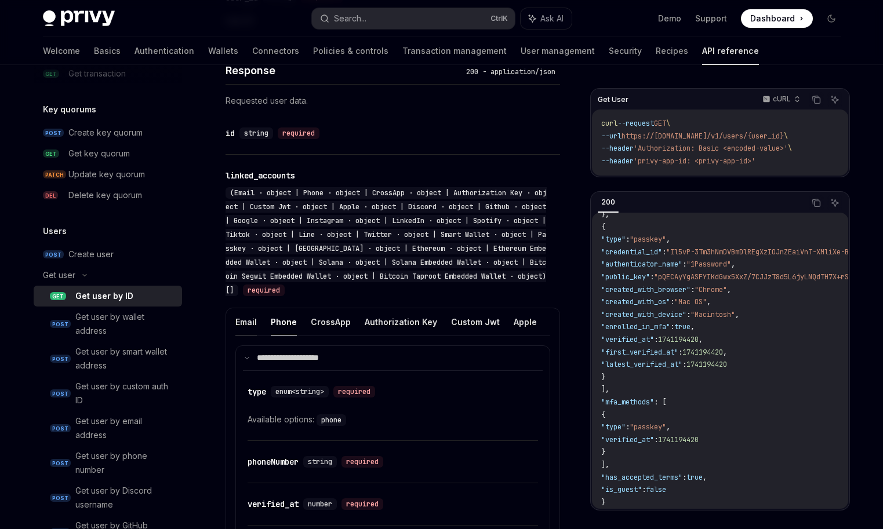
click at [239, 318] on button "Email" at bounding box center [245, 321] width 21 height 27
click at [287, 324] on button "Phone" at bounding box center [284, 321] width 26 height 27
click at [349, 324] on ul "Email Phone CrossApp Authorization Key Custom Jwt Apple Discord Github Google I…" at bounding box center [392, 322] width 315 height 28
click at [335, 325] on button "CrossApp" at bounding box center [331, 321] width 40 height 27
click at [390, 325] on button "Authorization Key" at bounding box center [401, 321] width 72 height 27
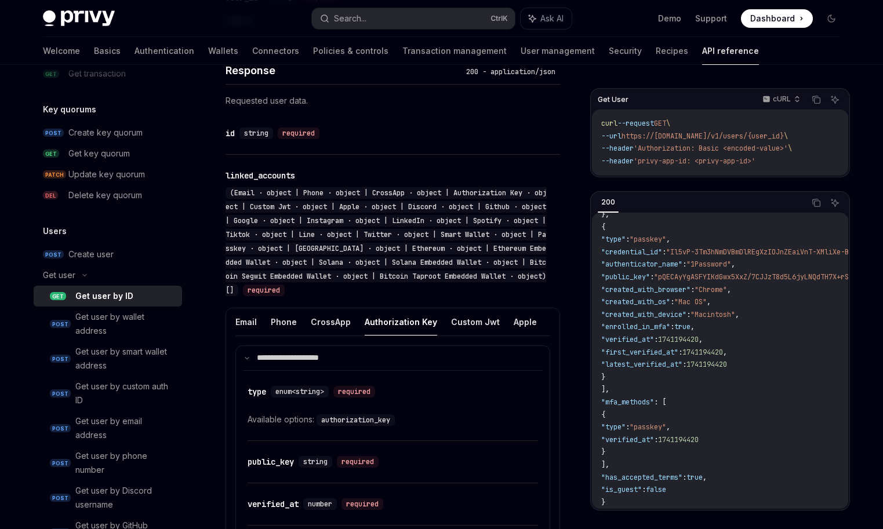
click at [495, 325] on ul "Email Phone CrossApp Authorization Key Custom Jwt Apple Discord Github Google I…" at bounding box center [392, 322] width 315 height 28
click at [519, 322] on button "Apple" at bounding box center [525, 321] width 23 height 27
click at [538, 322] on ul "Email Phone CrossApp Authorization Key Custom Jwt Apple Discord Github Google I…" at bounding box center [392, 322] width 315 height 28
click at [551, 323] on button "Discord" at bounding box center [567, 321] width 32 height 27
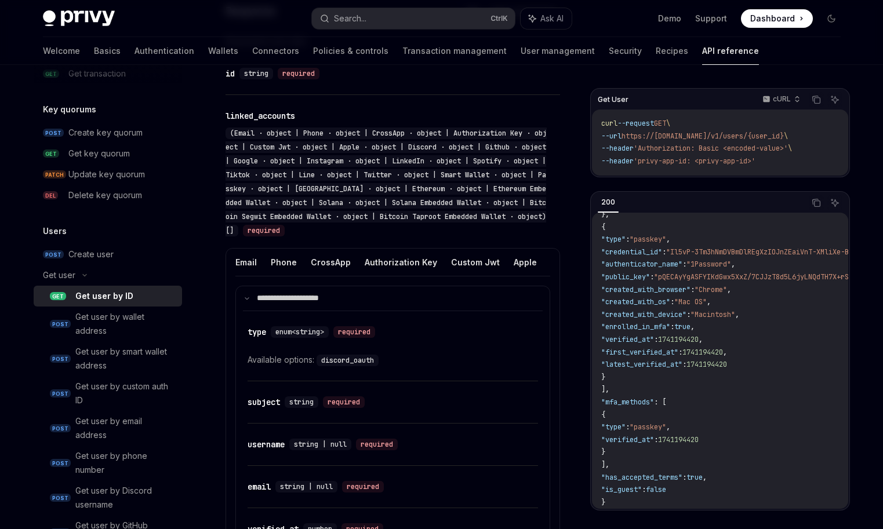
scroll to position [797, 0]
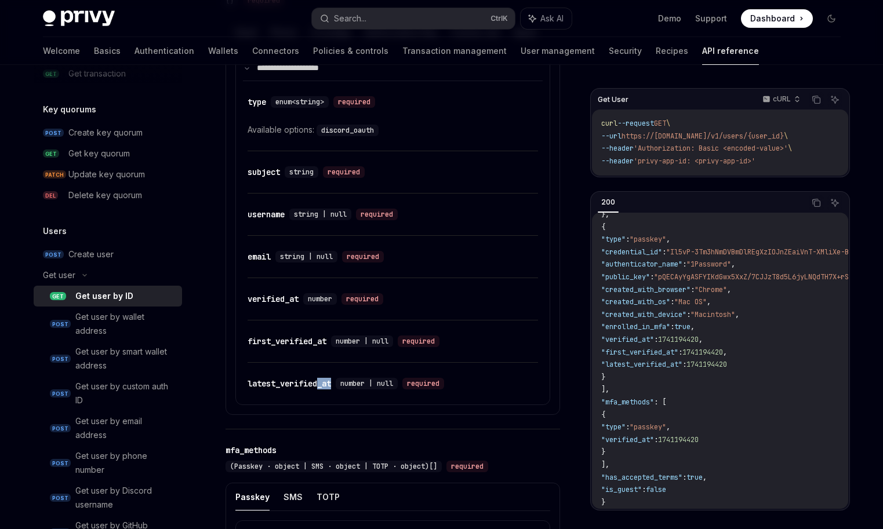
drag, startPoint x: 321, startPoint y: 411, endPoint x: 337, endPoint y: 411, distance: 16.2
click at [337, 411] on div "**********" at bounding box center [393, 216] width 335 height 397
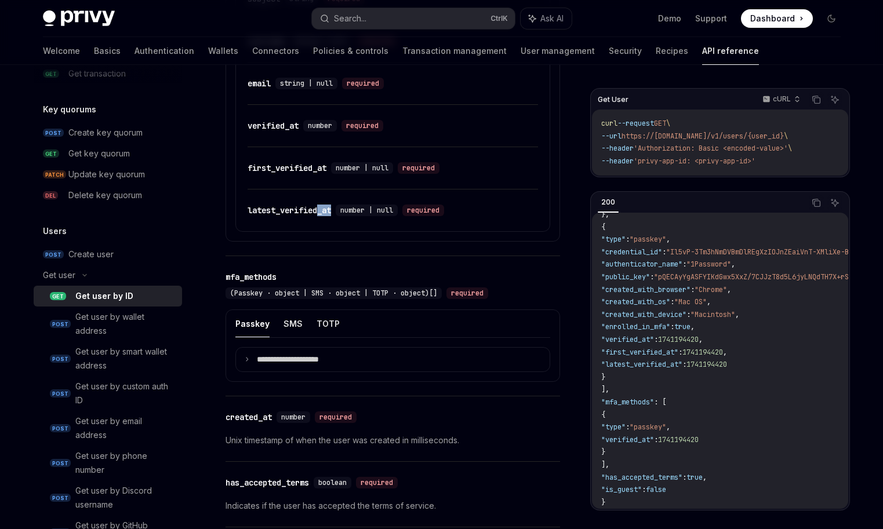
scroll to position [971, 0]
click at [285, 322] on button "SMS" at bounding box center [293, 323] width 19 height 27
click at [342, 325] on ul "Passkey SMS TOTP" at bounding box center [392, 324] width 315 height 28
click at [318, 322] on button "TOTP" at bounding box center [328, 323] width 23 height 27
click at [250, 364] on summary "**********" at bounding box center [393, 359] width 314 height 24
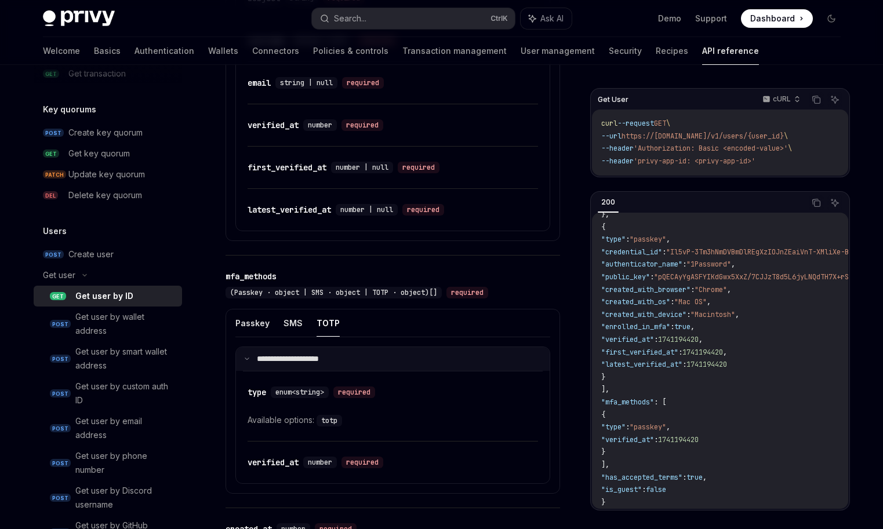
click at [249, 361] on icon at bounding box center [247, 359] width 6 height 6
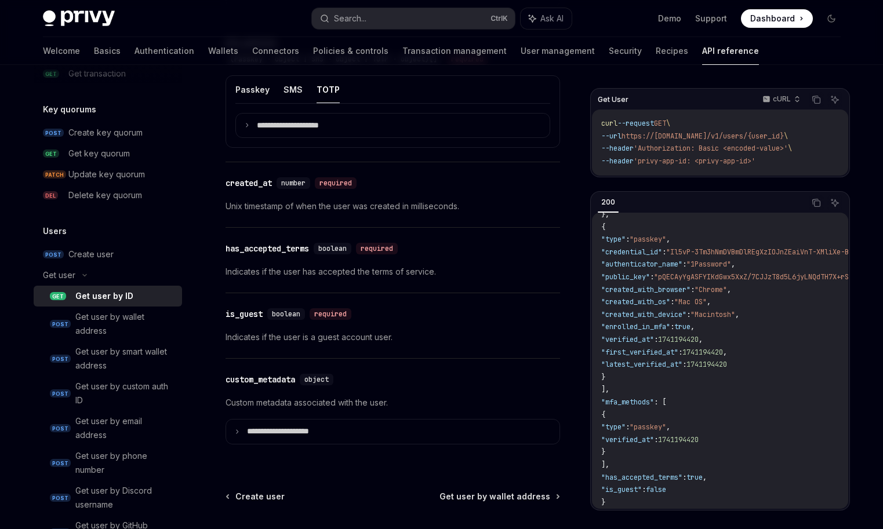
scroll to position [982, 0]
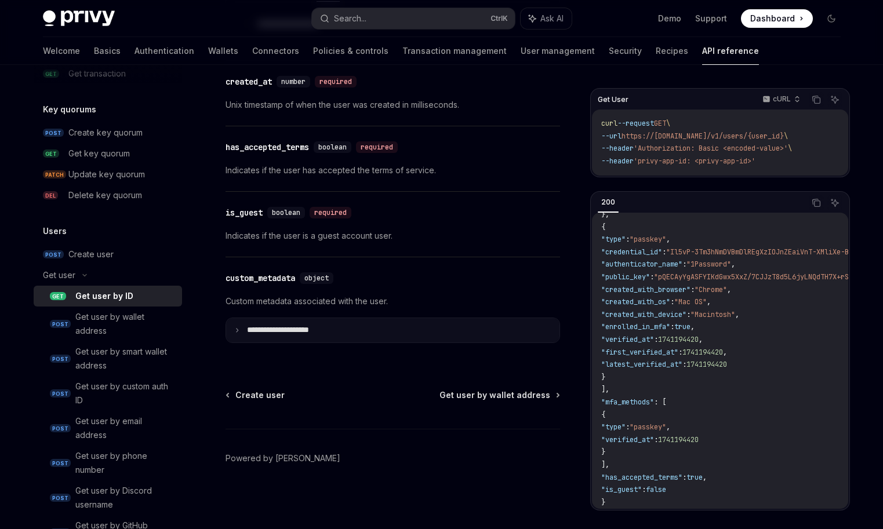
click at [246, 337] on summary "**********" at bounding box center [392, 330] width 333 height 24
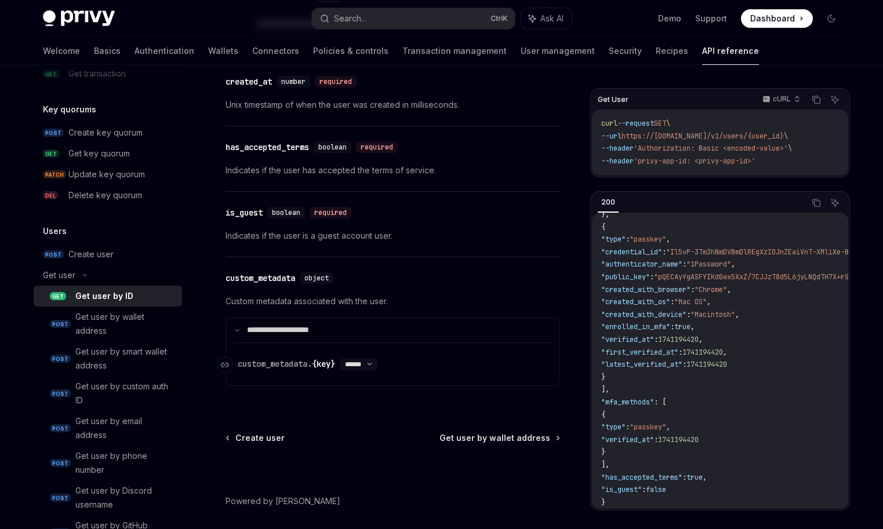
click at [302, 365] on span "custom_metadata." at bounding box center [275, 364] width 74 height 10
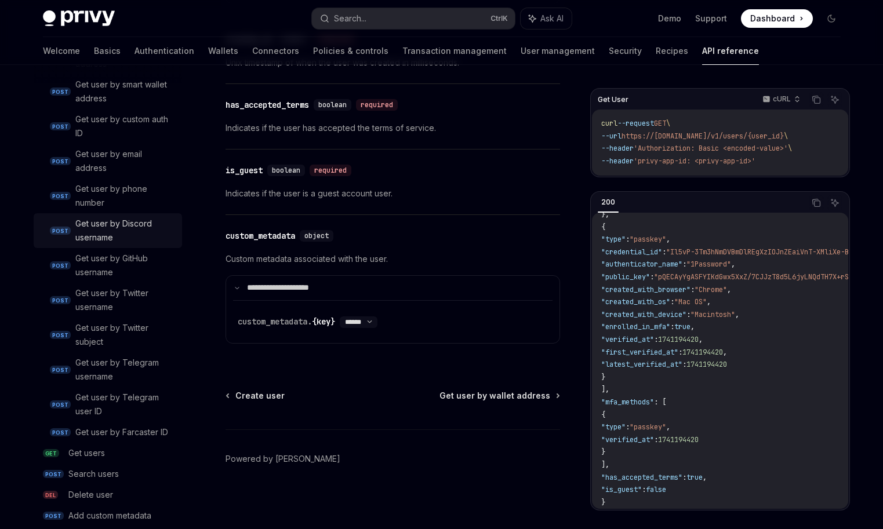
scroll to position [1114, 0]
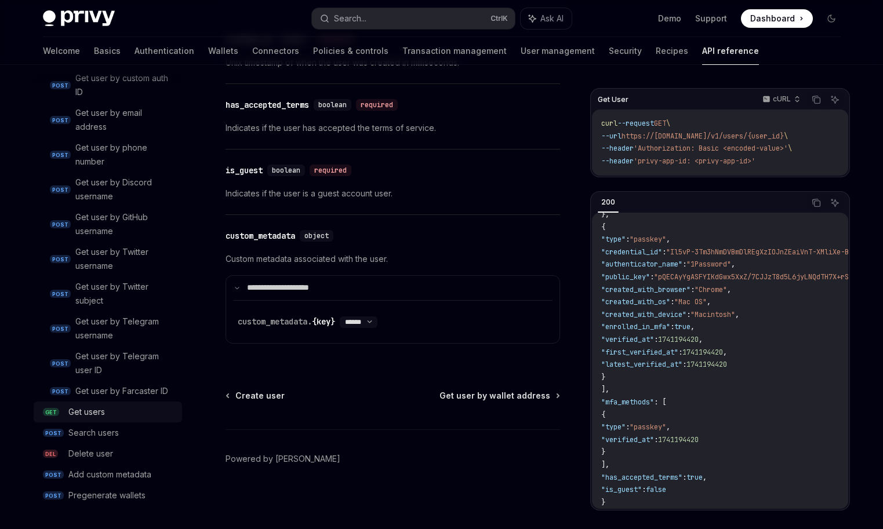
click at [115, 419] on div "Get users" at bounding box center [121, 412] width 107 height 14
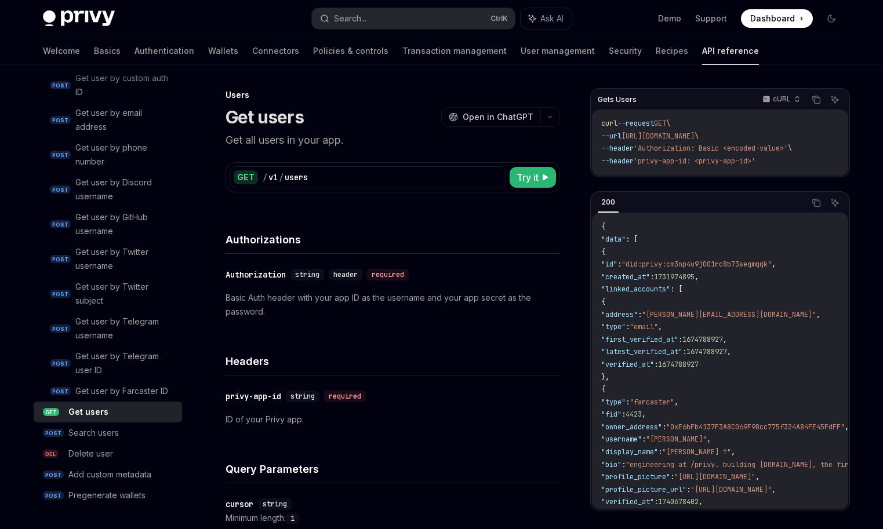
click at [306, 171] on div "GET / v1 / users" at bounding box center [368, 177] width 277 height 22
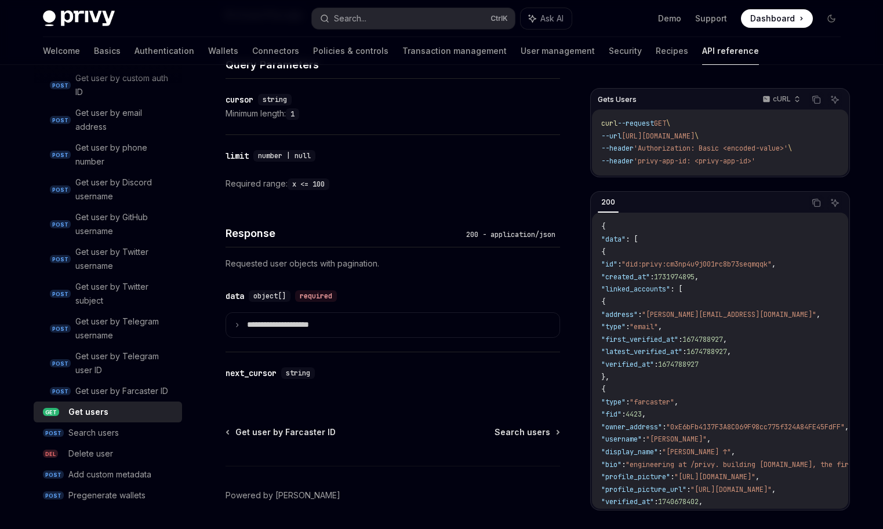
scroll to position [406, 0]
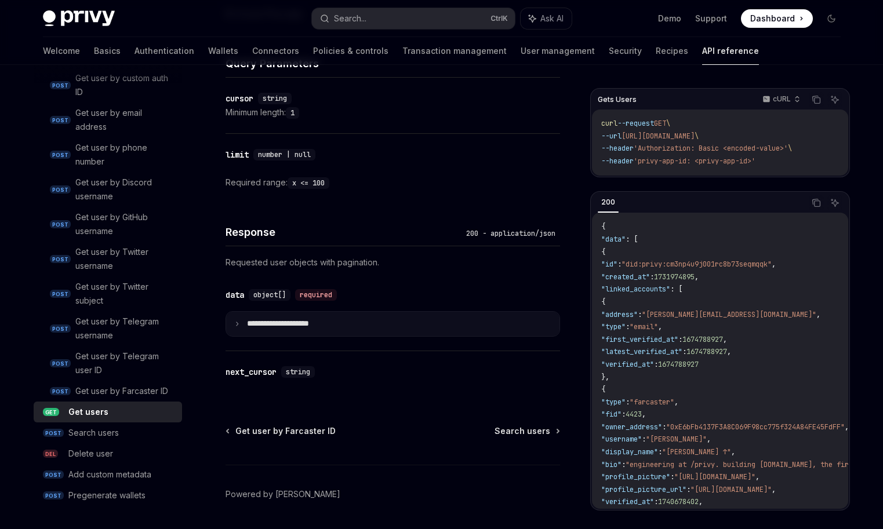
click at [253, 325] on p "**********" at bounding box center [287, 324] width 81 height 10
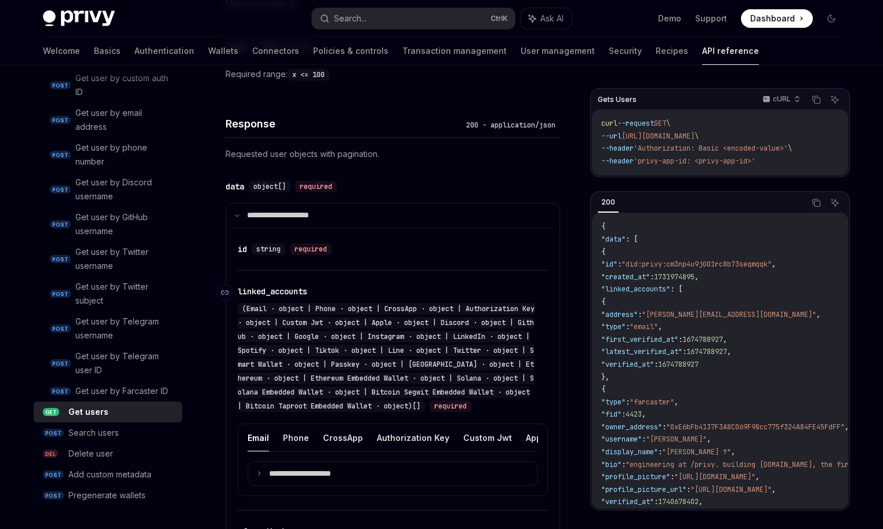
scroll to position [522, 0]
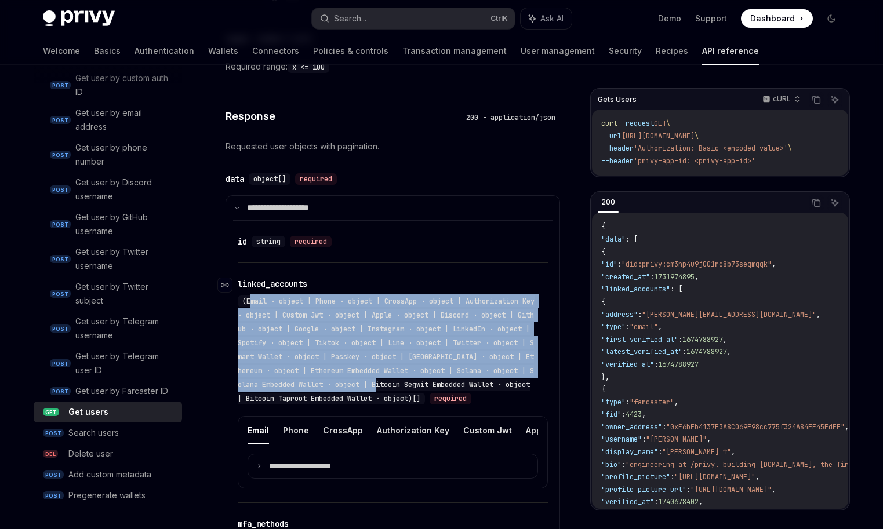
drag, startPoint x: 250, startPoint y: 302, endPoint x: 426, endPoint y: 390, distance: 196.3
click at [426, 390] on div "(Email · object | Phone · object | CrossApp · object | Authorization Key · obje…" at bounding box center [386, 350] width 297 height 109
click at [408, 346] on span "(Email · object | Phone · object | CrossApp · object | Authorization Key · obje…" at bounding box center [386, 350] width 297 height 107
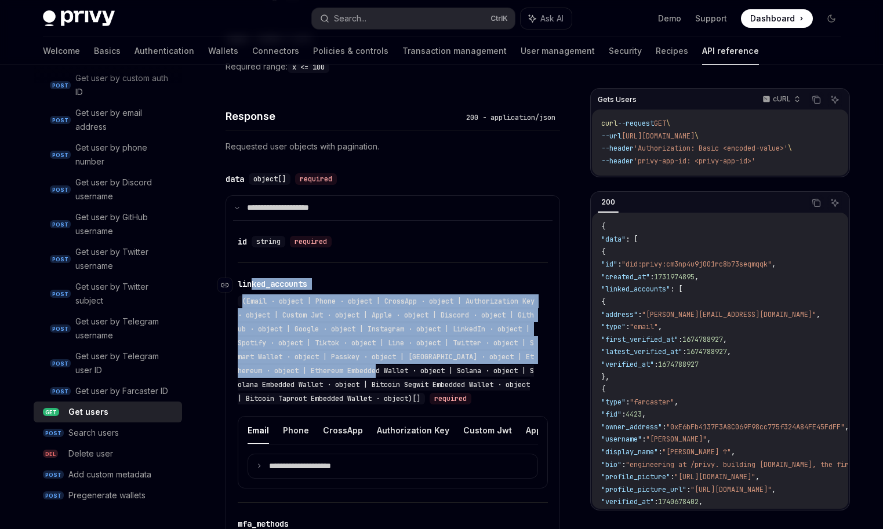
drag, startPoint x: 255, startPoint y: 290, endPoint x: 437, endPoint y: 382, distance: 204.3
click at [432, 380] on div "​ linked_accounts (Email · object | Phone · object | CrossApp · object | Author…" at bounding box center [387, 342] width 299 height 128
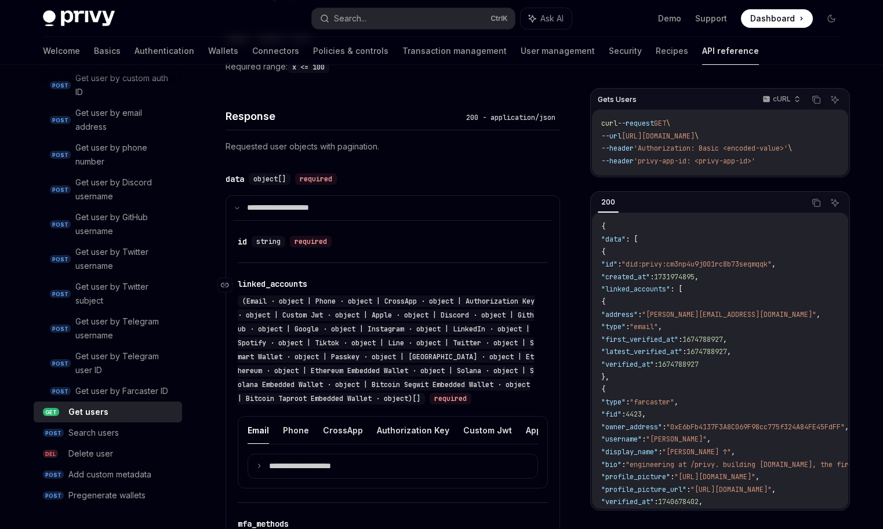
click at [491, 379] on div "(Email · object | Phone · object | CrossApp · object | Authorization Key · obje…" at bounding box center [386, 350] width 297 height 109
click at [273, 290] on div "​ linked_accounts (Email · object | Phone · object | CrossApp · object | Author…" at bounding box center [387, 342] width 299 height 128
click at [274, 290] on div "​ linked_accounts (Email · object | Phone · object | CrossApp · object | Author…" at bounding box center [387, 342] width 299 height 128
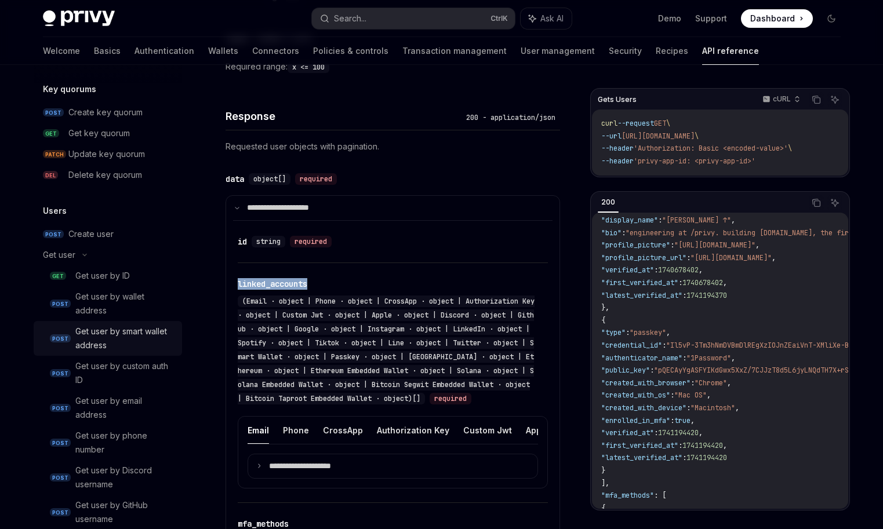
scroll to position [824, 0]
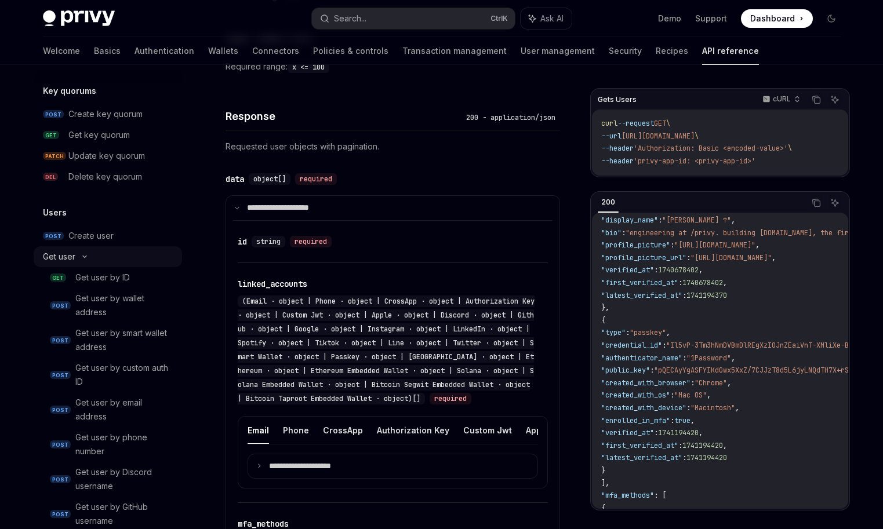
click at [96, 261] on div "Get user" at bounding box center [108, 256] width 148 height 21
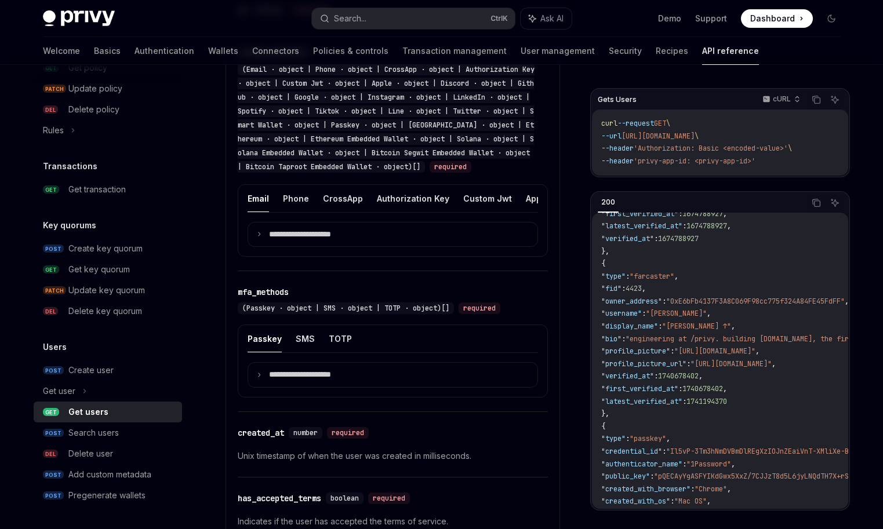
scroll to position [0, 0]
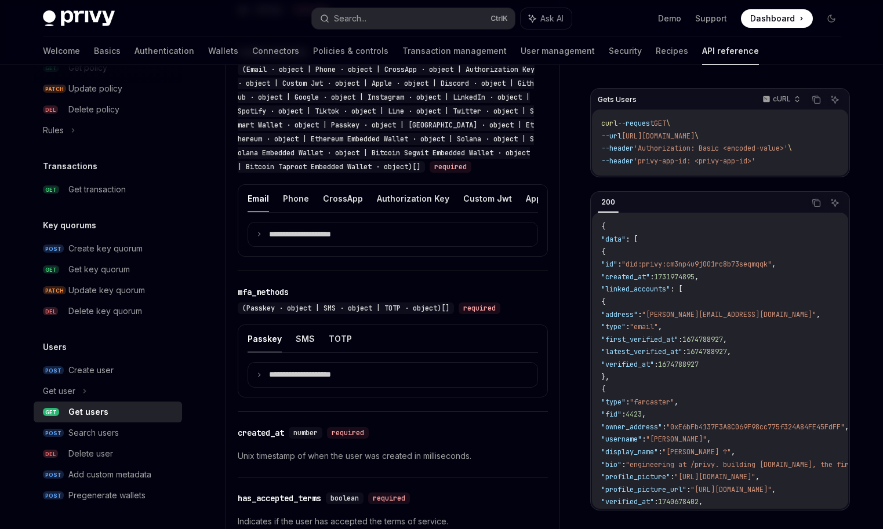
drag, startPoint x: 627, startPoint y: 265, endPoint x: 763, endPoint y: 379, distance: 176.9
drag, startPoint x: 12, startPoint y: 358, endPoint x: 80, endPoint y: 280, distance: 103.5
click at [13, 357] on div "Users Get users OpenAI Open in ChatGPT Get all users in your app. OpenAI Open i…" at bounding box center [284, 135] width 557 height 1603
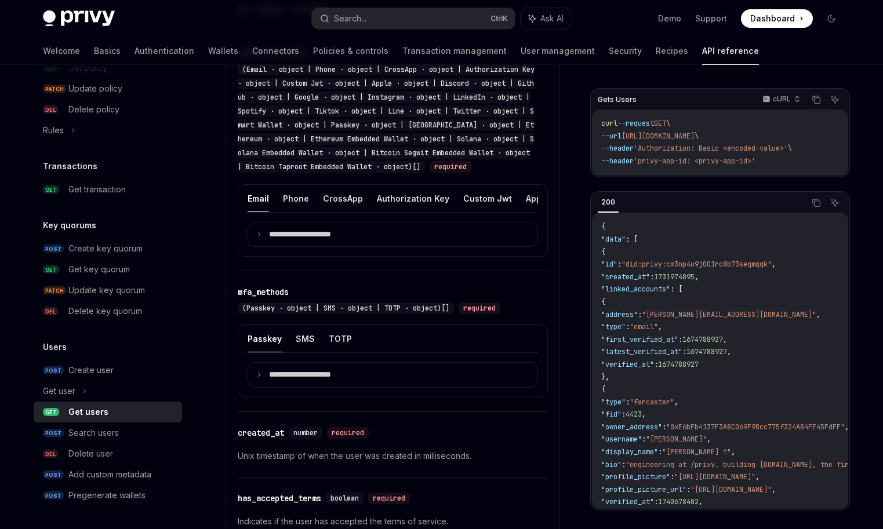
click at [23, 299] on div "Users Get users OpenAI Open in ChatGPT Get all users in your app. OpenAI Open i…" at bounding box center [284, 135] width 557 height 1603
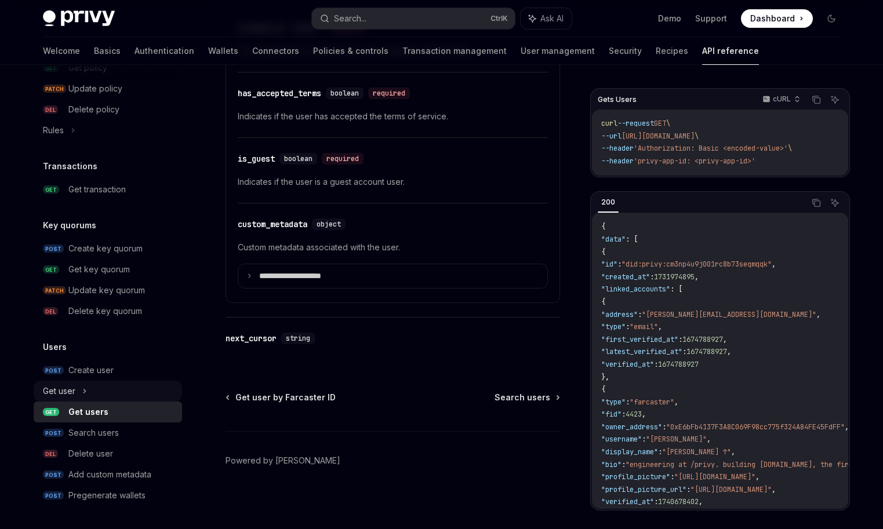
scroll to position [1161, 0]
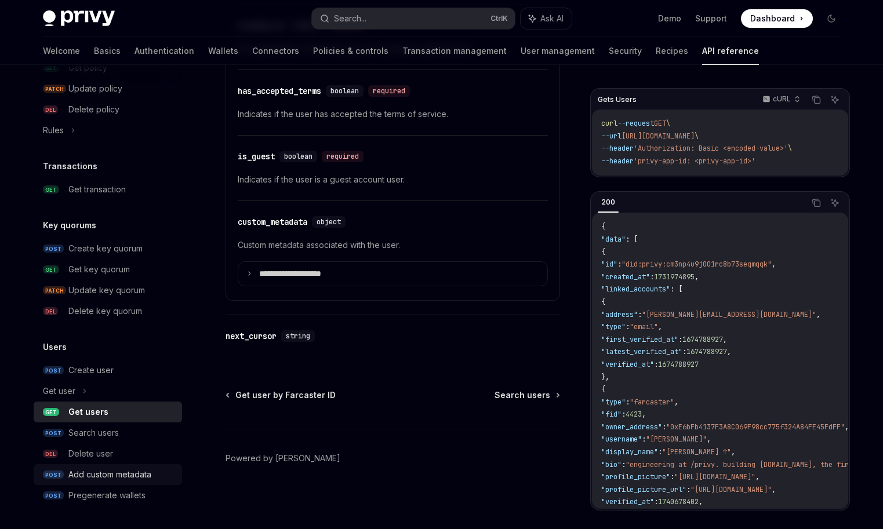
click at [165, 478] on div "Add custom metadata" at bounding box center [121, 475] width 107 height 14
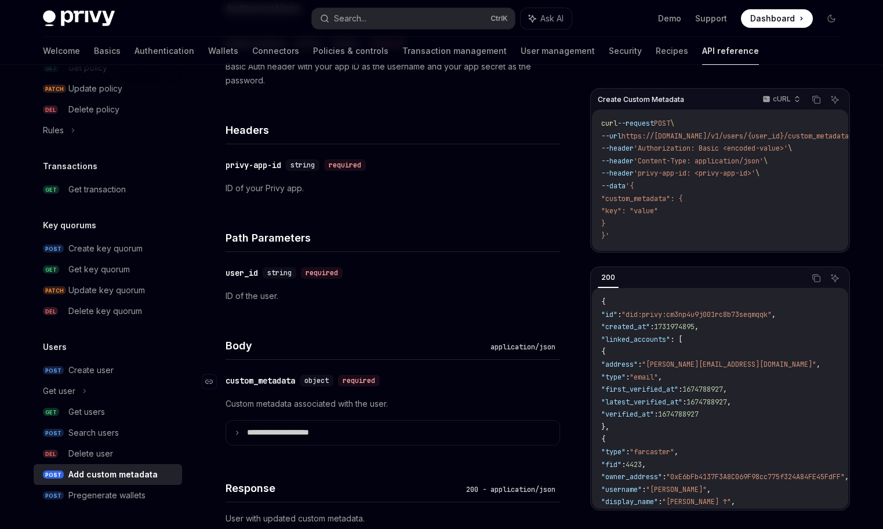
scroll to position [406, 0]
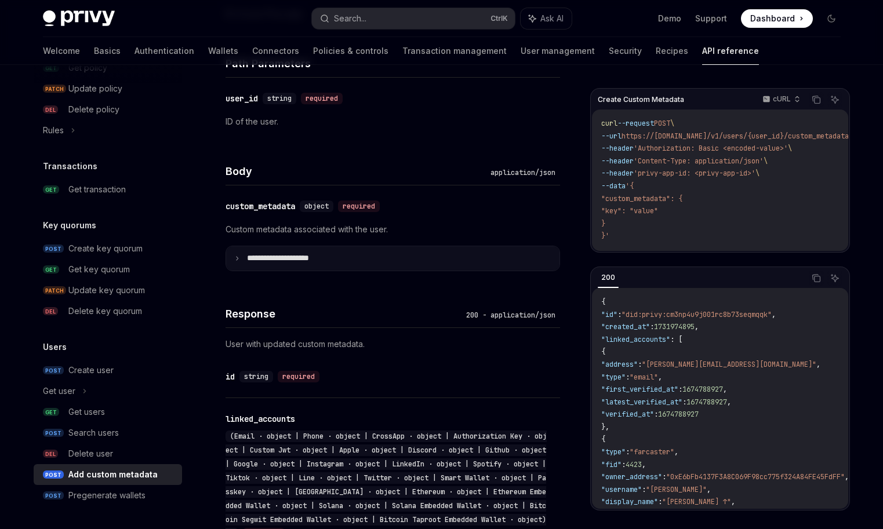
click at [236, 263] on summary "**********" at bounding box center [392, 258] width 333 height 24
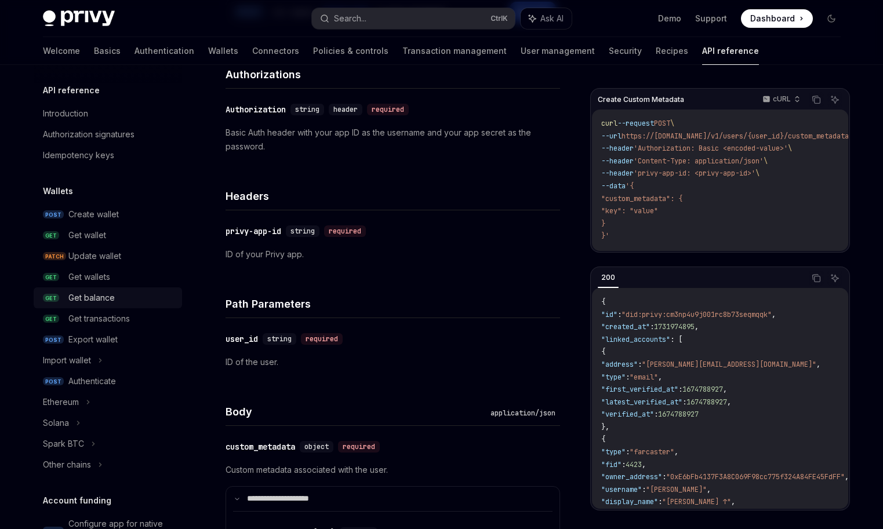
scroll to position [0, 0]
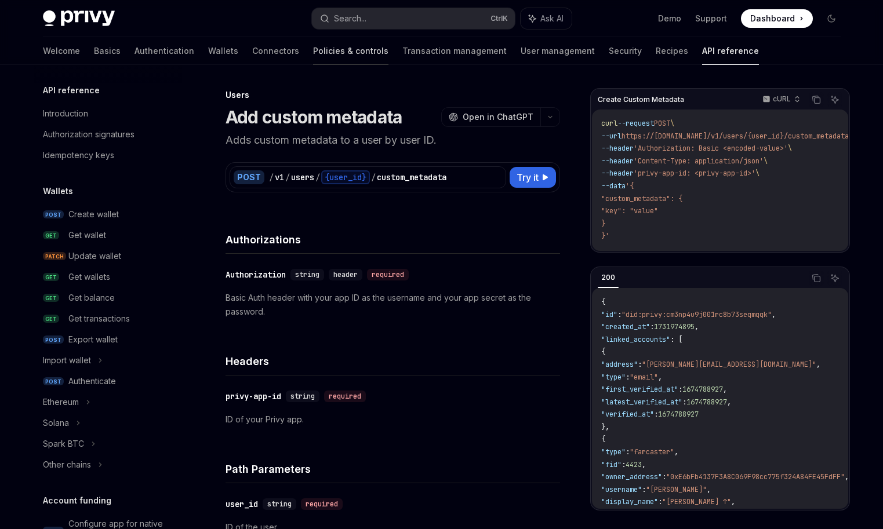
click at [313, 56] on link "Policies & controls" at bounding box center [350, 51] width 75 height 28
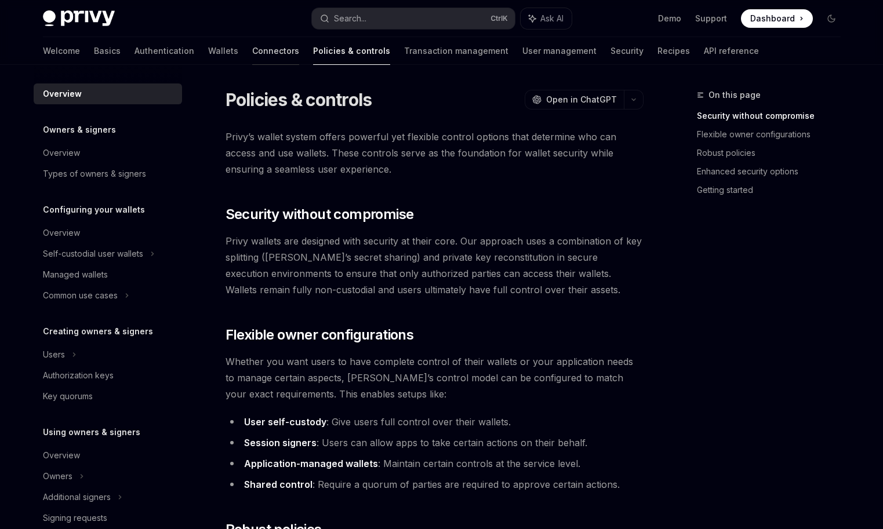
click at [252, 52] on link "Connectors" at bounding box center [275, 51] width 47 height 28
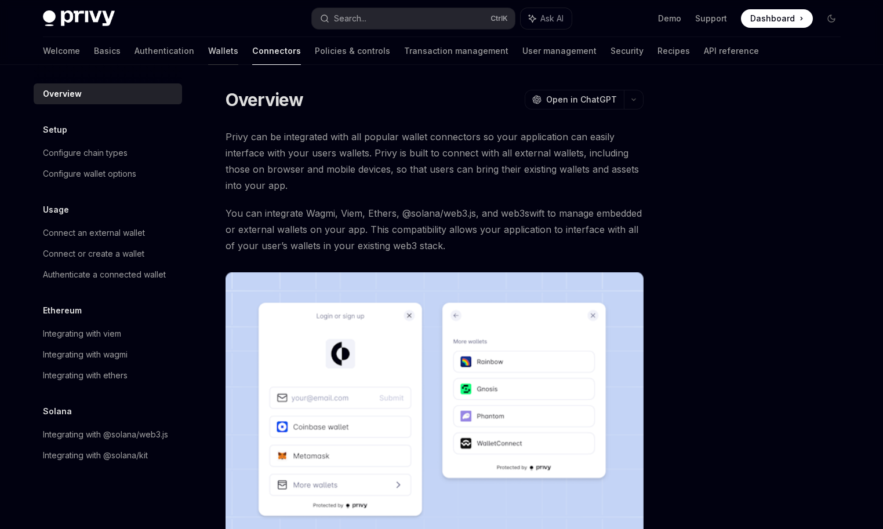
click at [208, 53] on link "Wallets" at bounding box center [223, 51] width 30 height 28
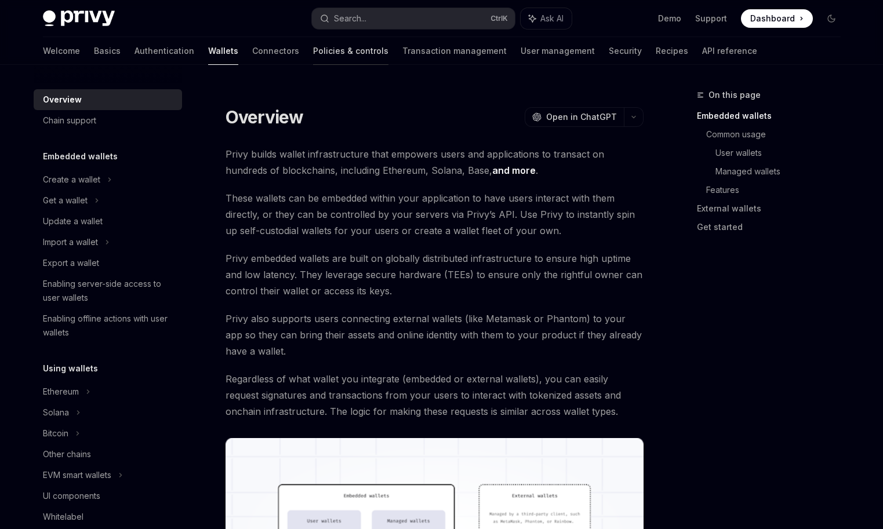
click at [322, 50] on link "Policies & controls" at bounding box center [350, 51] width 75 height 28
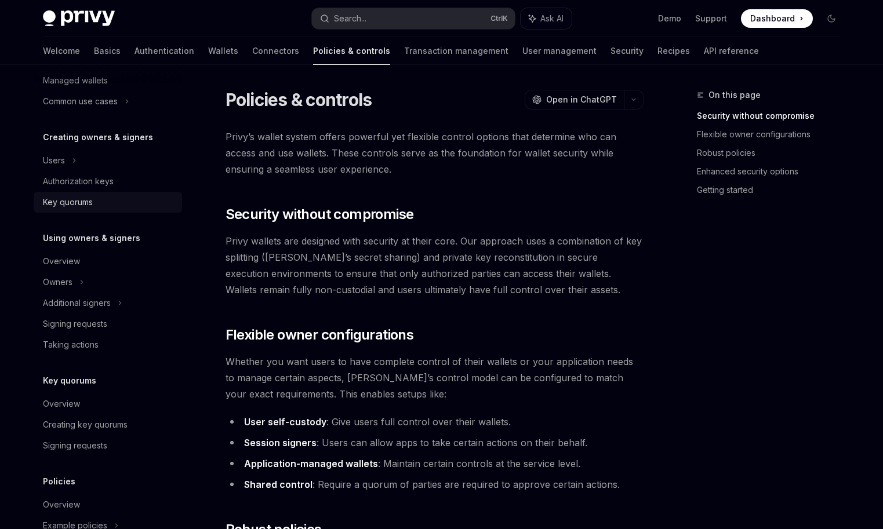
scroll to position [116, 0]
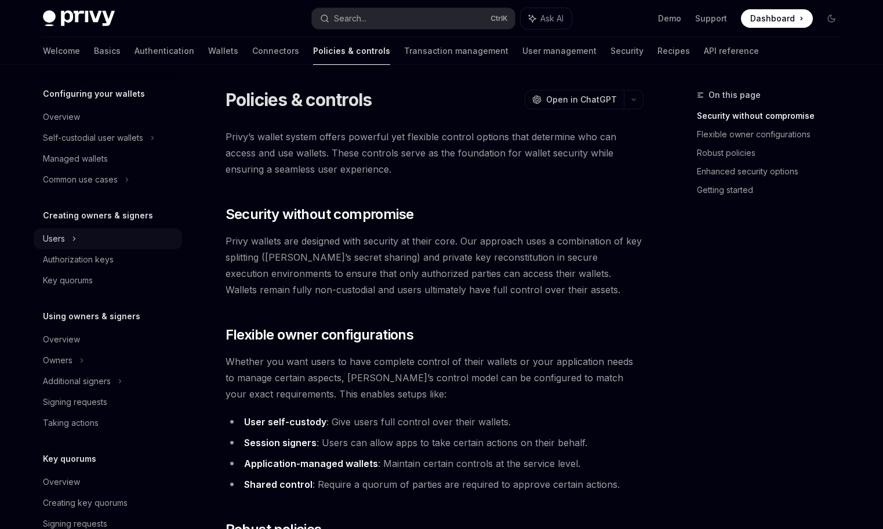
click at [83, 233] on div "Users" at bounding box center [108, 238] width 148 height 21
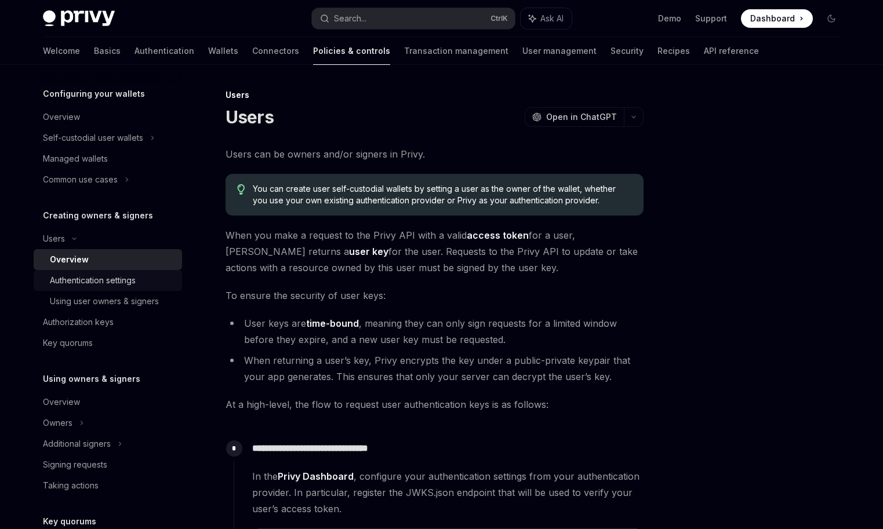
click at [144, 279] on div "Authentication settings" at bounding box center [112, 281] width 125 height 14
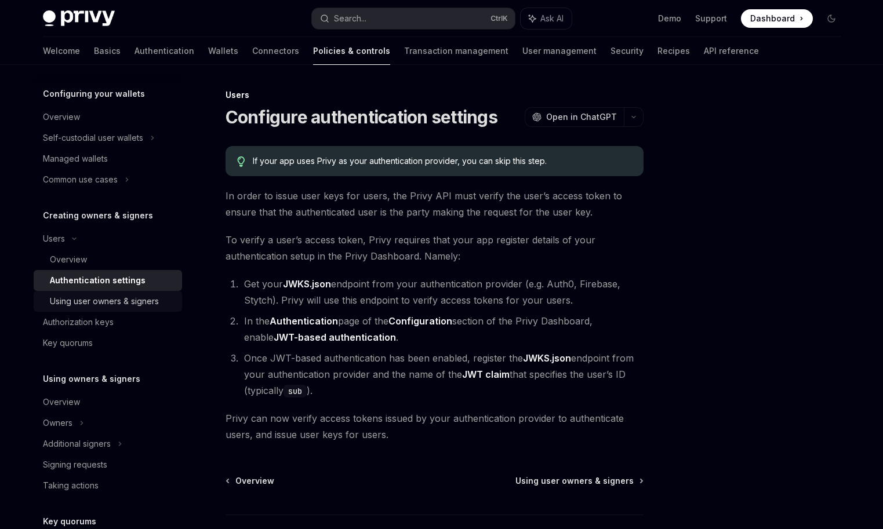
click at [140, 303] on div "Using user owners & signers" at bounding box center [104, 302] width 109 height 14
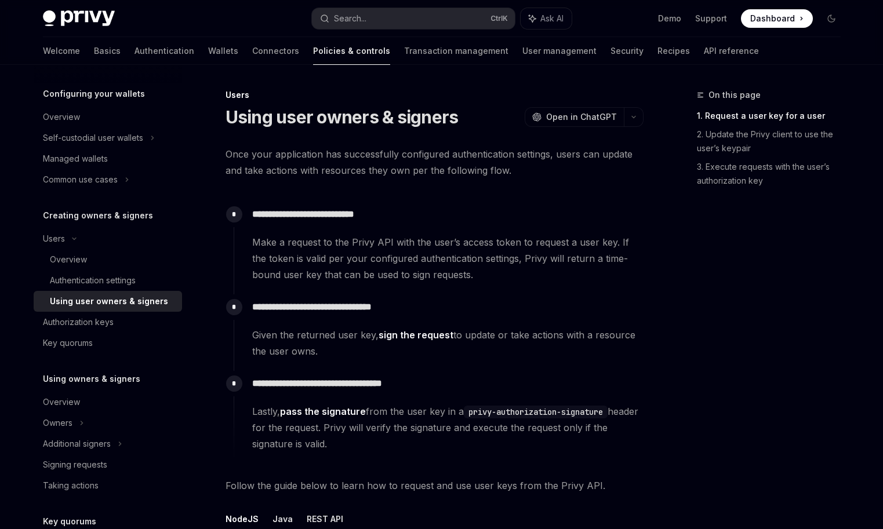
click at [457, 440] on span "Lastly, pass the signature from the user key in a privy-authorization-signature…" at bounding box center [447, 428] width 391 height 49
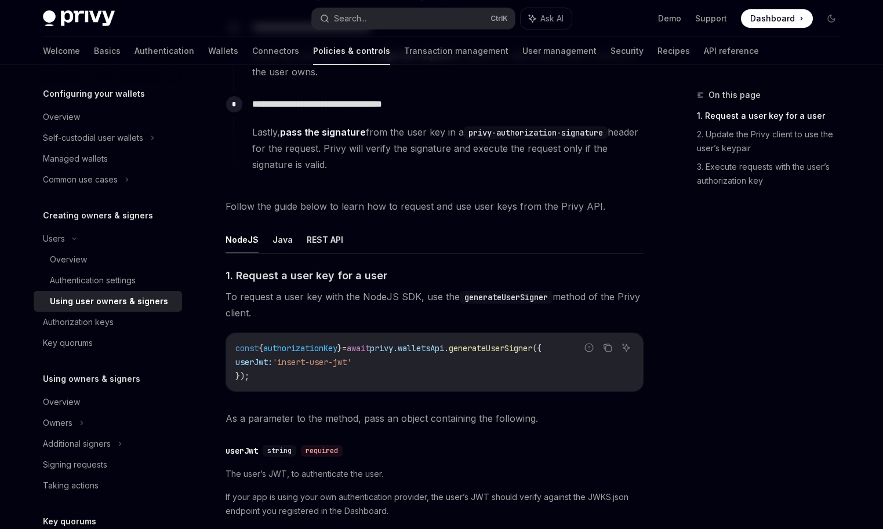
scroll to position [348, 0]
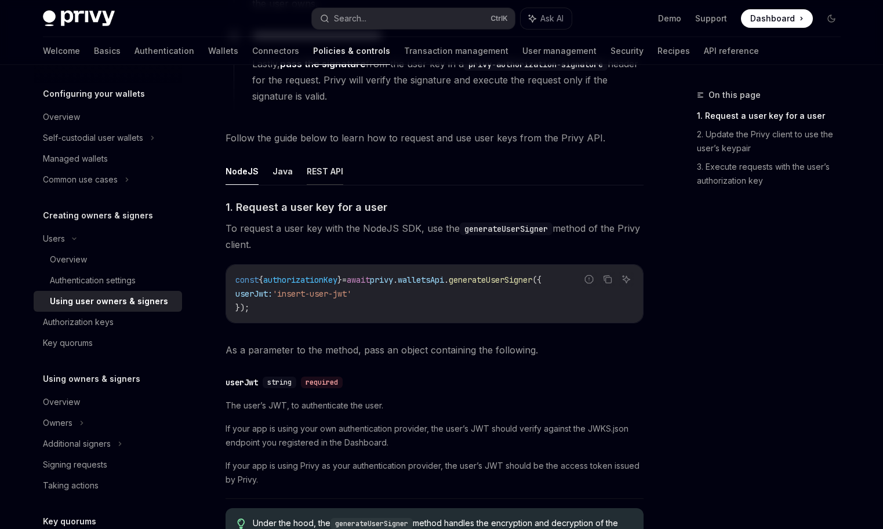
click at [331, 174] on button "REST API" at bounding box center [325, 171] width 37 height 27
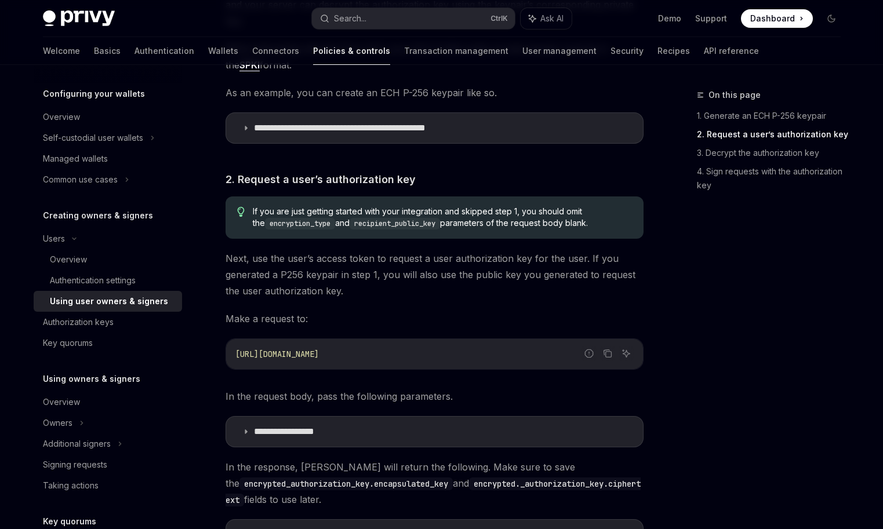
scroll to position [928, 0]
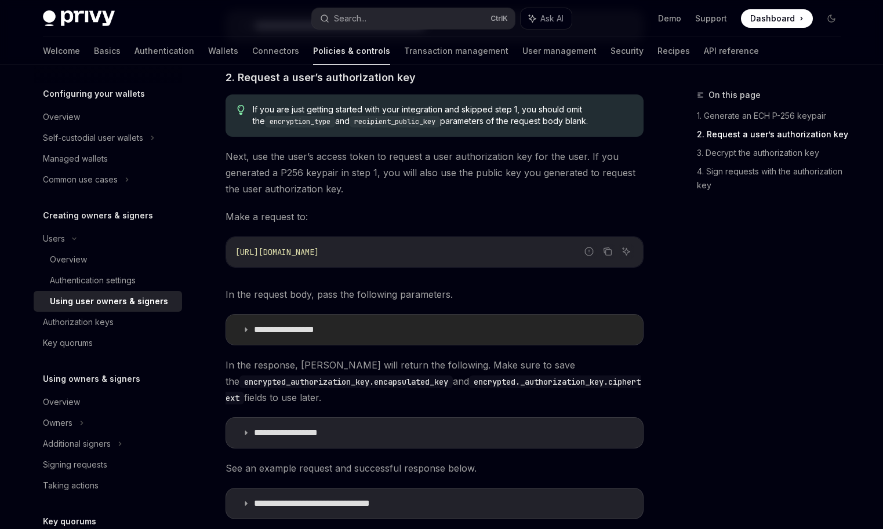
click at [361, 315] on summary "**********" at bounding box center [434, 330] width 417 height 30
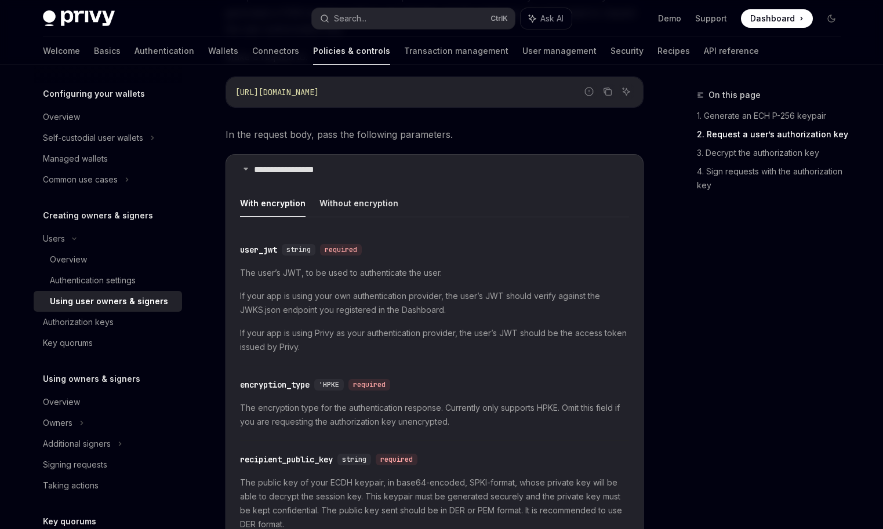
scroll to position [986, 0]
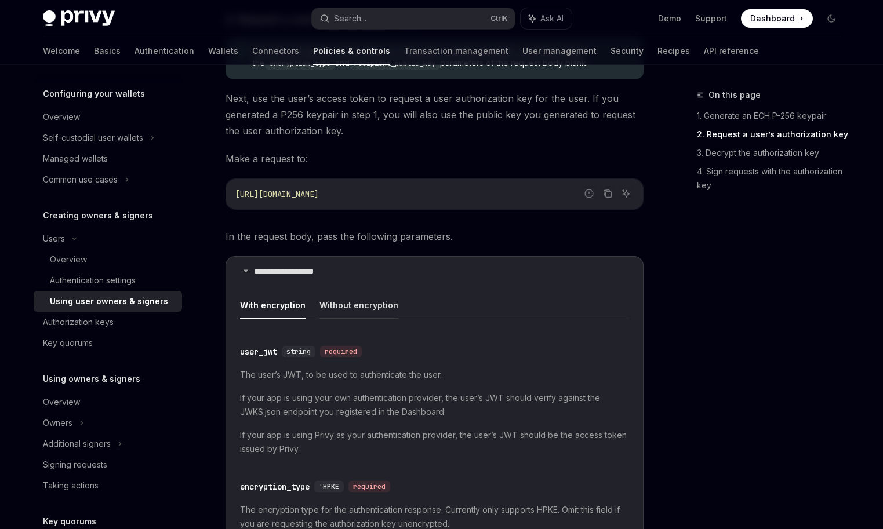
click at [344, 292] on button "Without encryption" at bounding box center [359, 305] width 79 height 27
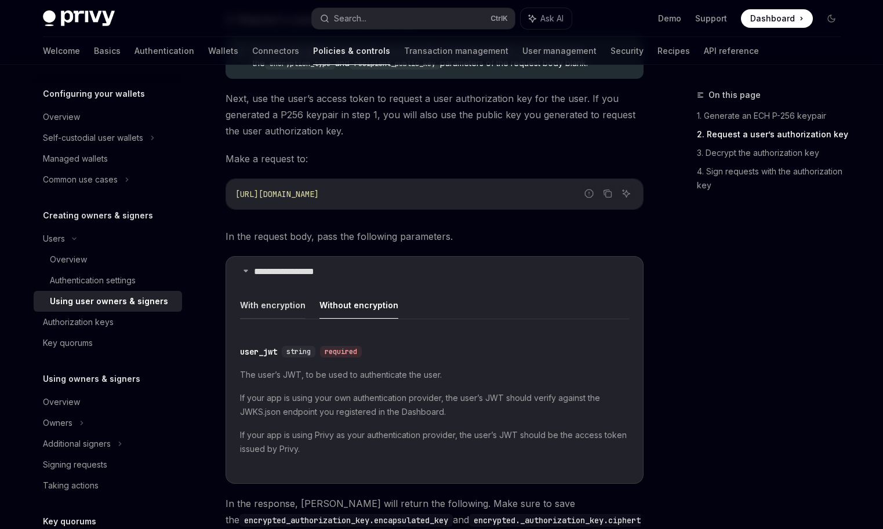
click at [296, 292] on button "With encryption" at bounding box center [273, 305] width 66 height 27
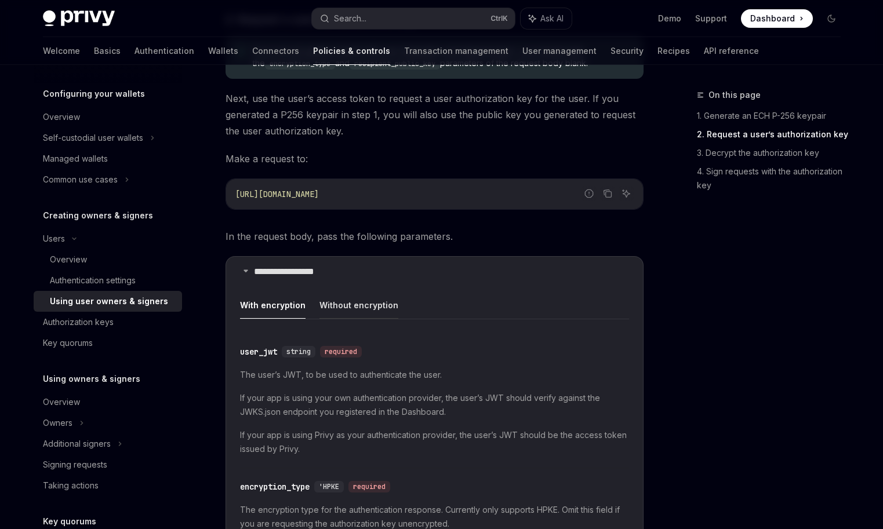
click at [361, 292] on button "Without encryption" at bounding box center [359, 305] width 79 height 27
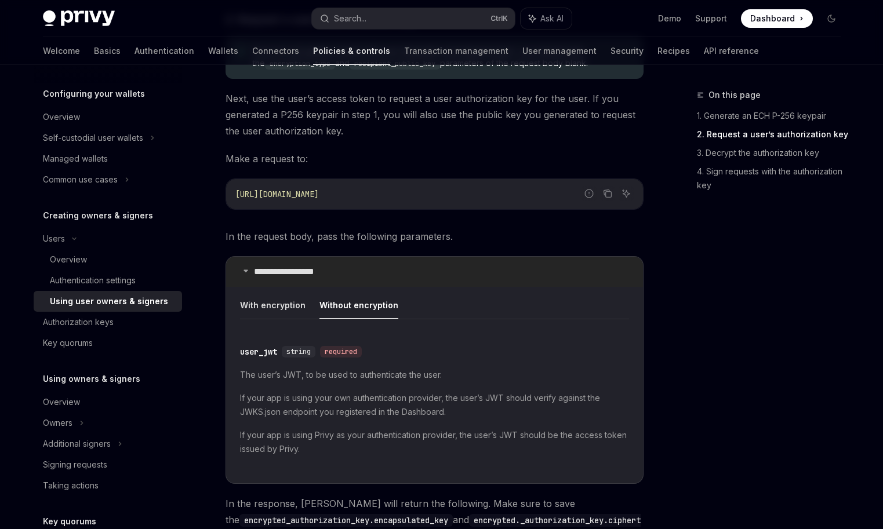
click at [259, 266] on p "**********" at bounding box center [297, 272] width 86 height 12
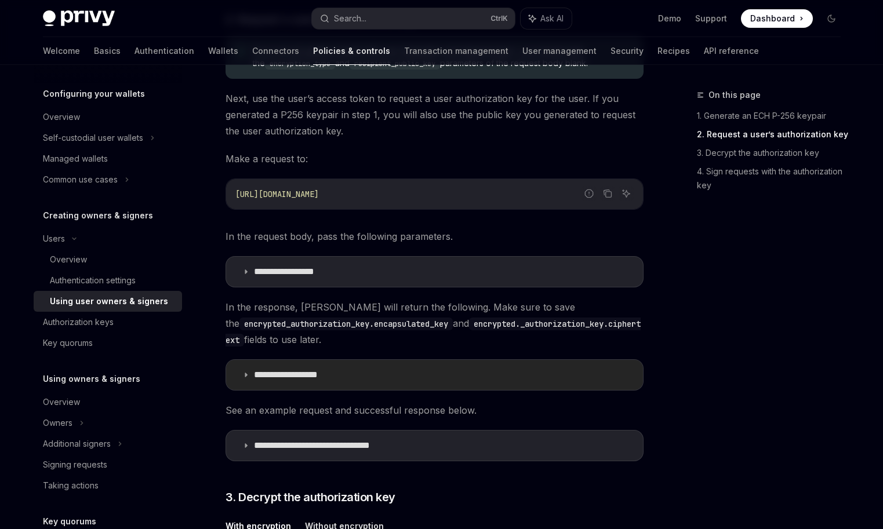
click at [334, 360] on summary "**********" at bounding box center [434, 375] width 417 height 30
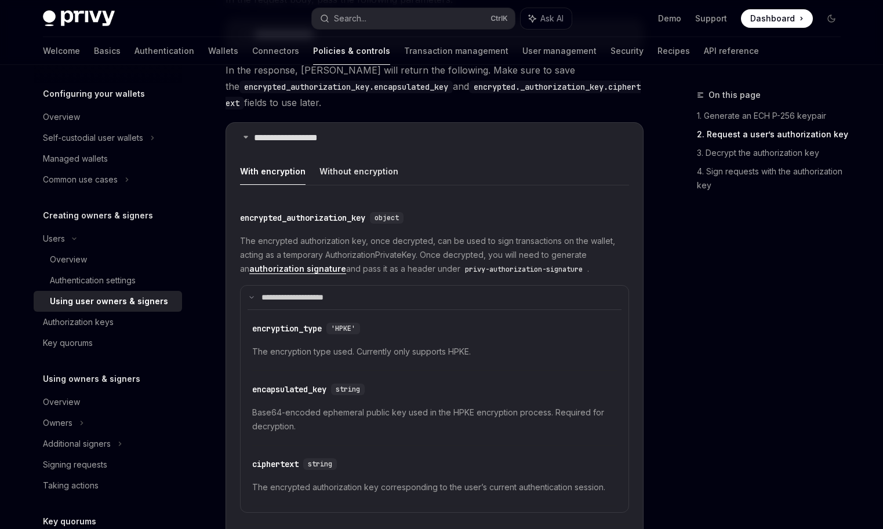
scroll to position [1334, 0]
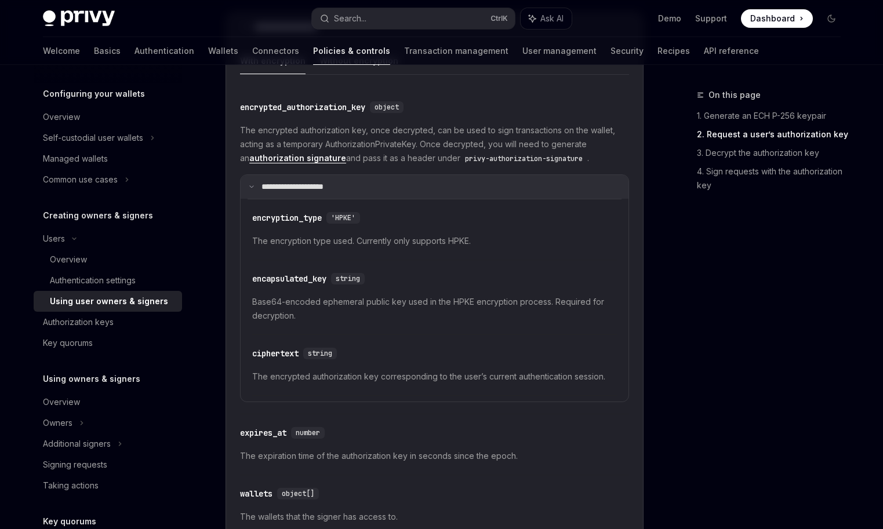
click at [258, 175] on summary "**********" at bounding box center [435, 187] width 388 height 24
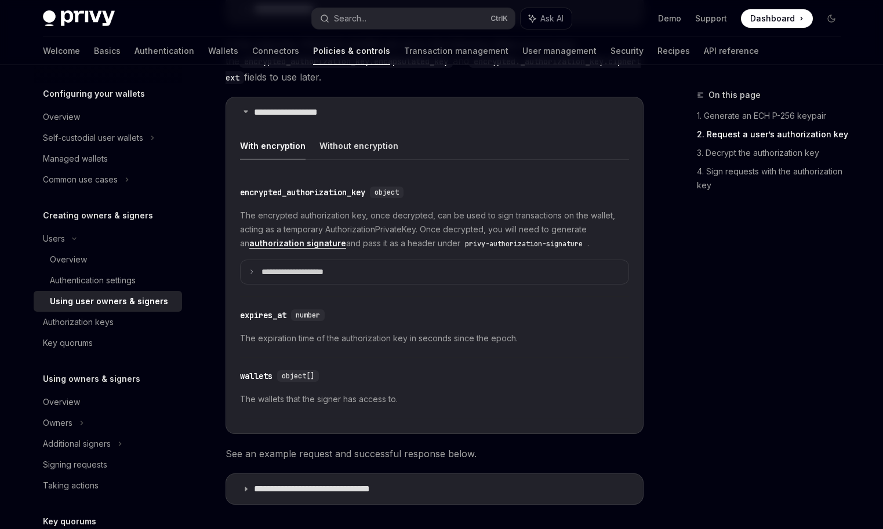
scroll to position [1160, 0]
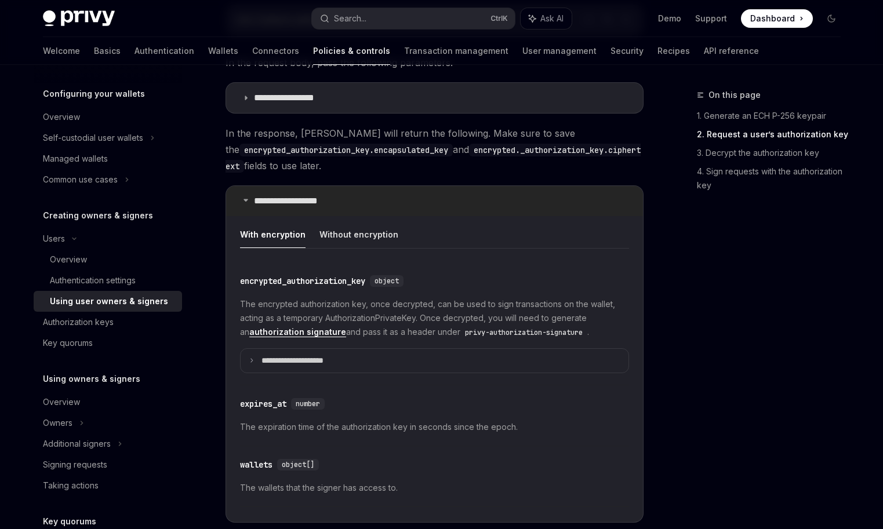
click at [238, 190] on summary "**********" at bounding box center [434, 201] width 417 height 30
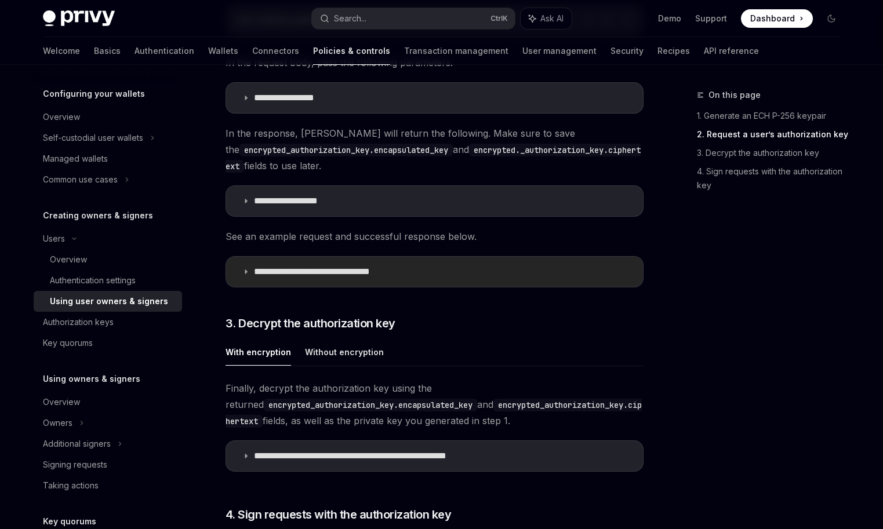
click at [297, 257] on summary "**********" at bounding box center [434, 272] width 417 height 30
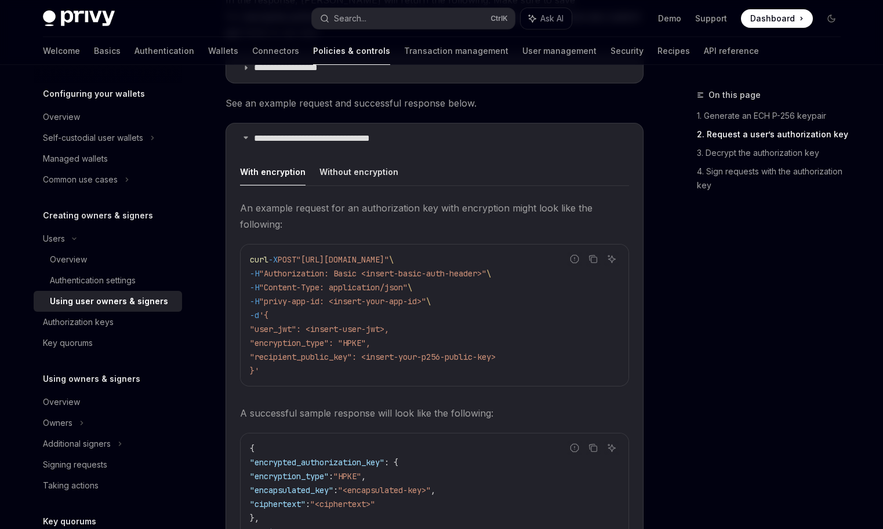
scroll to position [1334, 0]
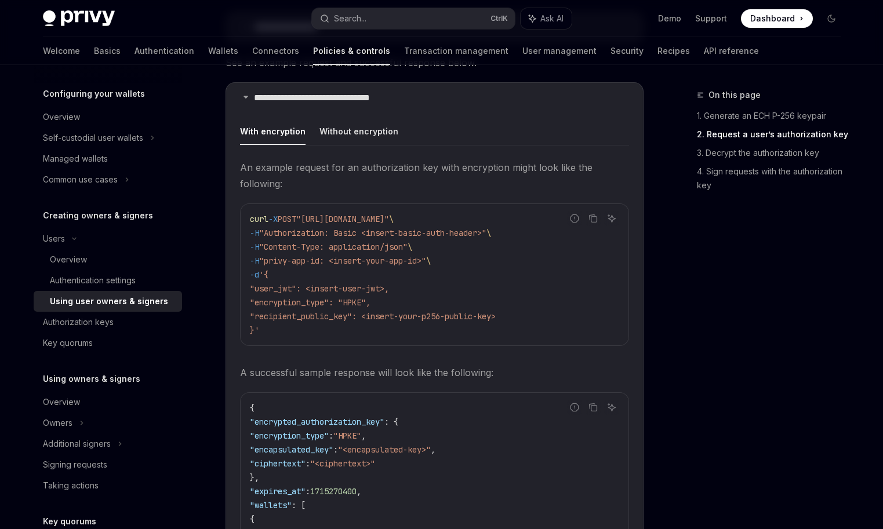
drag, startPoint x: 334, startPoint y: 227, endPoint x: 506, endPoint y: 317, distance: 194.5
click at [506, 317] on code "curl -X POST "[URL][DOMAIN_NAME]" \ -H "Authorization: Basic <insert-basic-auth…" at bounding box center [434, 274] width 369 height 125
drag, startPoint x: 517, startPoint y: 314, endPoint x: 506, endPoint y: 278, distance: 37.6
click at [517, 314] on code "curl -X POST "[URL][DOMAIN_NAME]" \ -H "Authorization: Basic <insert-basic-auth…" at bounding box center [434, 274] width 369 height 125
click at [545, 302] on code "curl -X POST "[URL][DOMAIN_NAME]" \ -H "Authorization: Basic <insert-basic-auth…" at bounding box center [434, 274] width 369 height 125
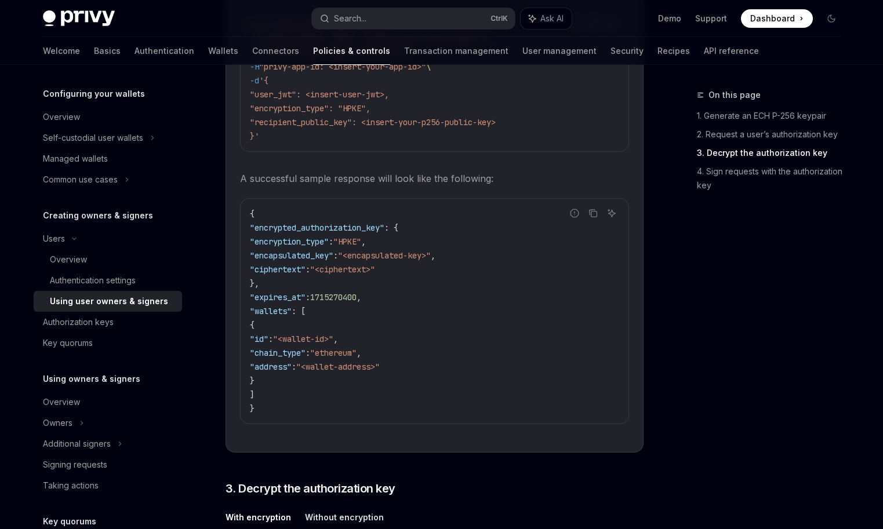
scroll to position [1508, 0]
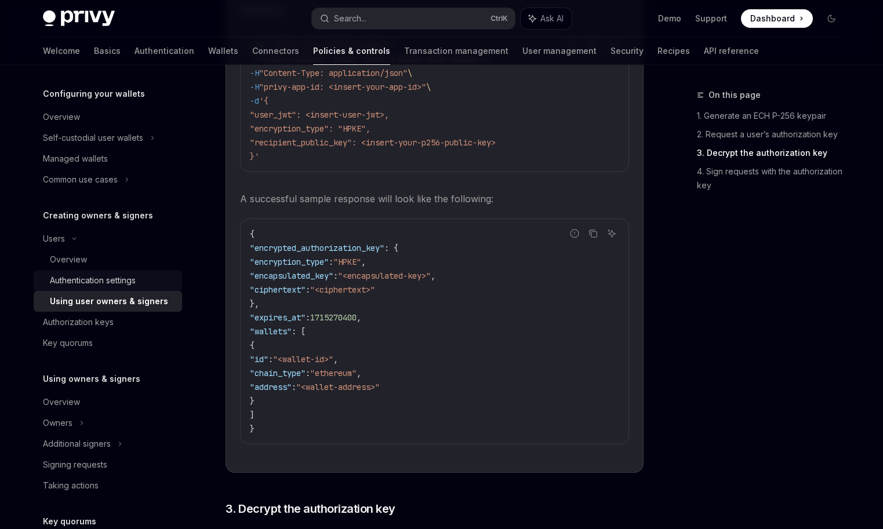
click at [116, 280] on div "Authentication settings" at bounding box center [93, 281] width 86 height 14
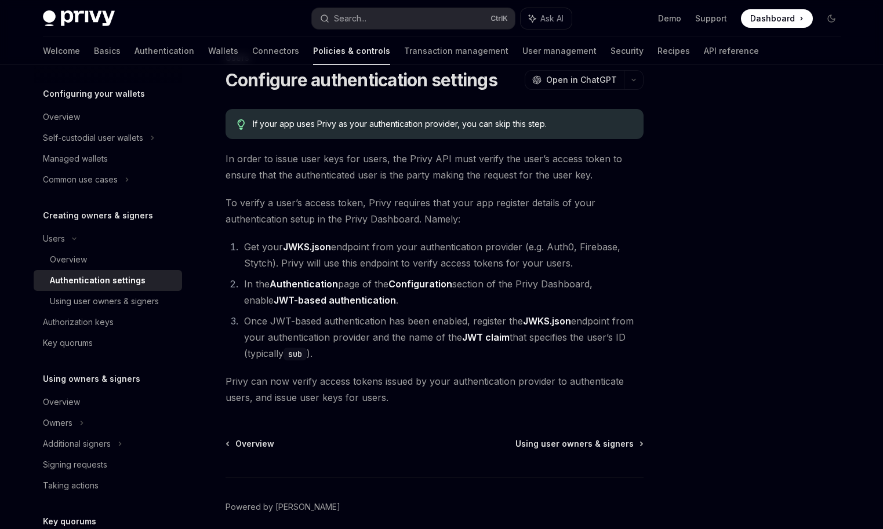
scroll to position [58, 0]
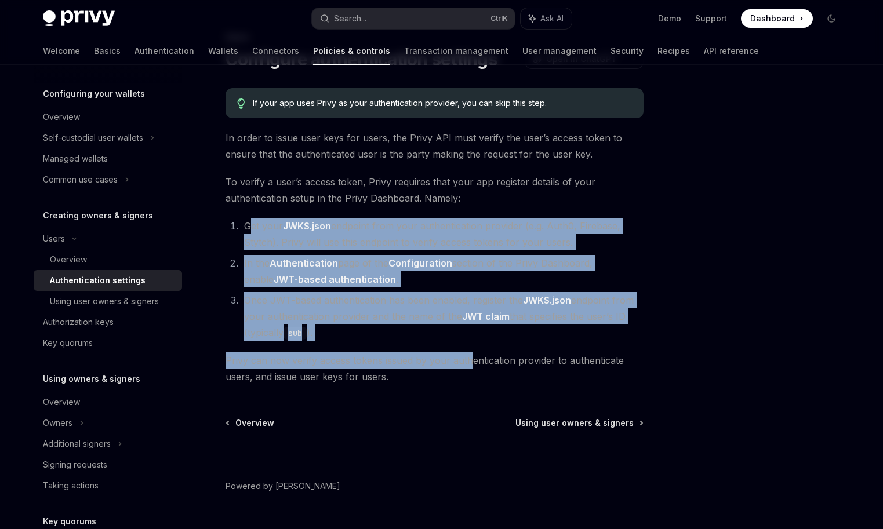
drag, startPoint x: 347, startPoint y: 239, endPoint x: 467, endPoint y: 346, distance: 161.0
click at [467, 346] on div "If your app uses Privy as your authentication provider, you can skip this step.…" at bounding box center [435, 236] width 418 height 297
click at [420, 282] on li "In the Authentication page of the Configuration section of the Privy Dashboard,…" at bounding box center [442, 271] width 403 height 32
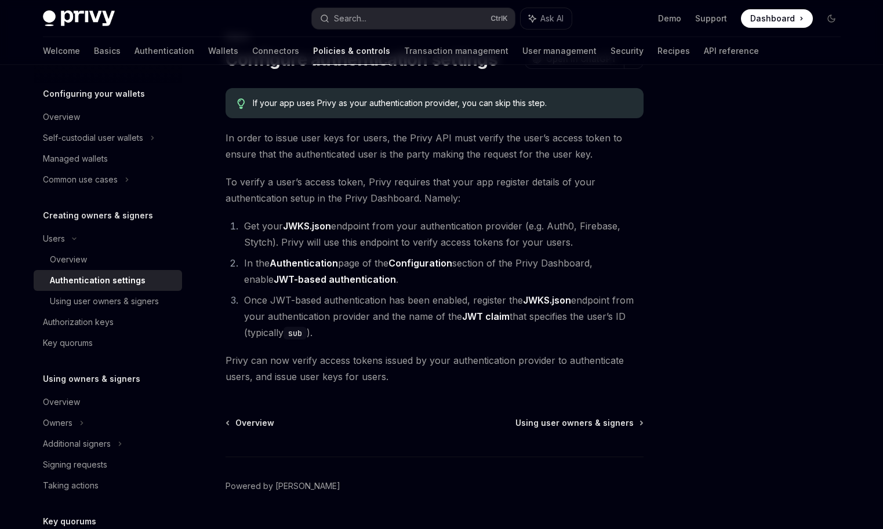
click at [343, 262] on li "In the Authentication page of the Configuration section of the Privy Dashboard,…" at bounding box center [442, 271] width 403 height 32
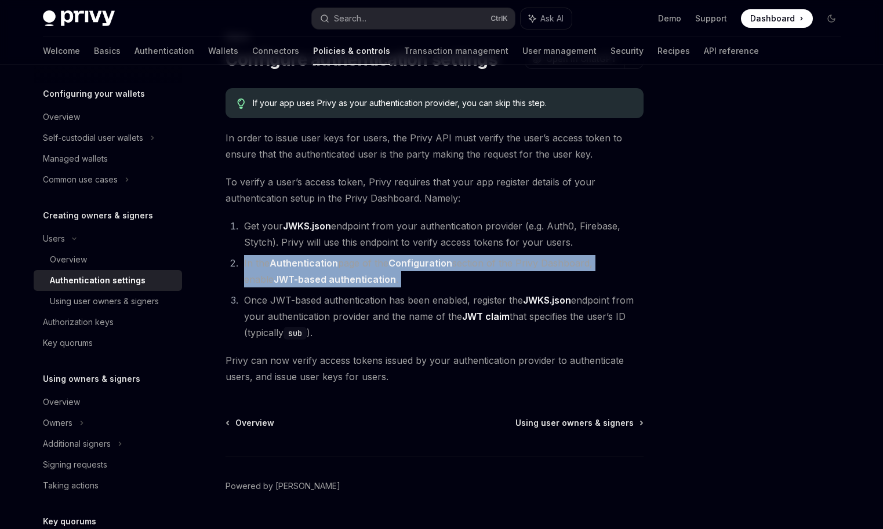
click at [343, 262] on li "In the Authentication page of the Configuration section of the Privy Dashboard,…" at bounding box center [442, 271] width 403 height 32
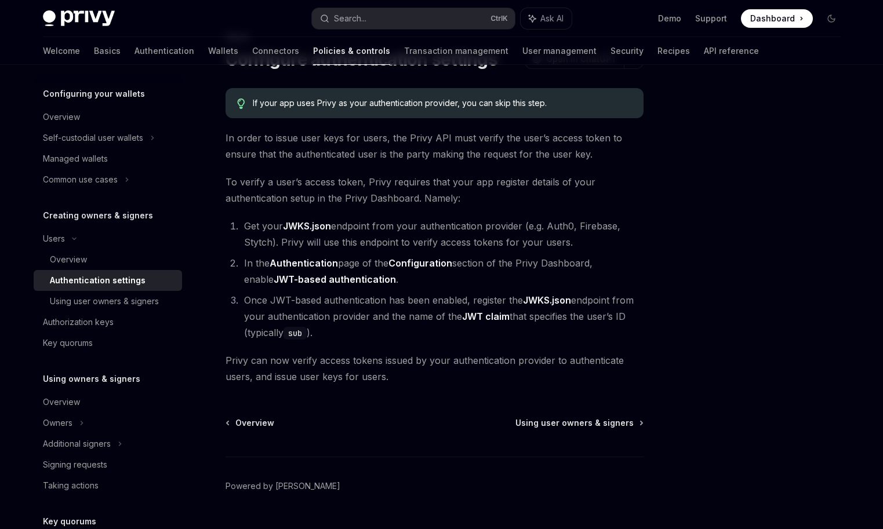
click at [370, 320] on li "Once JWT-based authentication has been enabled, register the JWKS.json endpoint…" at bounding box center [442, 316] width 403 height 49
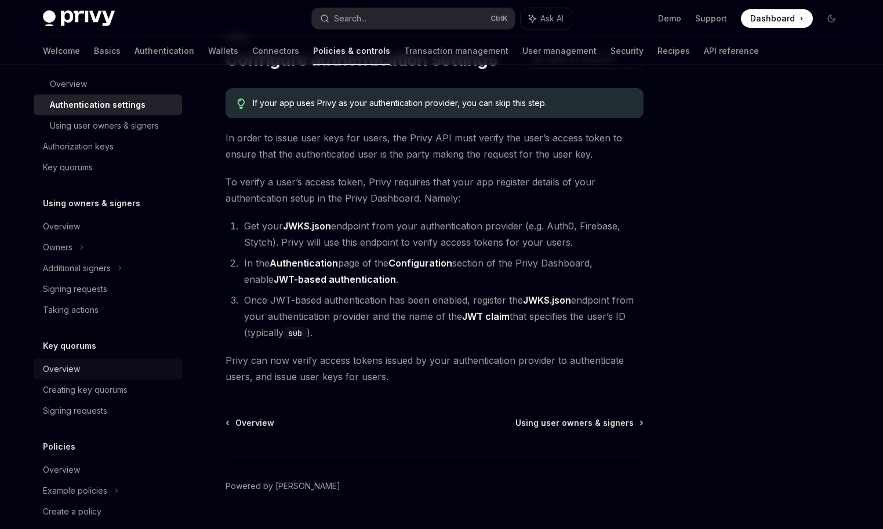
scroll to position [234, 0]
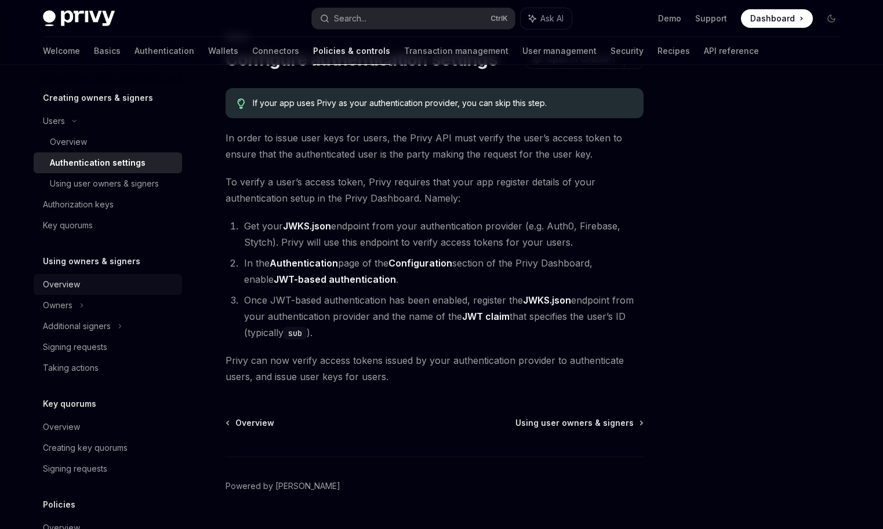
click at [67, 284] on div "Overview" at bounding box center [61, 285] width 37 height 14
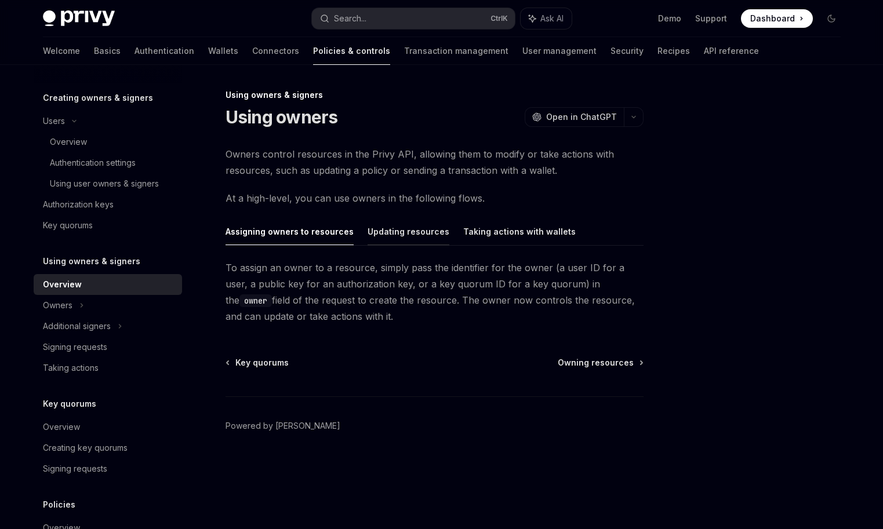
click at [431, 229] on button "Updating resources" at bounding box center [409, 231] width 82 height 27
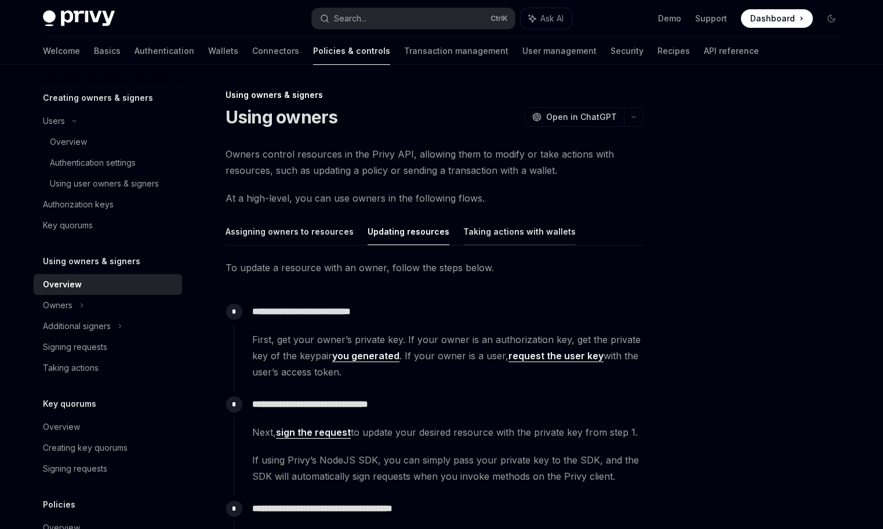
click at [520, 235] on button "Taking actions with wallets" at bounding box center [519, 231] width 112 height 27
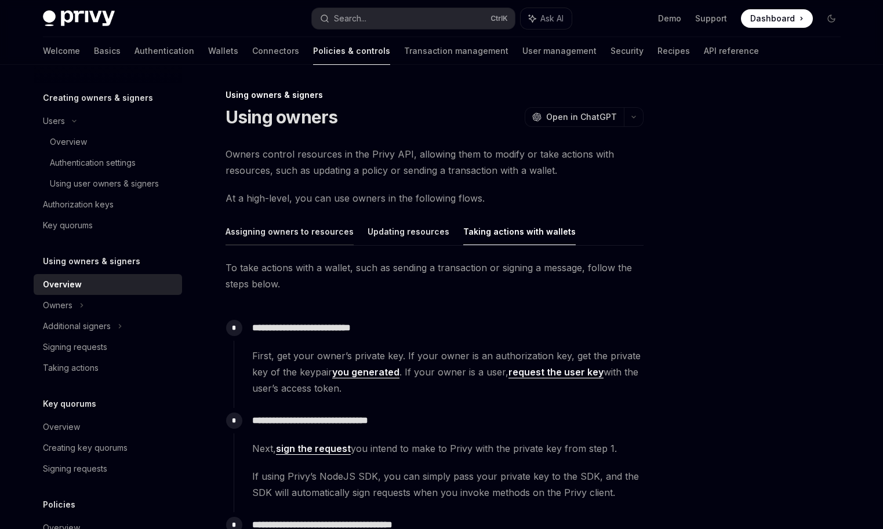
click at [315, 220] on button "Assigning owners to resources" at bounding box center [290, 231] width 128 height 27
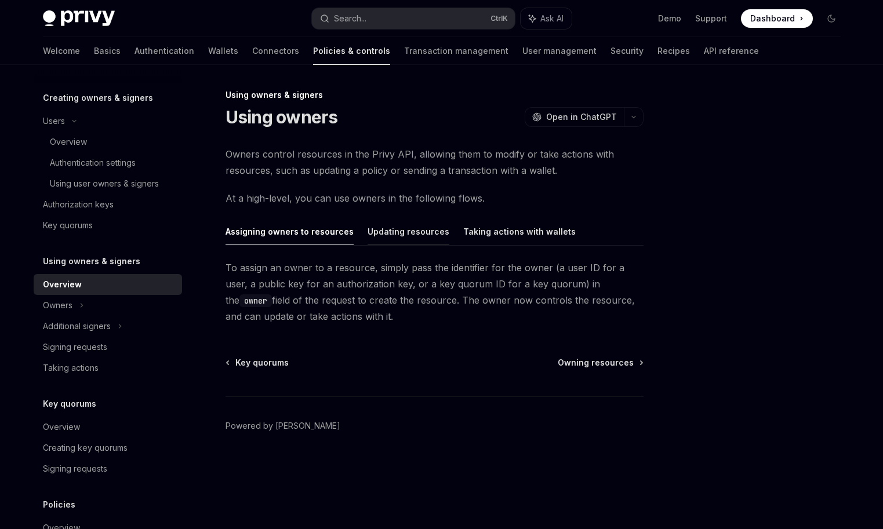
click at [405, 231] on button "Updating resources" at bounding box center [409, 231] width 82 height 27
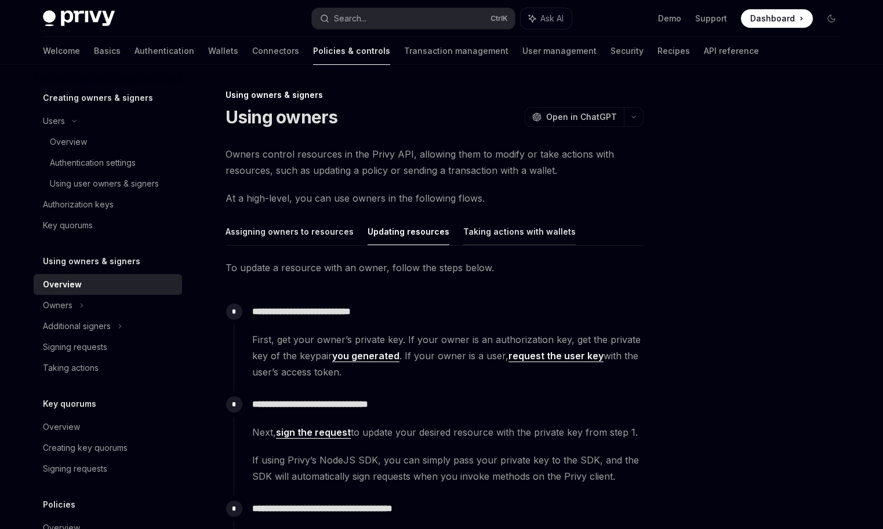
click at [492, 231] on button "Taking actions with wallets" at bounding box center [519, 231] width 112 height 27
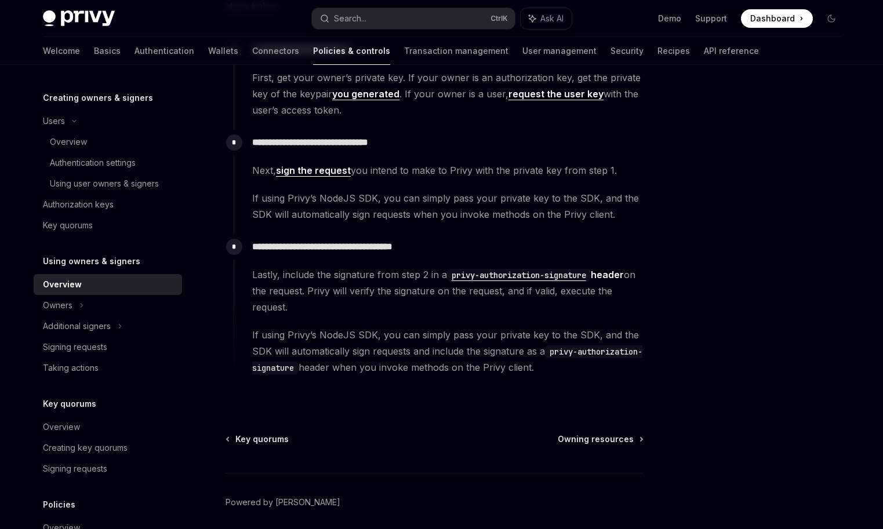
scroll to position [322, 0]
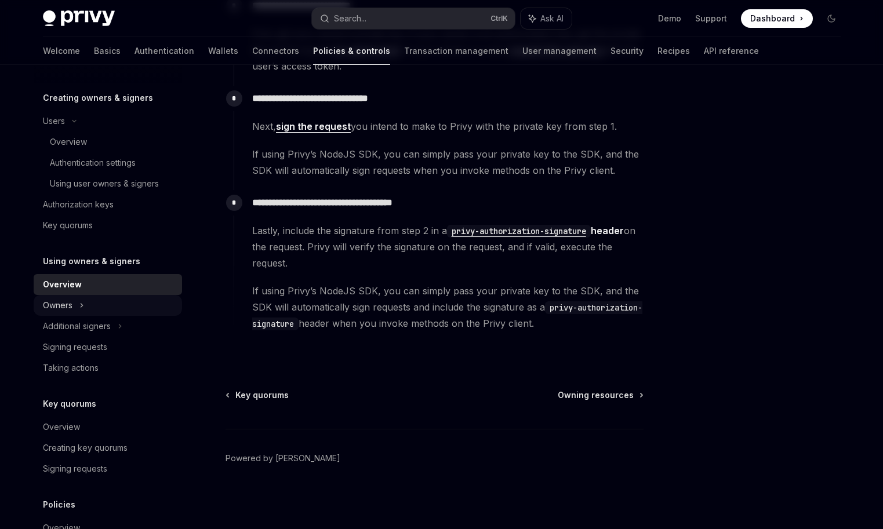
drag, startPoint x: 95, startPoint y: 299, endPoint x: 106, endPoint y: 305, distance: 11.9
click at [95, 299] on div "Owners" at bounding box center [108, 305] width 148 height 21
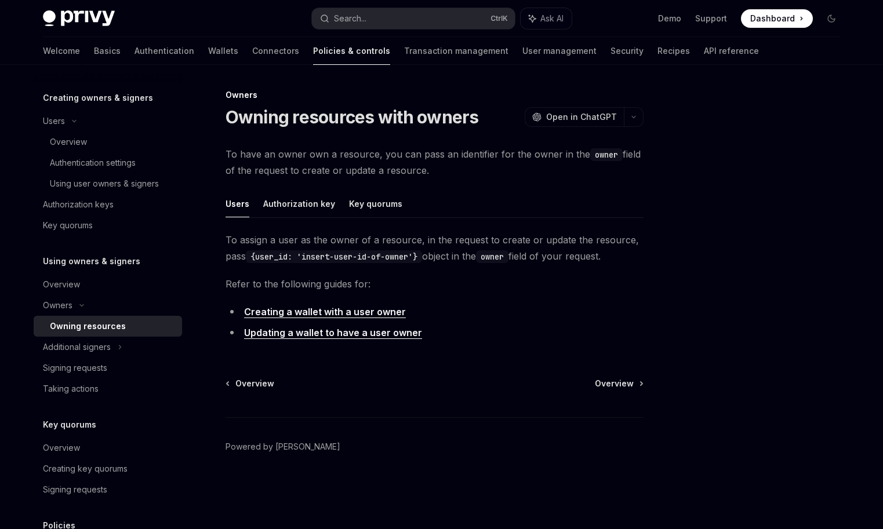
click at [105, 325] on div "Owning resources" at bounding box center [88, 327] width 76 height 14
click at [308, 208] on button "Authorization key" at bounding box center [299, 203] width 72 height 27
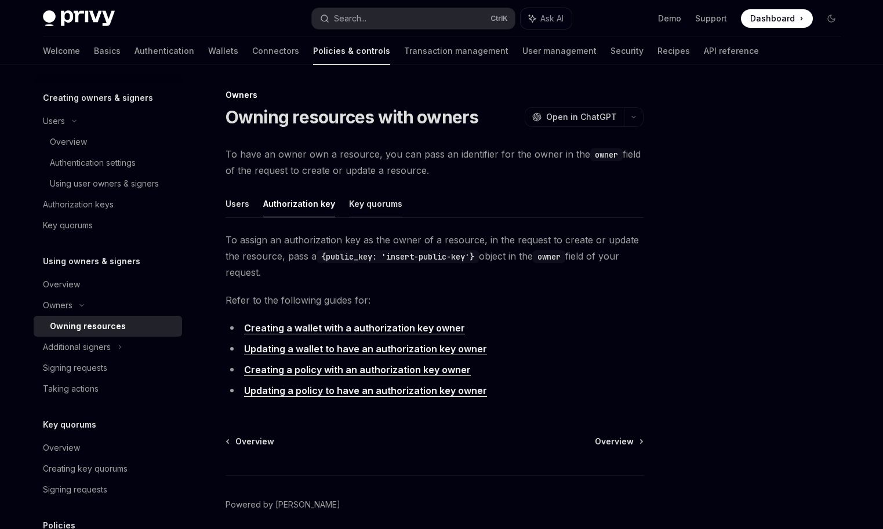
click at [392, 201] on button "Key quorums" at bounding box center [375, 203] width 53 height 27
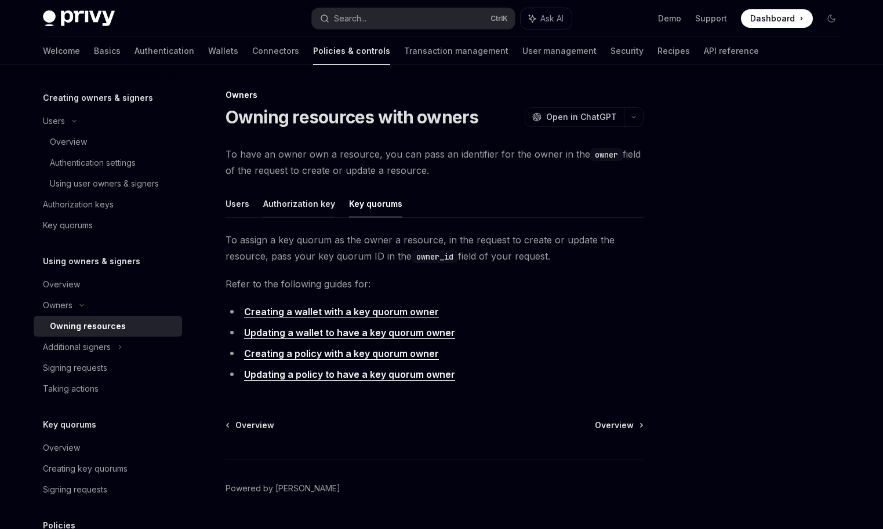
click at [316, 191] on button "Authorization key" at bounding box center [299, 203] width 72 height 27
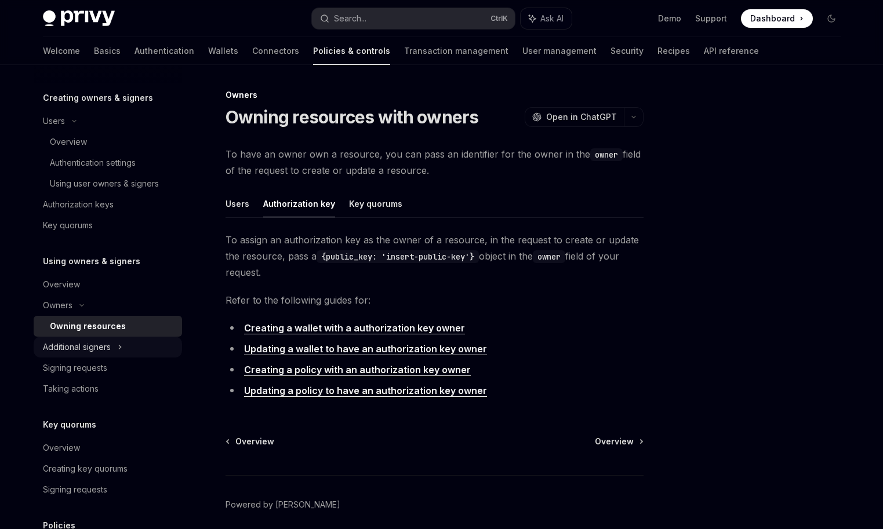
click at [72, 350] on div "Additional signers" at bounding box center [77, 347] width 68 height 14
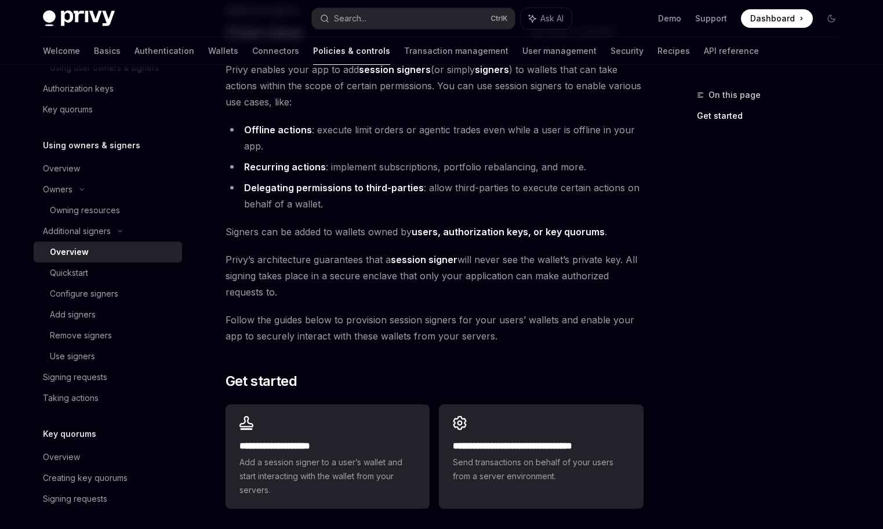
scroll to position [174, 0]
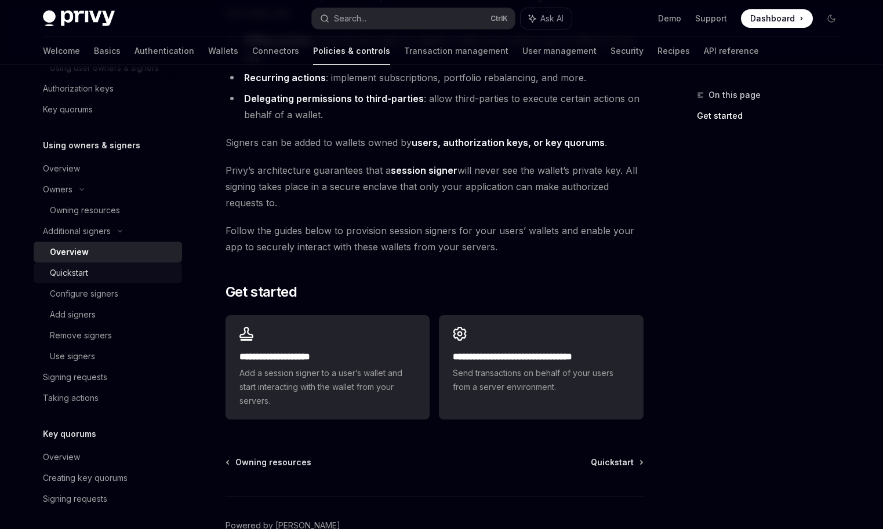
click at [76, 278] on div "Quickstart" at bounding box center [69, 273] width 38 height 14
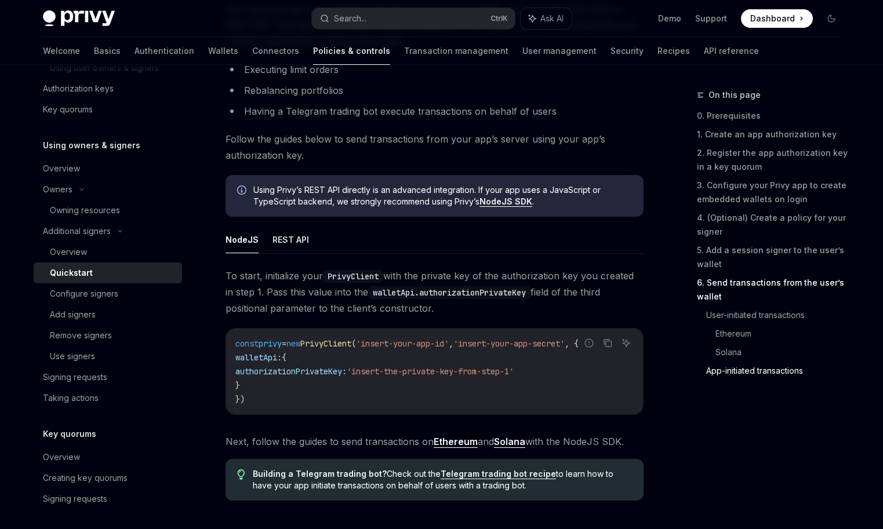
scroll to position [3010, 0]
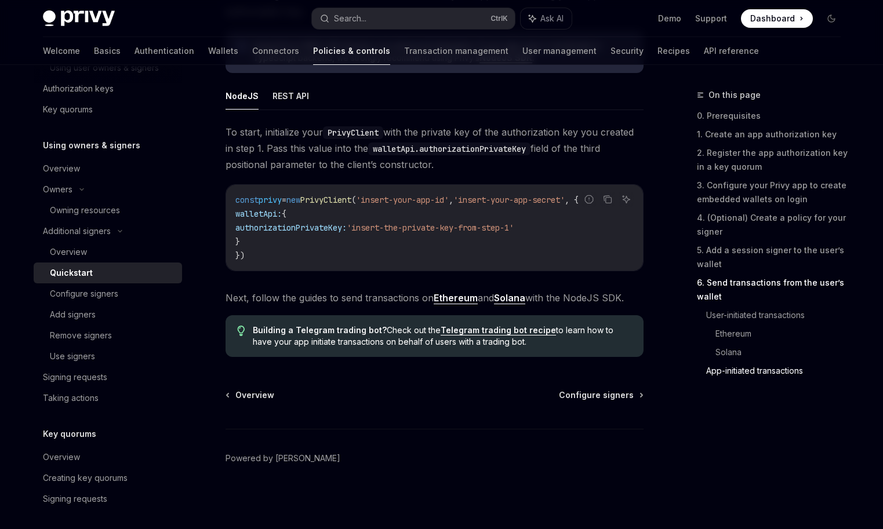
drag, startPoint x: 295, startPoint y: 85, endPoint x: 328, endPoint y: 112, distance: 42.0
click at [295, 86] on button "REST API" at bounding box center [291, 95] width 37 height 27
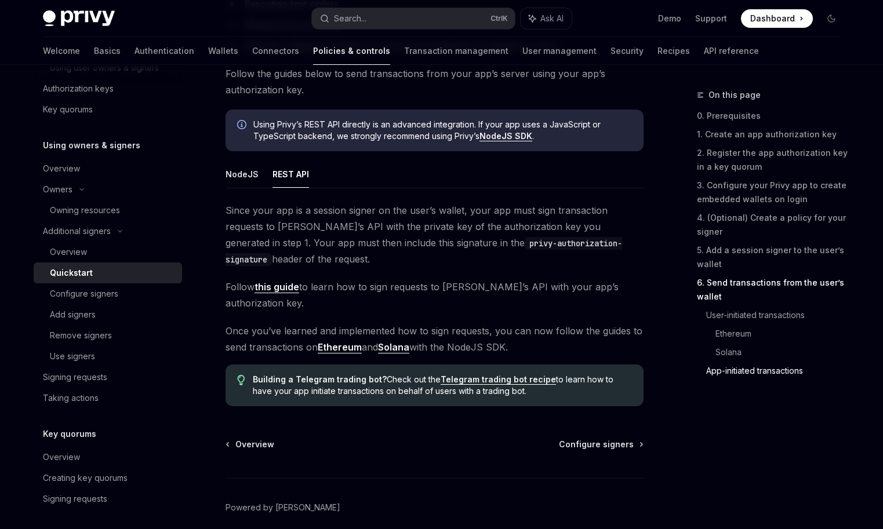
scroll to position [2902, 0]
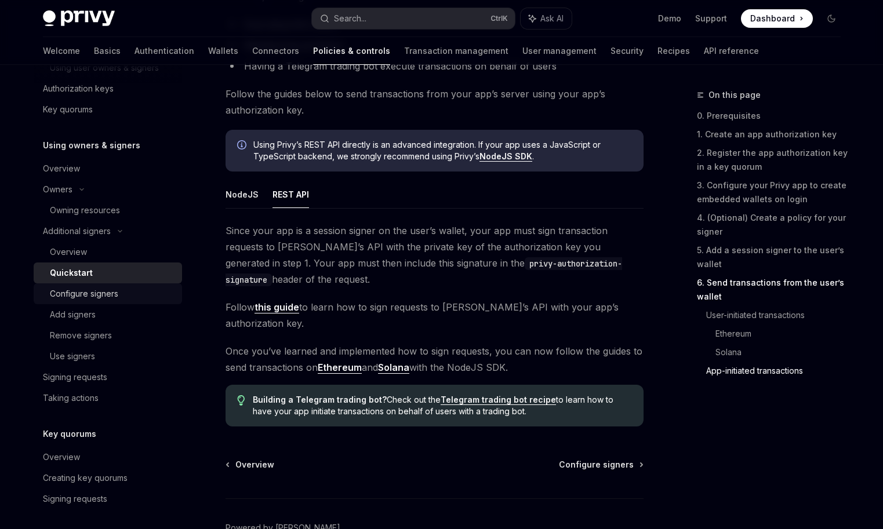
click at [107, 296] on div "Configure signers" at bounding box center [84, 294] width 68 height 14
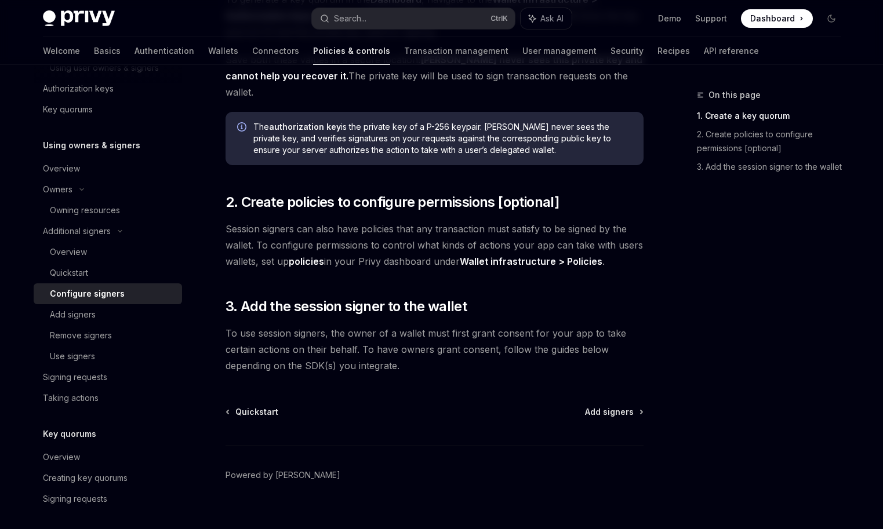
scroll to position [315, 0]
click at [70, 315] on div "Add signers" at bounding box center [73, 315] width 46 height 14
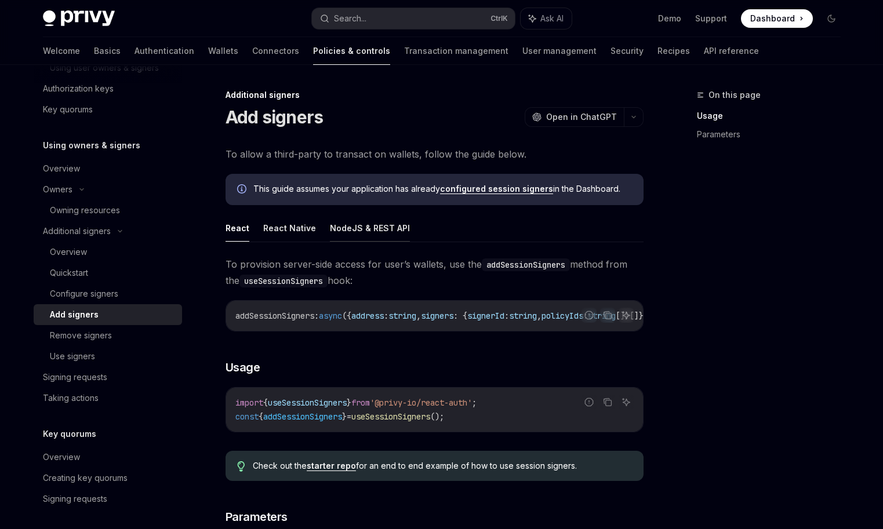
click at [382, 231] on button "NodeJS & REST API" at bounding box center [370, 228] width 80 height 27
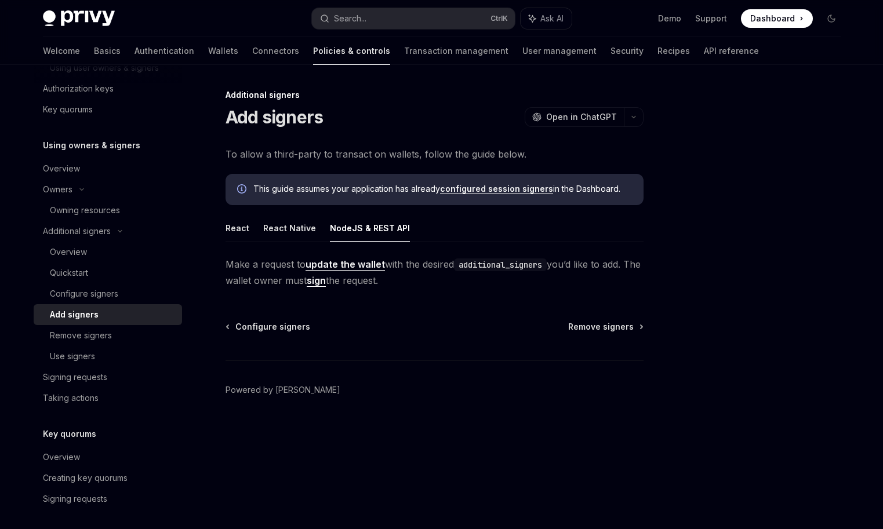
click at [387, 331] on div "Configure signers Remove signers" at bounding box center [435, 327] width 418 height 12
click at [417, 263] on span "Make a request to update the wallet with the desired additional_signers you’d l…" at bounding box center [435, 272] width 418 height 32
click at [414, 263] on span "Make a request to update the wallet with the desired additional_signers you’d l…" at bounding box center [435, 272] width 418 height 32
click at [209, 256] on div "Additional signers Add signers OpenAI Open in ChatGPT OpenAI Open in ChatGPT To…" at bounding box center [326, 308] width 640 height 441
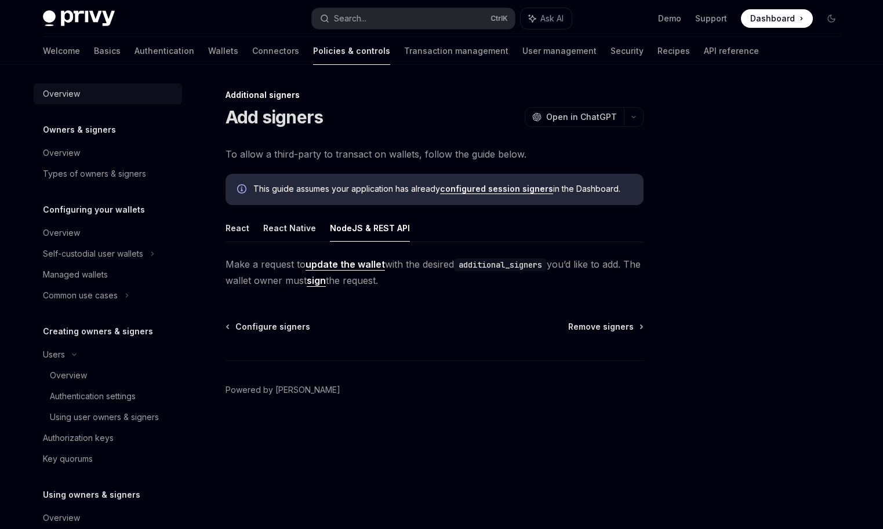
click at [94, 97] on div "Overview" at bounding box center [109, 94] width 132 height 14
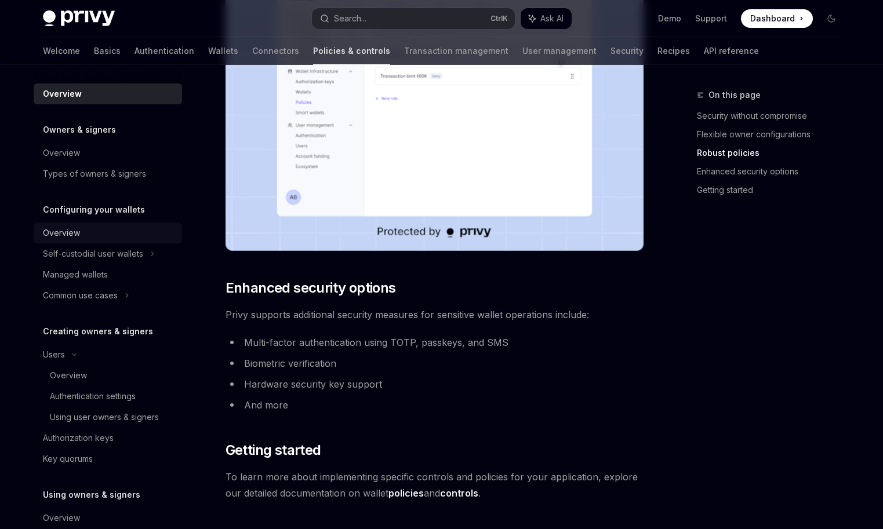
scroll to position [652, 0]
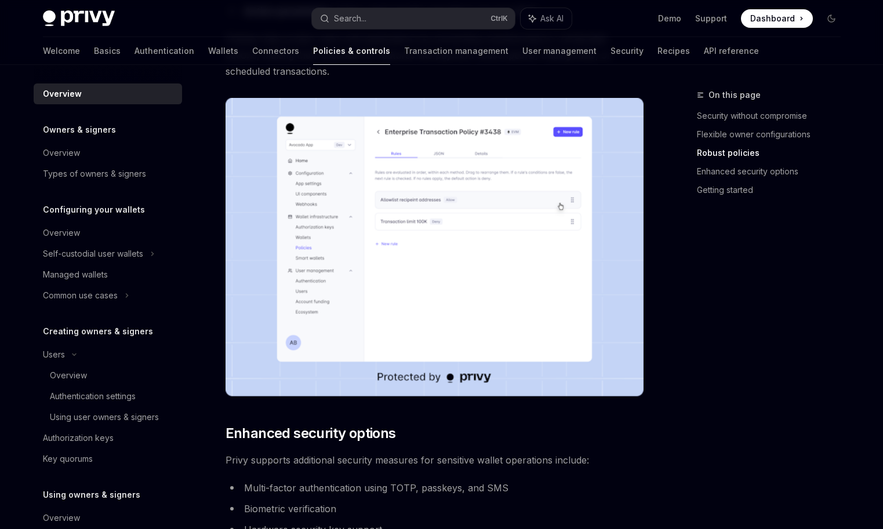
click at [75, 139] on div "Owners & signers Overview Types of owners & signers" at bounding box center [108, 153] width 148 height 61
click at [75, 142] on div "Owners & signers Overview Types of owners & signers" at bounding box center [108, 153] width 148 height 61
click at [75, 146] on link "Overview" at bounding box center [108, 153] width 148 height 21
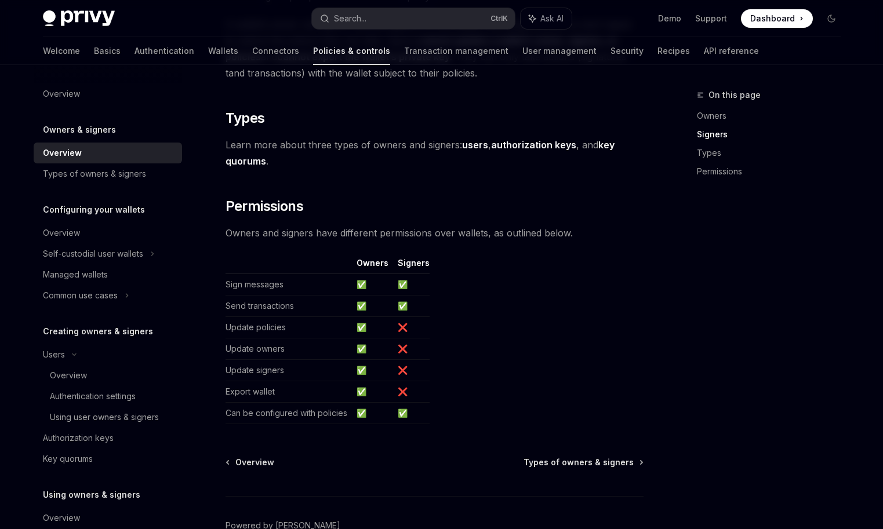
scroll to position [937, 0]
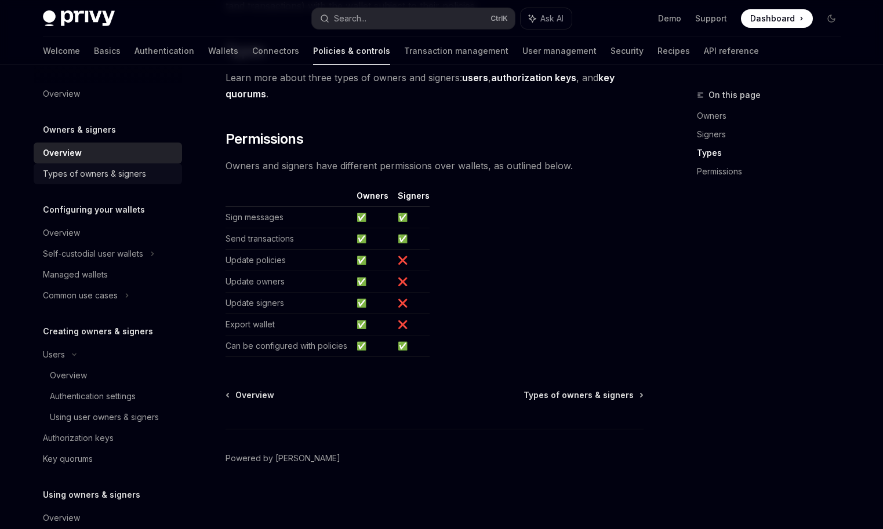
click at [91, 174] on div "Types of owners & signers" at bounding box center [94, 174] width 103 height 14
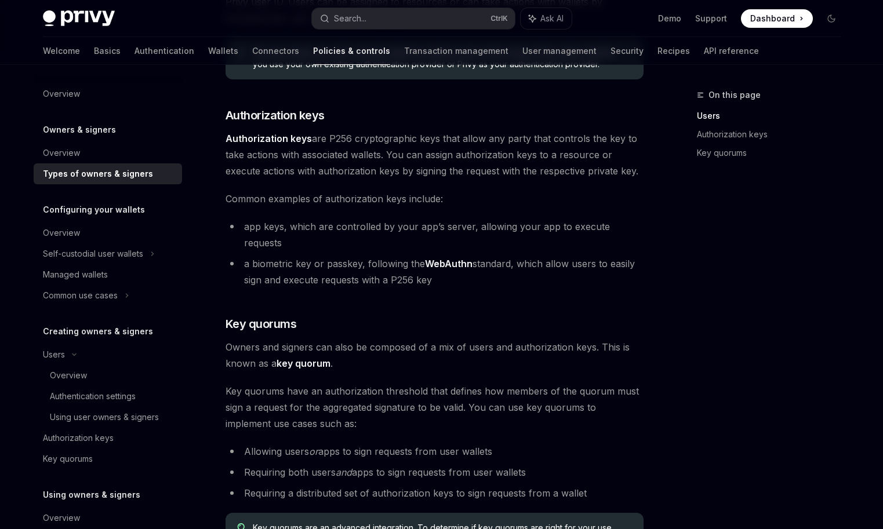
scroll to position [116, 0]
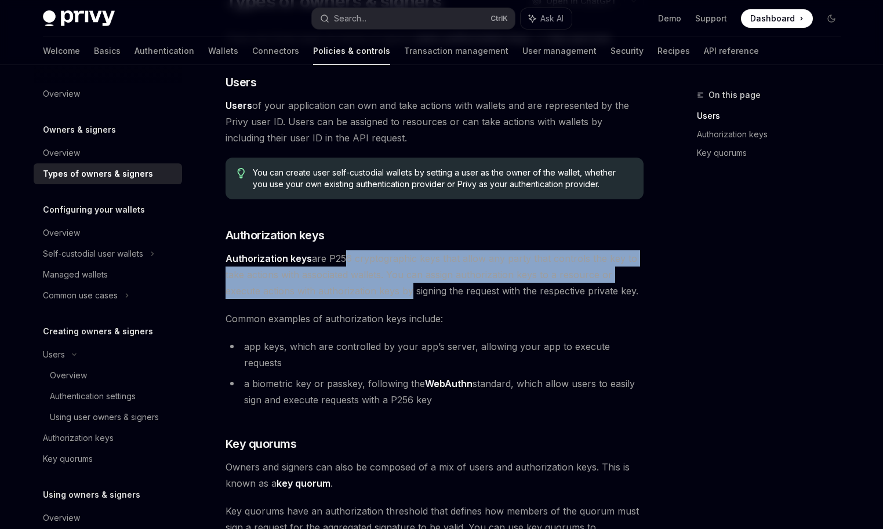
drag, startPoint x: 361, startPoint y: 270, endPoint x: 528, endPoint y: 331, distance: 177.6
click at [493, 334] on div "There are three types of owners & signers: users , authorization keys , and key…" at bounding box center [435, 352] width 418 height 645
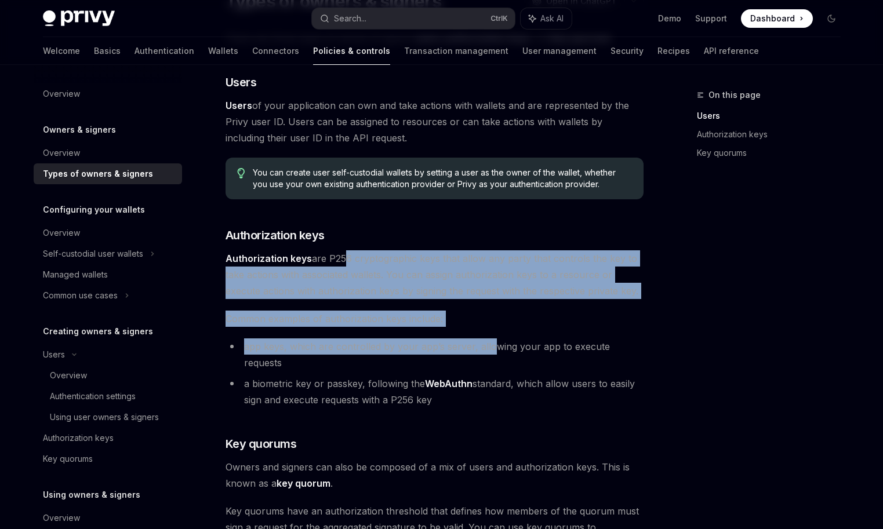
click at [538, 313] on span "Common examples of authorization keys include:" at bounding box center [435, 319] width 418 height 16
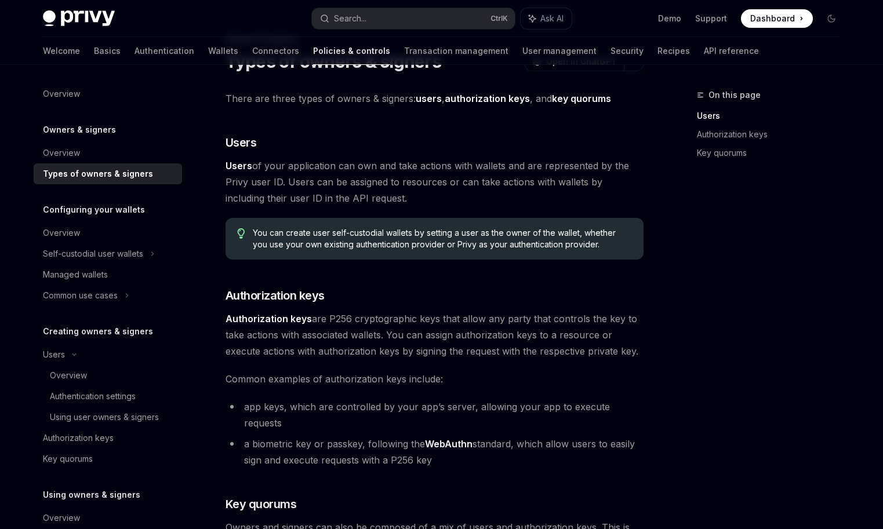
scroll to position [0, 0]
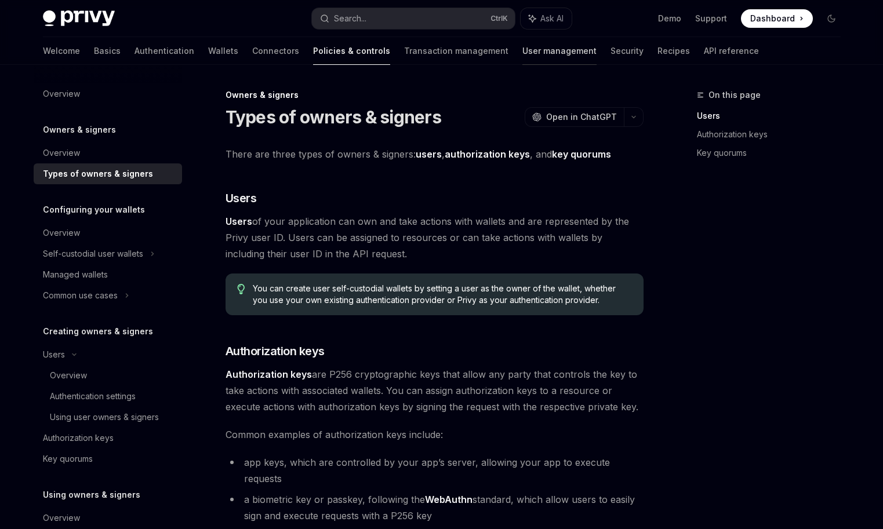
click at [522, 53] on link "User management" at bounding box center [559, 51] width 74 height 28
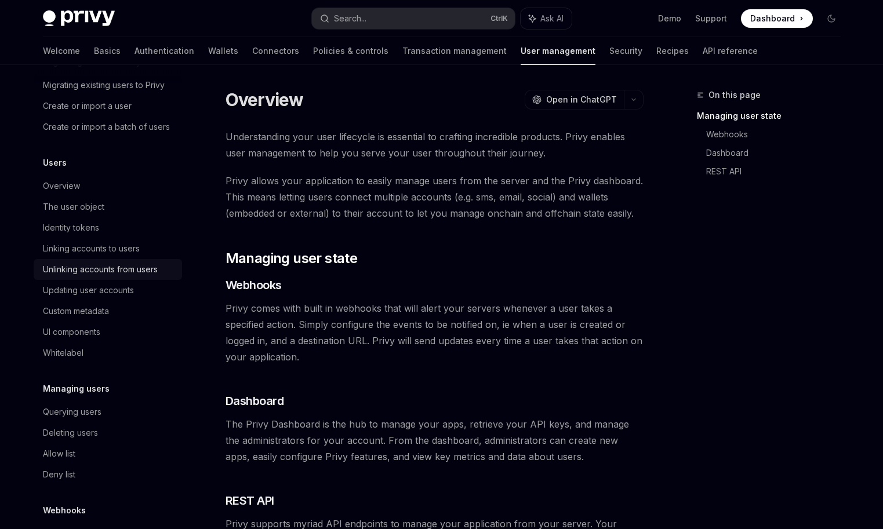
scroll to position [11, 0]
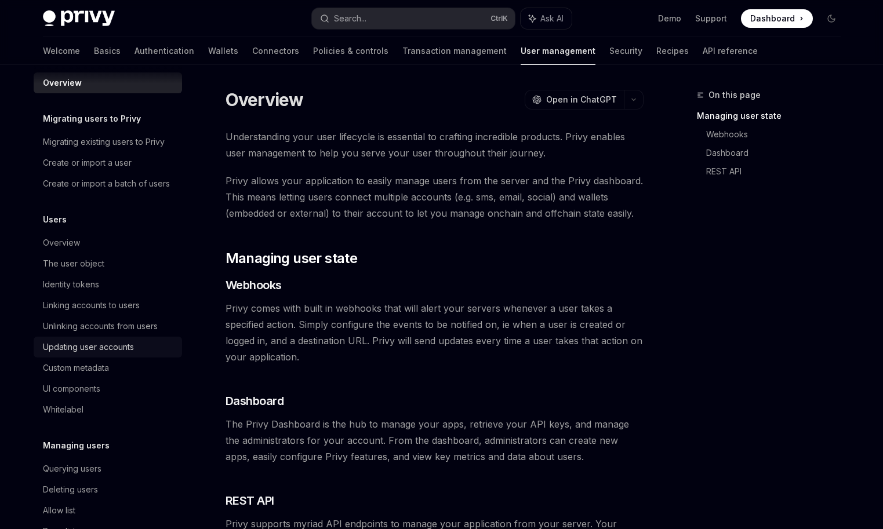
click at [129, 343] on div "Updating user accounts" at bounding box center [88, 347] width 91 height 14
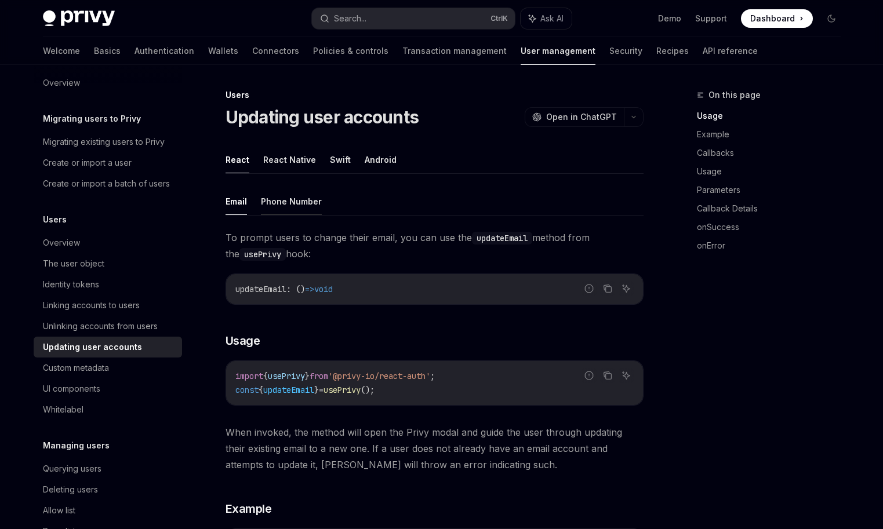
click at [304, 194] on button "Phone Number" at bounding box center [291, 201] width 61 height 27
click at [234, 205] on button "Email" at bounding box center [236, 201] width 21 height 27
click at [288, 200] on button "Phone Number" at bounding box center [291, 201] width 61 height 27
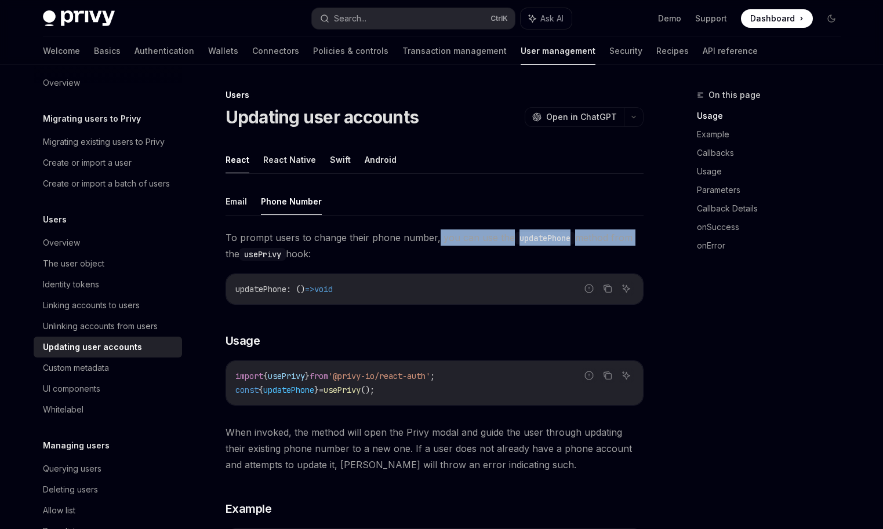
drag, startPoint x: 434, startPoint y: 238, endPoint x: 640, endPoint y: 239, distance: 205.9
click at [636, 238] on span "To prompt users to change their phone number, you can use the updatePhone metho…" at bounding box center [435, 246] width 418 height 32
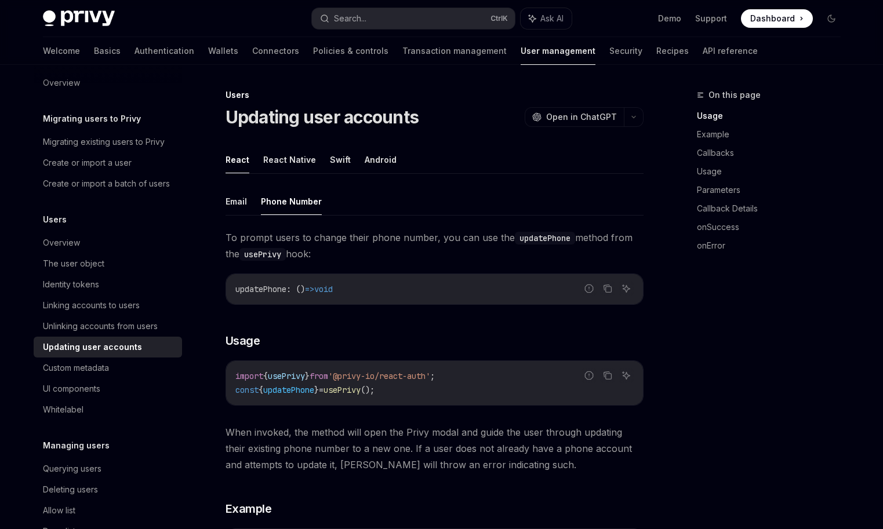
drag, startPoint x: 602, startPoint y: 258, endPoint x: 574, endPoint y: 259, distance: 28.4
click at [602, 258] on span "To prompt users to change their phone number, you can use the updatePhone metho…" at bounding box center [435, 246] width 418 height 32
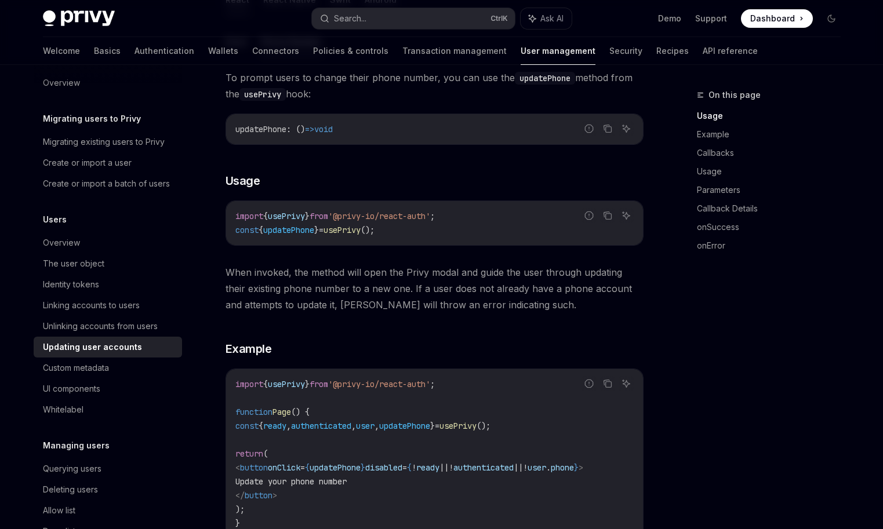
scroll to position [174, 0]
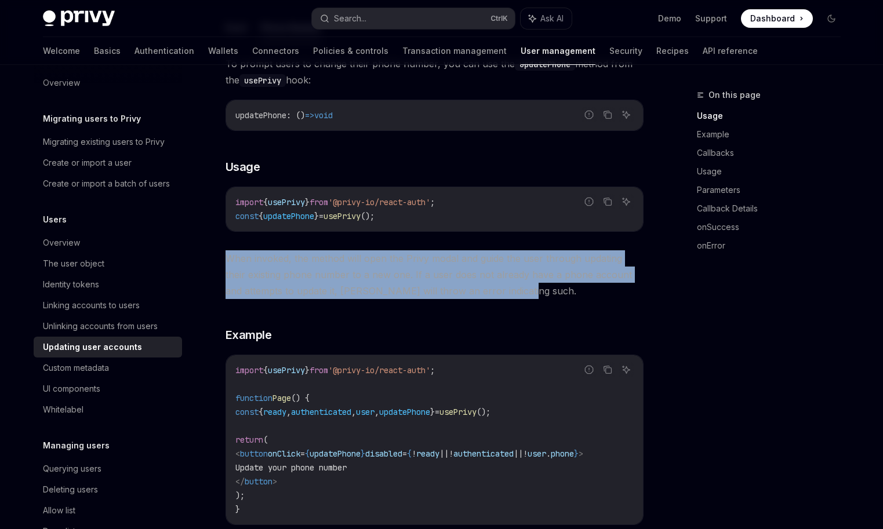
drag, startPoint x: 226, startPoint y: 256, endPoint x: 534, endPoint y: 295, distance: 310.3
click at [532, 293] on span "When invoked, the method will open the Privy modal and guide the user through u…" at bounding box center [435, 274] width 418 height 49
click at [535, 295] on span "When invoked, the method will open the Privy modal and guide the user through u…" at bounding box center [435, 274] width 418 height 49
drag, startPoint x: 293, startPoint y: 258, endPoint x: 502, endPoint y: 297, distance: 211.9
click at [502, 297] on span "When invoked, the method will open the Privy modal and guide the user through u…" at bounding box center [435, 274] width 418 height 49
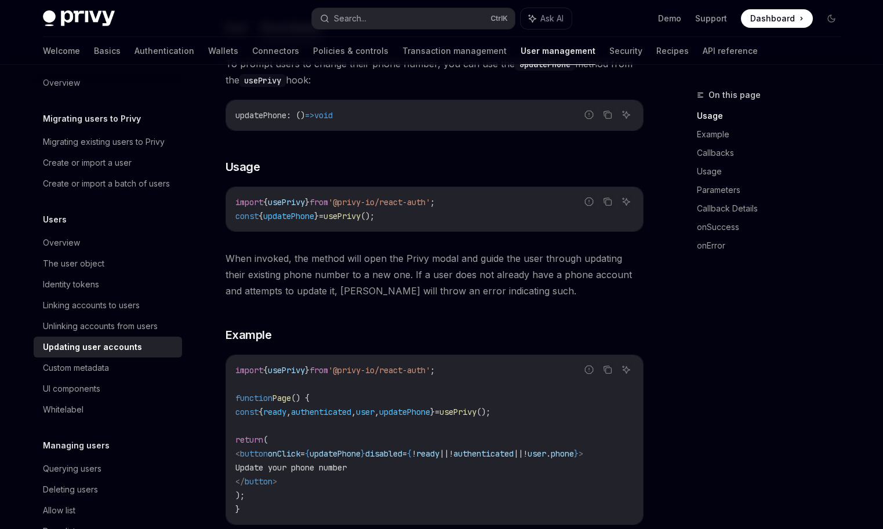
click at [534, 304] on div "To prompt users to change their phone number, you can use the updatePhone metho…" at bounding box center [435, 325] width 418 height 539
click at [501, 270] on span "When invoked, the method will open the Privy modal and guide the user through u…" at bounding box center [435, 274] width 418 height 49
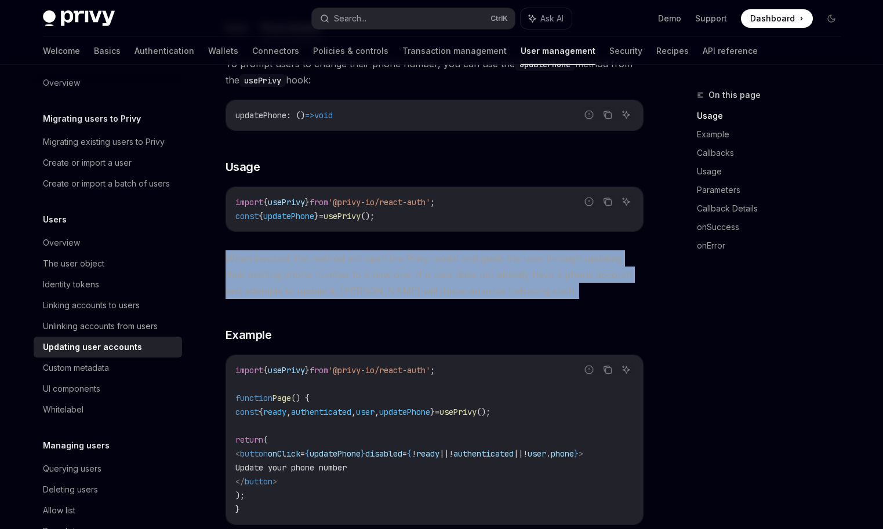
click at [501, 270] on span "When invoked, the method will open the Privy modal and guide the user through u…" at bounding box center [435, 274] width 418 height 49
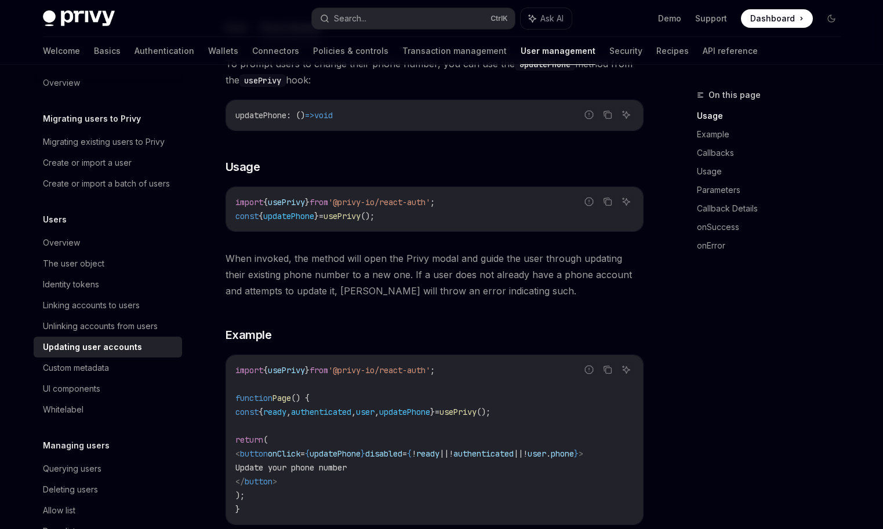
click at [492, 300] on div "To prompt users to change their phone number, you can use the updatePhone metho…" at bounding box center [435, 325] width 418 height 539
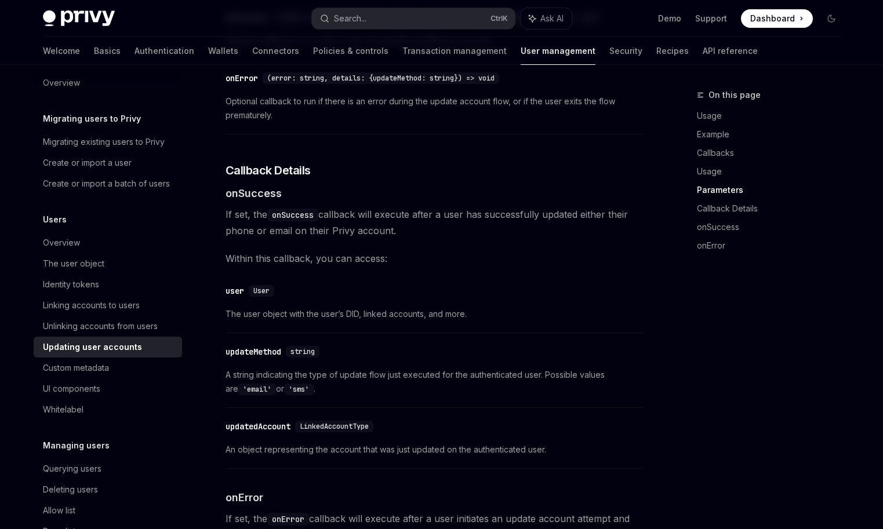
scroll to position [1288, 0]
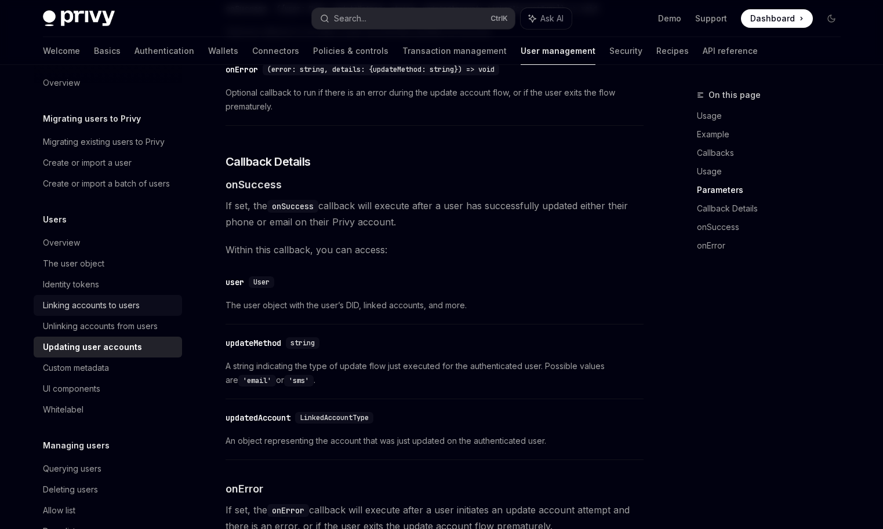
click at [138, 307] on div "Linking accounts to users" at bounding box center [91, 306] width 97 height 14
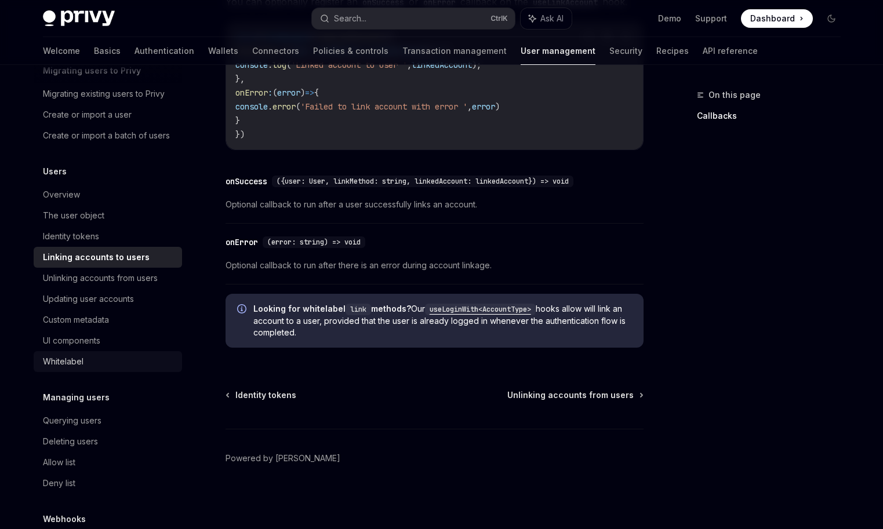
scroll to position [127, 0]
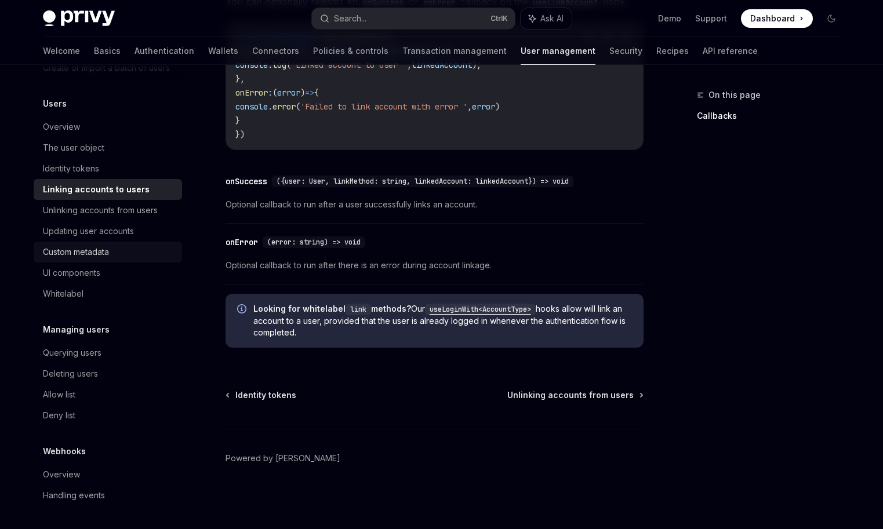
click at [109, 250] on div "Custom metadata" at bounding box center [76, 252] width 66 height 14
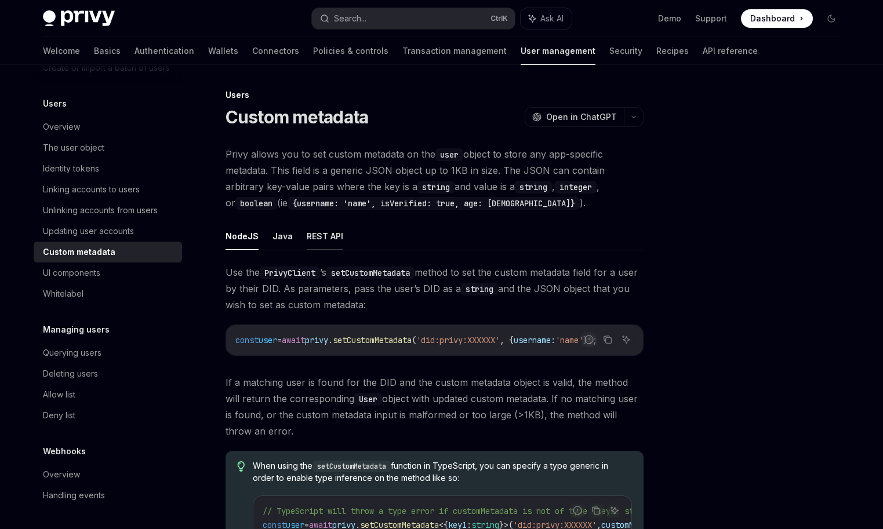
click at [328, 238] on button "REST API" at bounding box center [325, 236] width 37 height 27
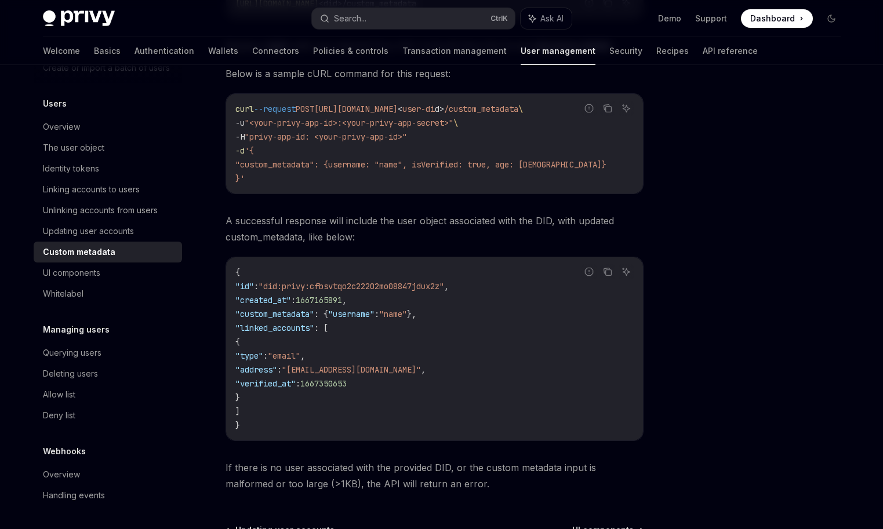
scroll to position [406, 0]
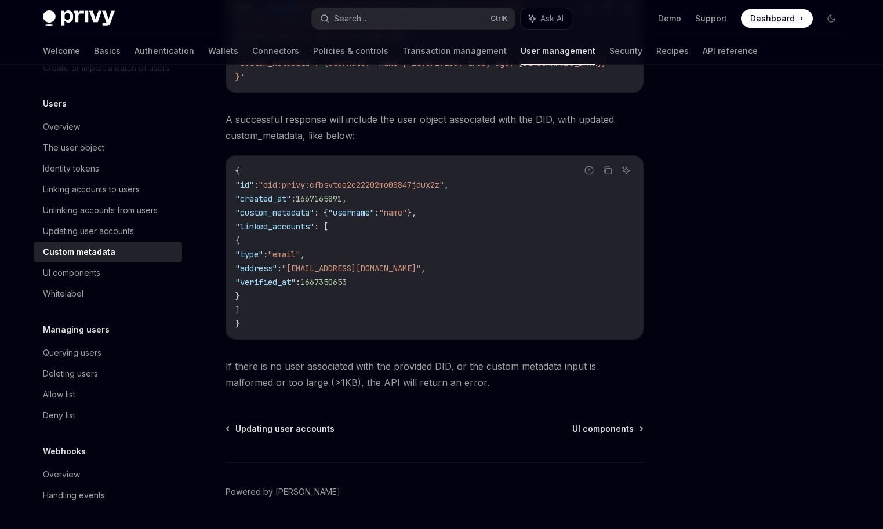
drag, startPoint x: 240, startPoint y: 242, endPoint x: 406, endPoint y: 302, distance: 176.1
click at [387, 300] on code "{ "id" : "did:privy:cfbsvtqo2c22202mo08847jdux2z" , "created_at" : 1667165891 ,…" at bounding box center [434, 247] width 398 height 167
click at [432, 299] on code "{ "id" : "did:privy:cfbsvtqo2c22202mo08847jdux2z" , "created_at" : 1667165891 ,…" at bounding box center [434, 247] width 398 height 167
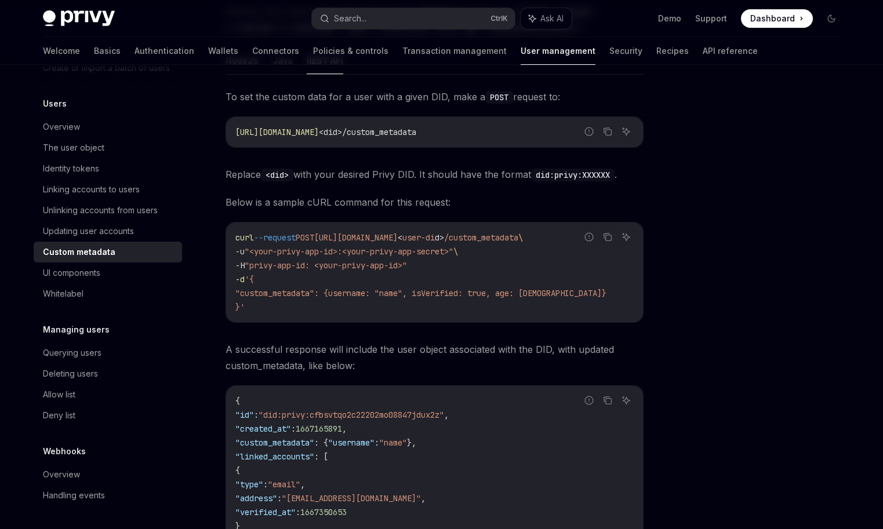
scroll to position [174, 0]
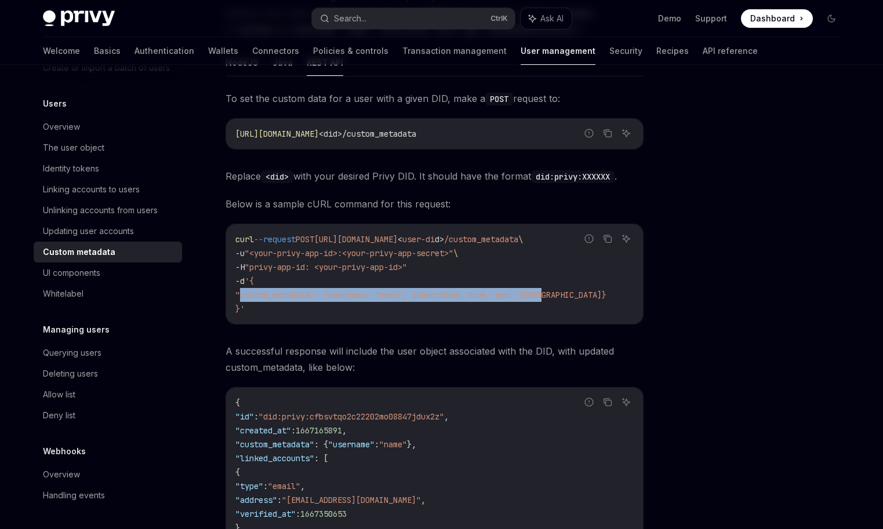
drag, startPoint x: 241, startPoint y: 295, endPoint x: 567, endPoint y: 300, distance: 326.5
click at [566, 300] on code "curl --request POST [URL][DOMAIN_NAME] < user-di d > /custom_metadata \ -u "<yo…" at bounding box center [434, 274] width 399 height 83
click at [584, 296] on code "curl --request POST [URL][DOMAIN_NAME] < user-di d > /custom_metadata \ -u "<yo…" at bounding box center [434, 274] width 399 height 83
drag, startPoint x: 396, startPoint y: 279, endPoint x: 517, endPoint y: 313, distance: 125.8
click at [516, 313] on code "curl --request POST [URL][DOMAIN_NAME] < user-di d > /custom_metadata \ -u "<yo…" at bounding box center [434, 274] width 399 height 83
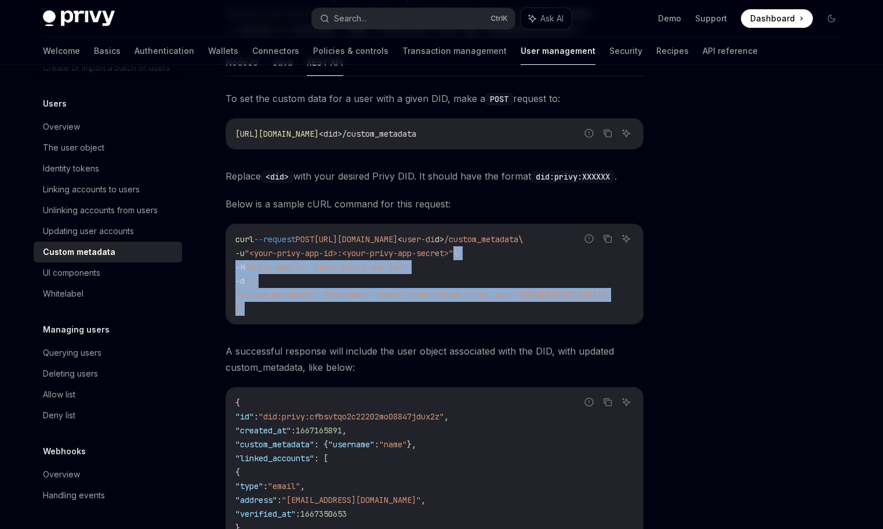
drag, startPoint x: 467, startPoint y: 256, endPoint x: 539, endPoint y: 309, distance: 89.5
click at [539, 309] on code "curl --request POST [URL][DOMAIN_NAME] < user-di d > /custom_metadata \ -u "<yo…" at bounding box center [434, 274] width 399 height 83
click at [542, 298] on span ""custom_metadata": {username: "name", isVerified: true, age: [DEMOGRAPHIC_DATA]}" at bounding box center [420, 295] width 371 height 10
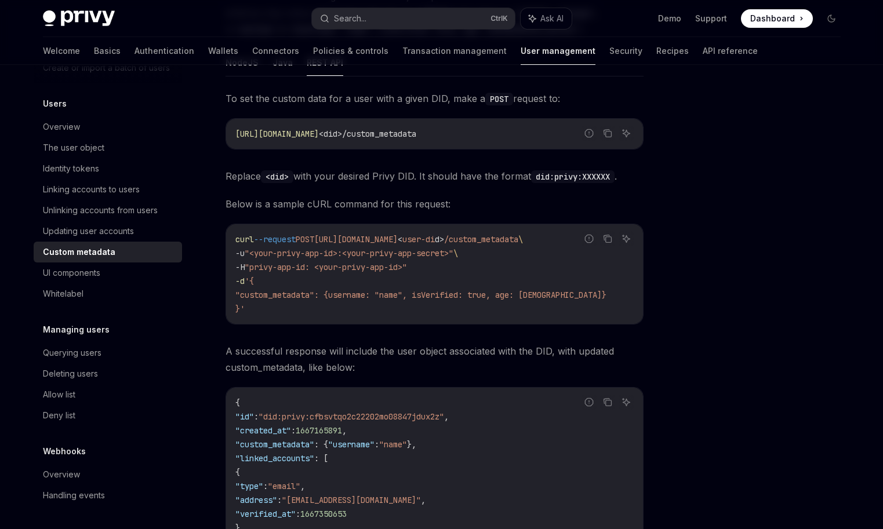
click at [398, 240] on span "[URL][DOMAIN_NAME]" at bounding box center [355, 239] width 83 height 10
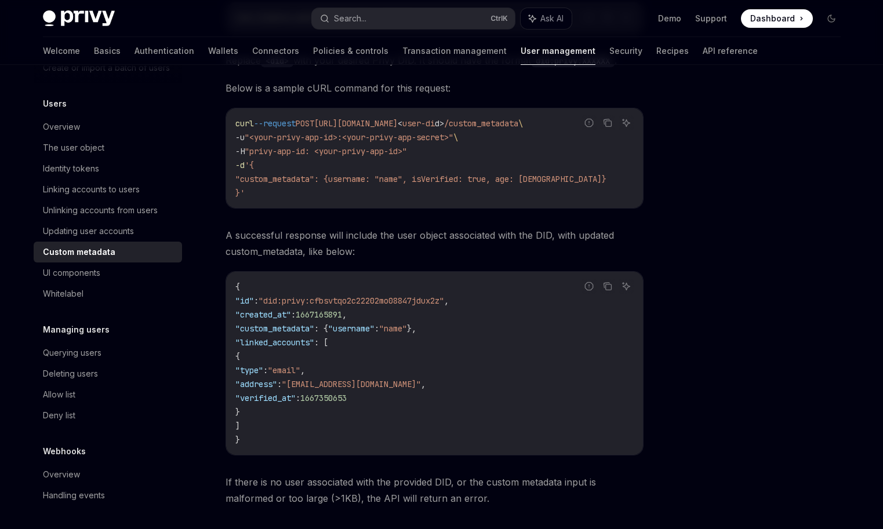
scroll to position [232, 0]
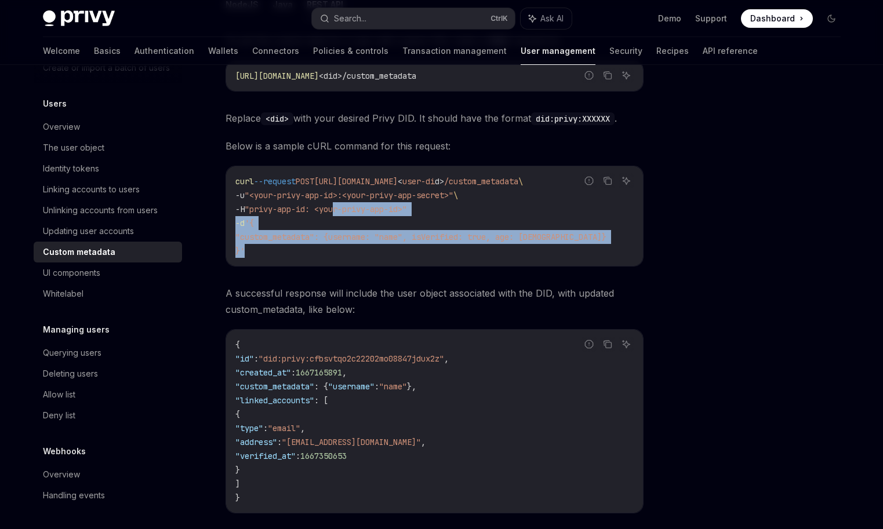
drag, startPoint x: 342, startPoint y: 202, endPoint x: 451, endPoint y: 256, distance: 121.6
click at [441, 253] on code "curl --request POST [URL][DOMAIN_NAME] < user-di d > /custom_metadata \ -u "<yo…" at bounding box center [434, 216] width 399 height 83
click at [456, 257] on code "curl --request POST [URL][DOMAIN_NAME] < user-di d > /custom_metadata \ -u "<yo…" at bounding box center [434, 216] width 399 height 83
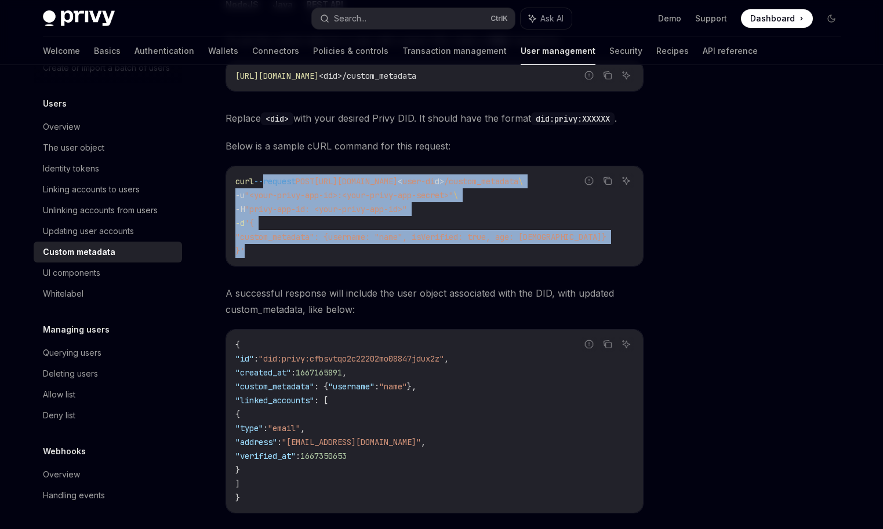
drag, startPoint x: 262, startPoint y: 178, endPoint x: 397, endPoint y: 267, distance: 161.5
click at [393, 263] on div "curl --request POST [URL][DOMAIN_NAME] < user-di d > /custom_metadata \ -u "<yo…" at bounding box center [434, 216] width 417 height 100
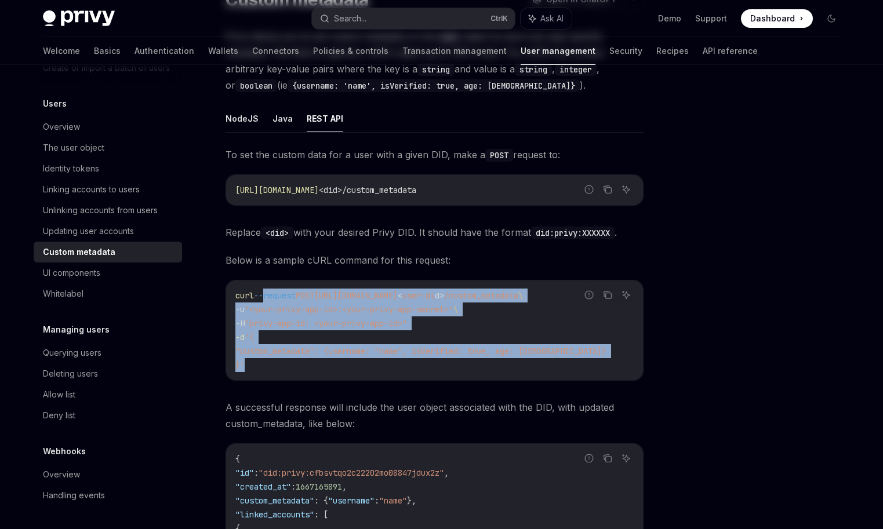
scroll to position [0, 0]
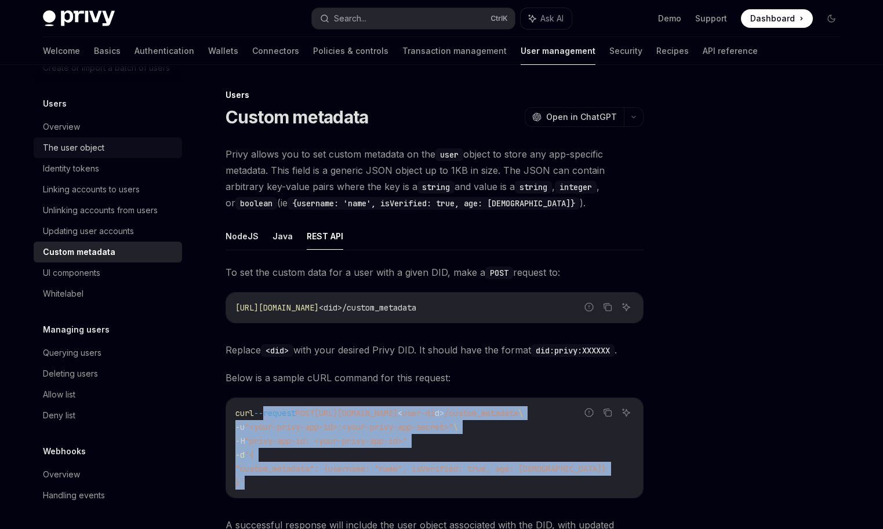
click at [111, 150] on div "The user object" at bounding box center [109, 148] width 132 height 14
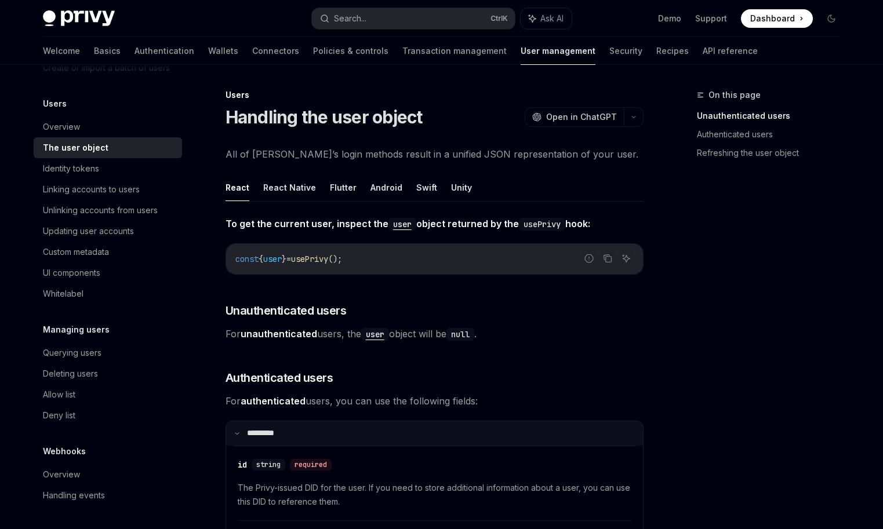
click at [234, 438] on summary "**** ****" at bounding box center [434, 434] width 417 height 24
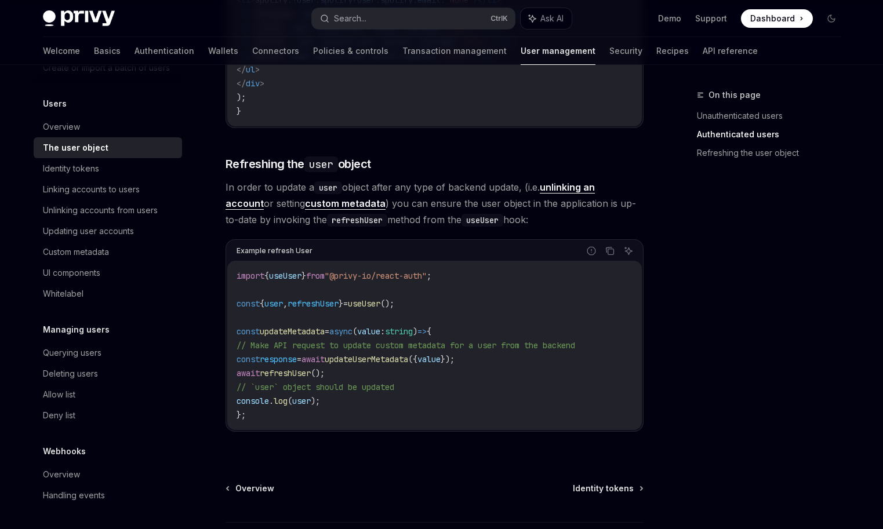
scroll to position [986, 0]
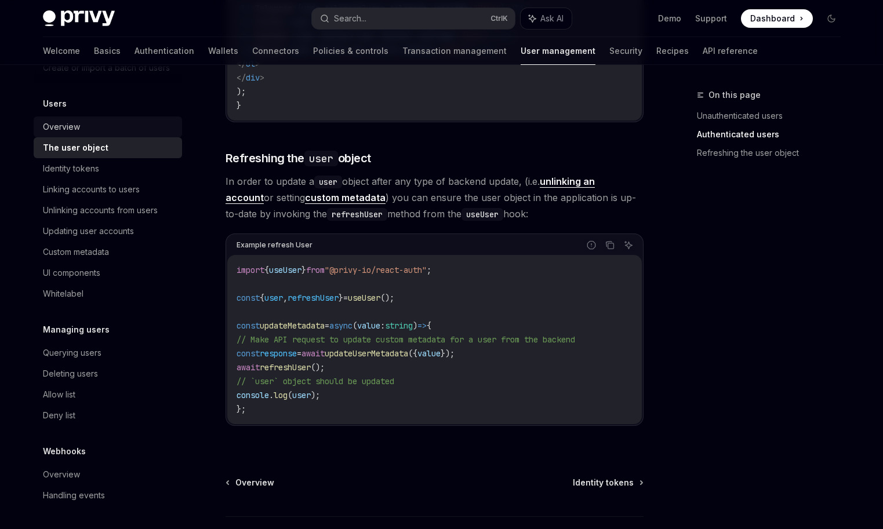
click at [96, 128] on div "Overview" at bounding box center [109, 127] width 132 height 14
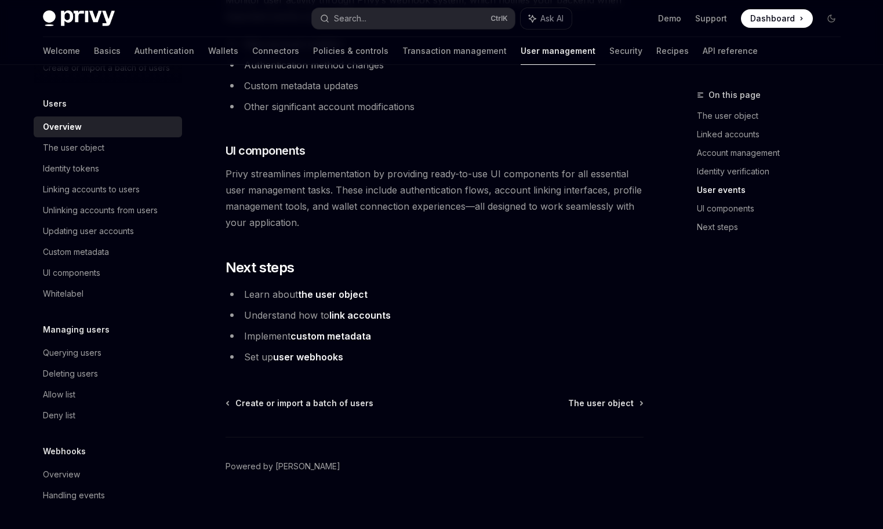
scroll to position [1208, 0]
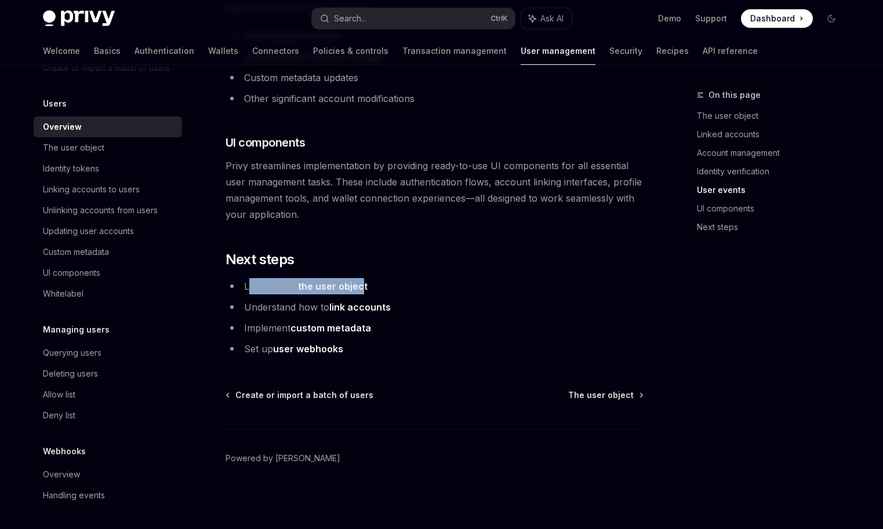
drag, startPoint x: 248, startPoint y: 284, endPoint x: 483, endPoint y: 285, distance: 235.4
click at [412, 284] on li "Learn about the user object" at bounding box center [435, 286] width 418 height 16
click at [486, 285] on li "Learn about the user object" at bounding box center [435, 286] width 418 height 16
drag, startPoint x: 243, startPoint y: 328, endPoint x: 450, endPoint y: 331, distance: 207.0
click at [389, 328] on li "Implement custom metadata" at bounding box center [435, 328] width 418 height 16
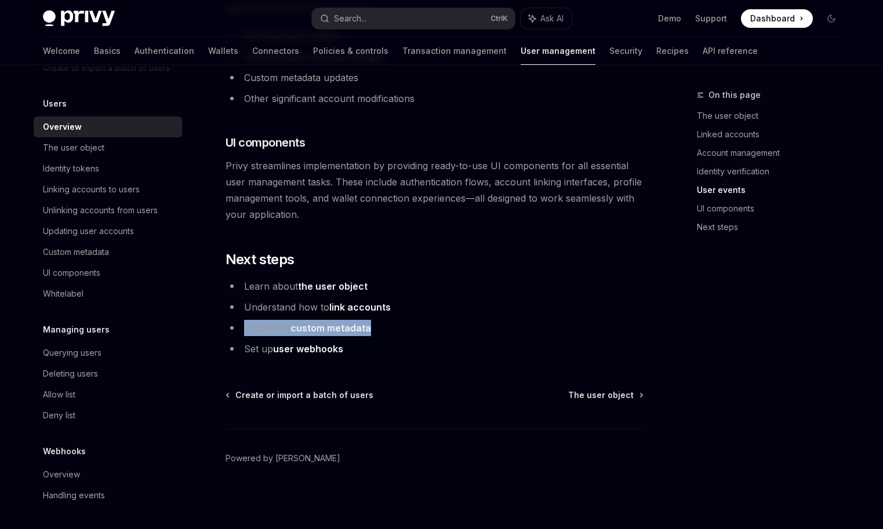
click at [451, 331] on li "Implement custom metadata" at bounding box center [435, 328] width 418 height 16
click at [579, 390] on span "The user object" at bounding box center [601, 396] width 66 height 12
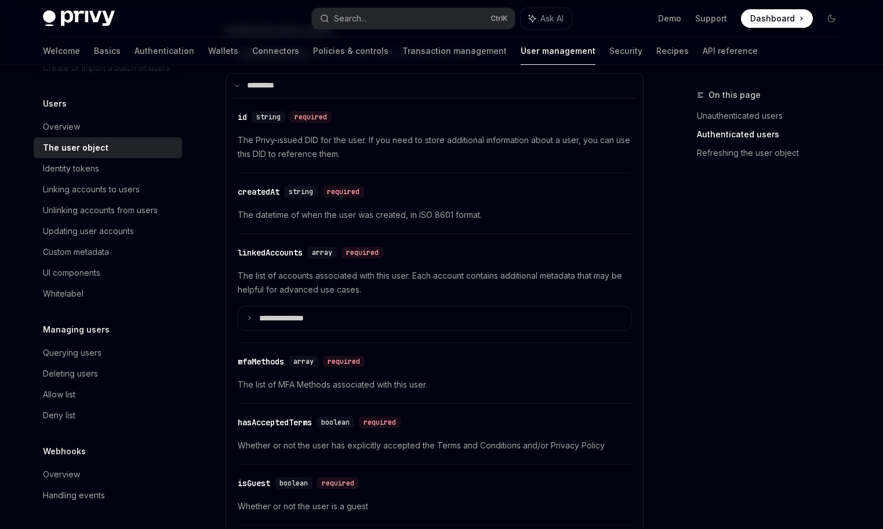
scroll to position [11, 0]
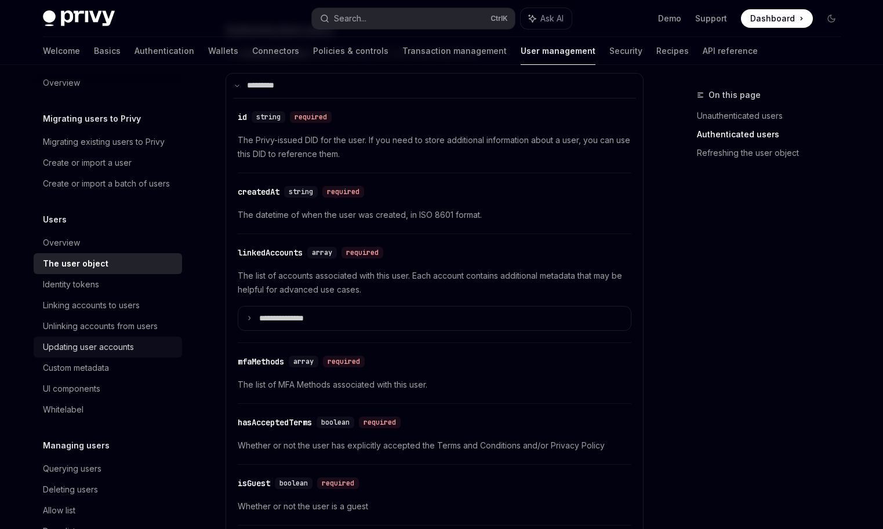
click at [114, 343] on div "Updating user accounts" at bounding box center [88, 347] width 91 height 14
type textarea "*"
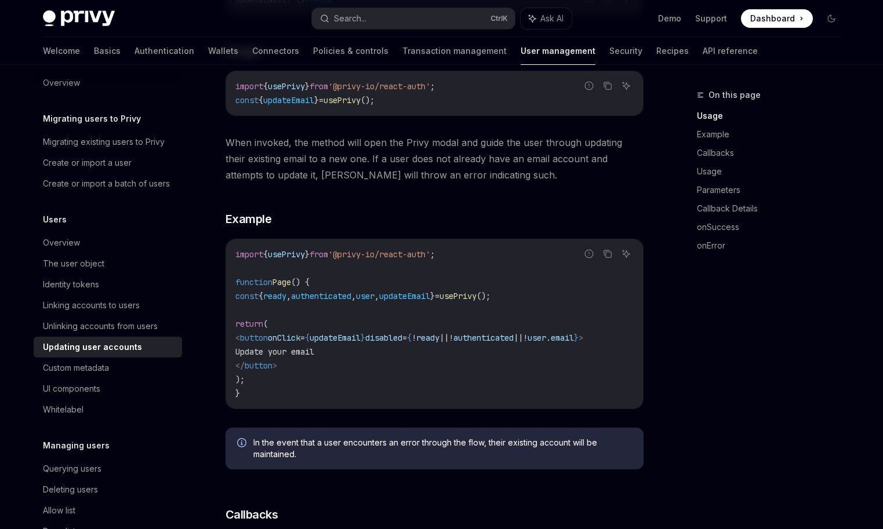
scroll to position [174, 0]
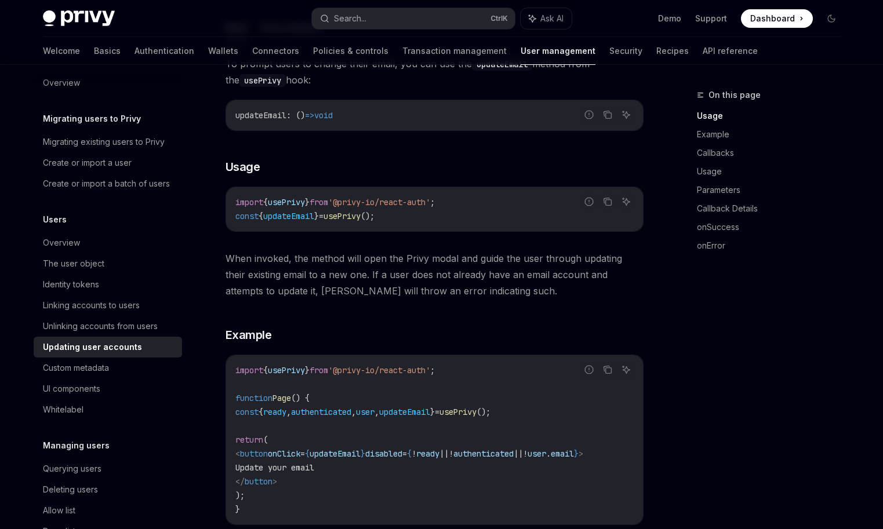
click at [357, 452] on span "updateEmail" at bounding box center [335, 454] width 51 height 10
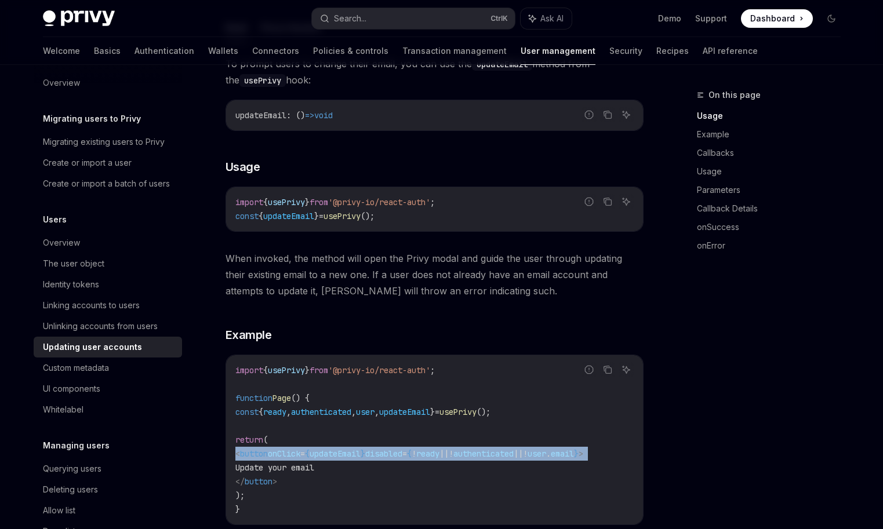
click at [357, 452] on span "updateEmail" at bounding box center [335, 454] width 51 height 10
click at [360, 460] on code "import { usePrivy } from '@privy-io/react-auth' ; function Page () { const { re…" at bounding box center [434, 440] width 398 height 153
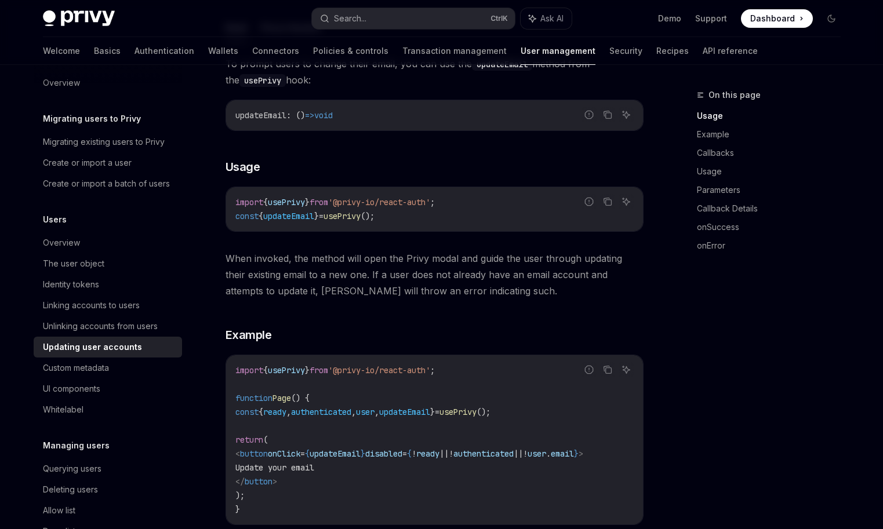
click at [357, 464] on code "import { usePrivy } from '@privy-io/react-auth' ; function Page () { const { re…" at bounding box center [434, 440] width 398 height 153
click at [361, 452] on span "updateEmail" at bounding box center [335, 454] width 51 height 10
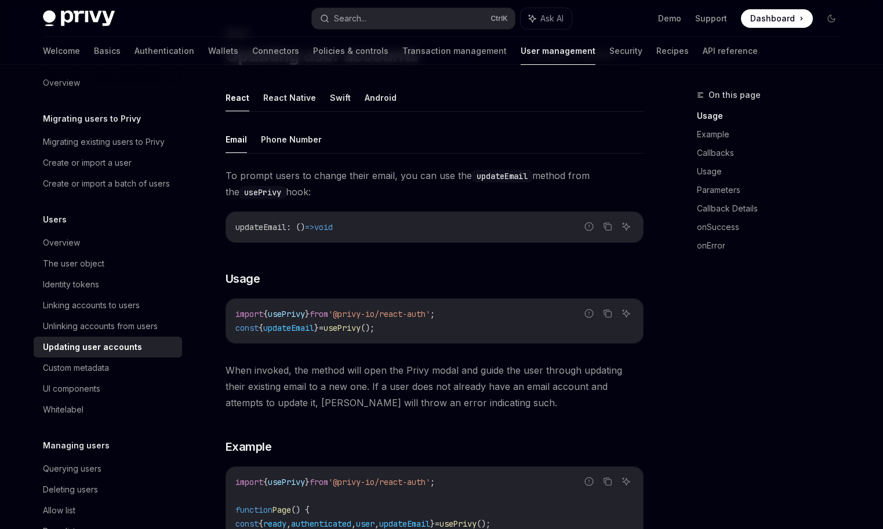
scroll to position [0, 0]
